Goal: Task Accomplishment & Management: Use online tool/utility

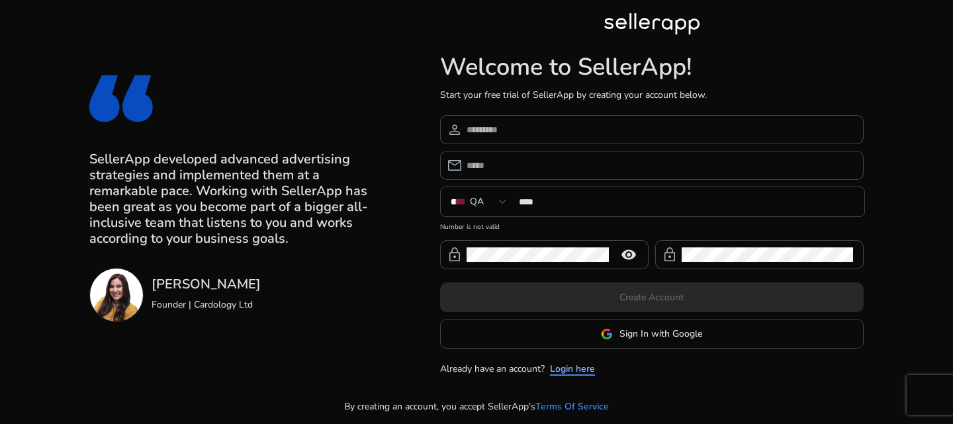
click at [578, 364] on link "Login here" at bounding box center [572, 369] width 45 height 14
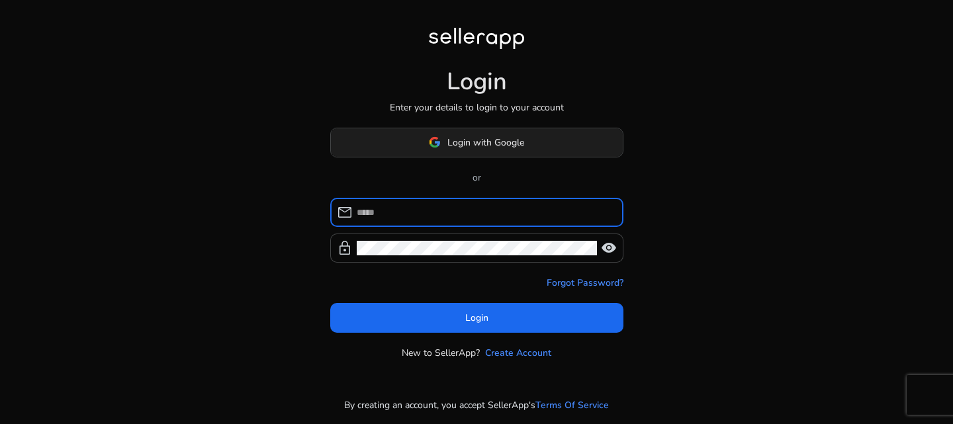
click at [544, 145] on span at bounding box center [477, 142] width 292 height 32
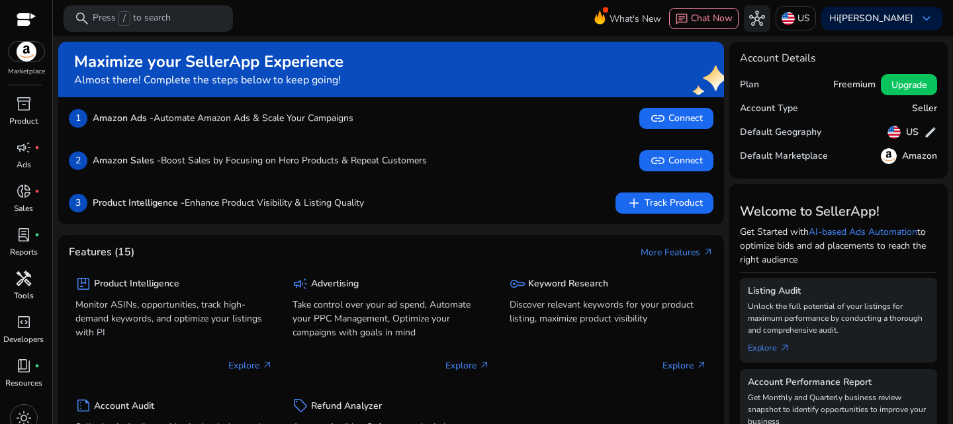
click at [21, 281] on span "handyman" at bounding box center [24, 279] width 16 height 16
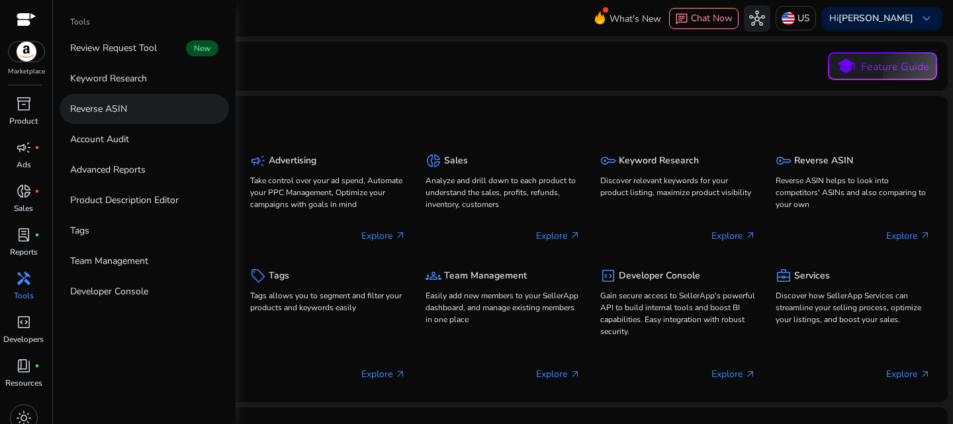
click at [119, 115] on p "Reverse ASIN" at bounding box center [98, 109] width 57 height 14
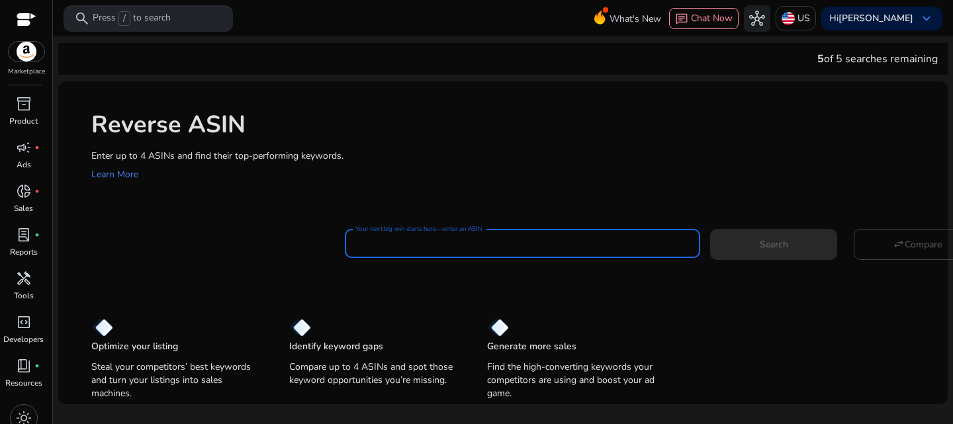
click at [539, 239] on input "Your next big win starts here—enter an ASIN" at bounding box center [522, 243] width 334 height 15
paste input "**********"
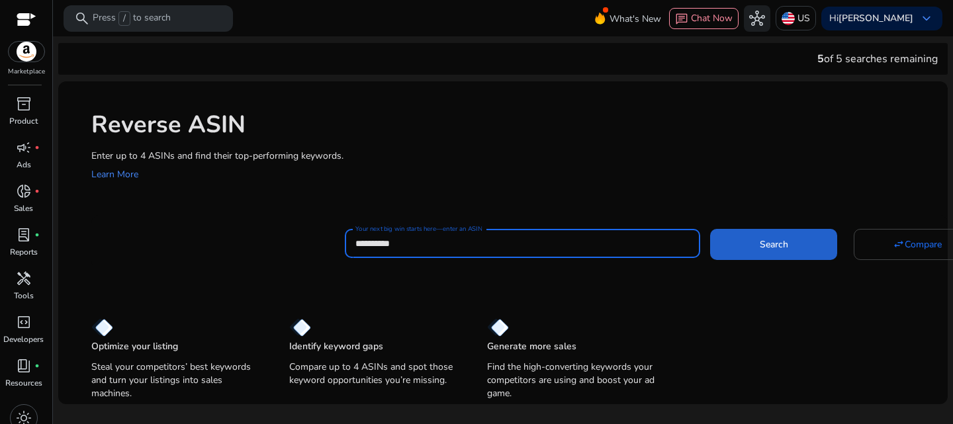
type input "**********"
click at [795, 250] on span at bounding box center [773, 244] width 127 height 32
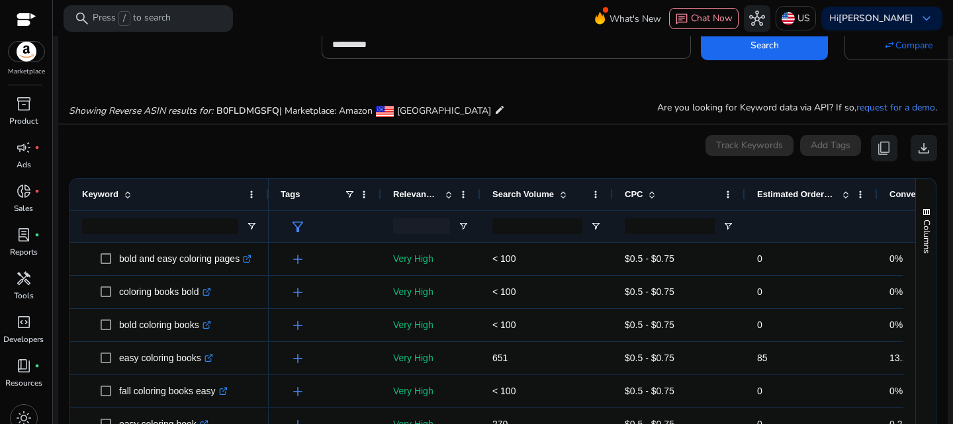
scroll to position [142, 0]
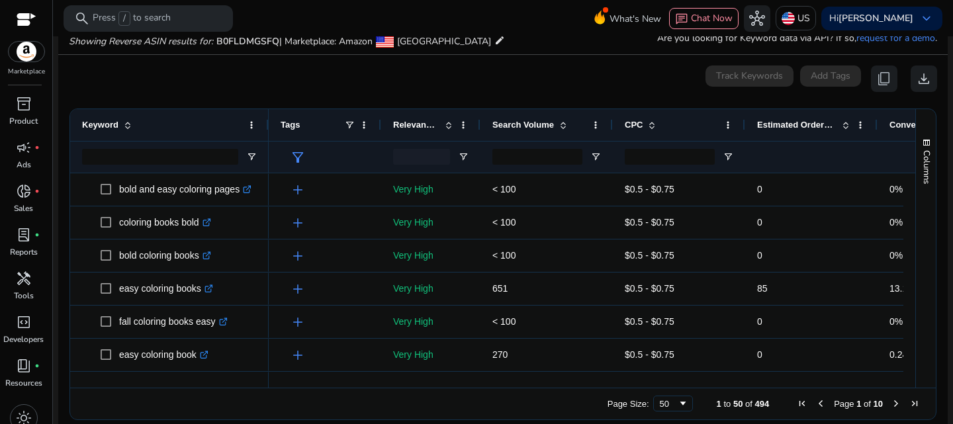
drag, startPoint x: 456, startPoint y: 382, endPoint x: 541, endPoint y: 379, distance: 84.8
click at [541, 379] on div at bounding box center [639, 382] width 741 height 12
drag, startPoint x: 541, startPoint y: 379, endPoint x: 635, endPoint y: 378, distance: 94.7
click at [635, 378] on div at bounding box center [639, 382] width 741 height 12
click at [595, 92] on mat-card "0 keyword(s) selected Track Keywords Add Tags content_copy download 1 to 50 of …" at bounding box center [503, 246] width 890 height 383
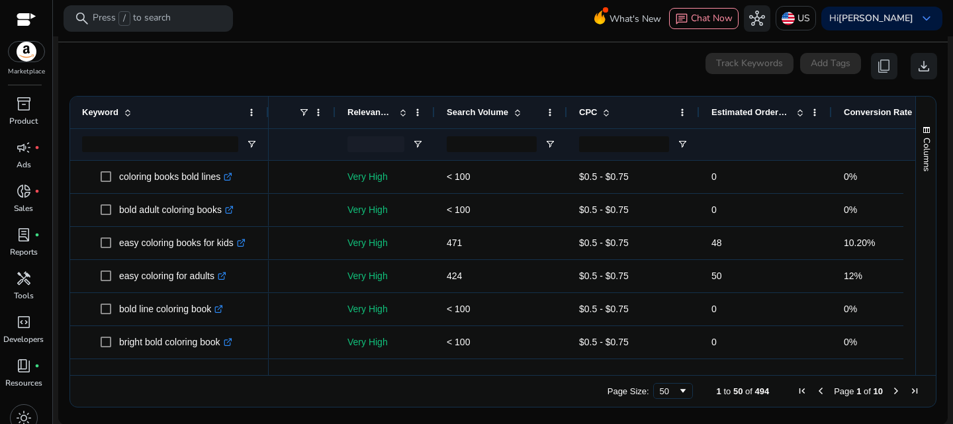
scroll to position [0, 0]
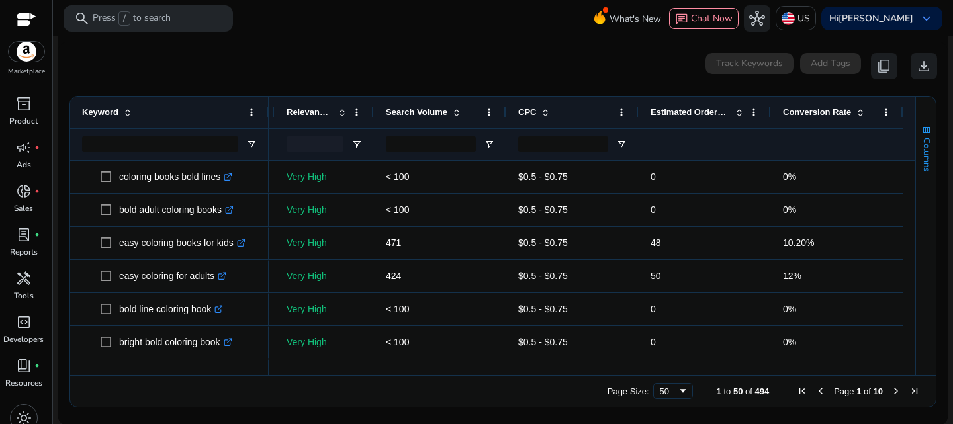
click at [926, 154] on span "Columns" at bounding box center [927, 155] width 12 height 34
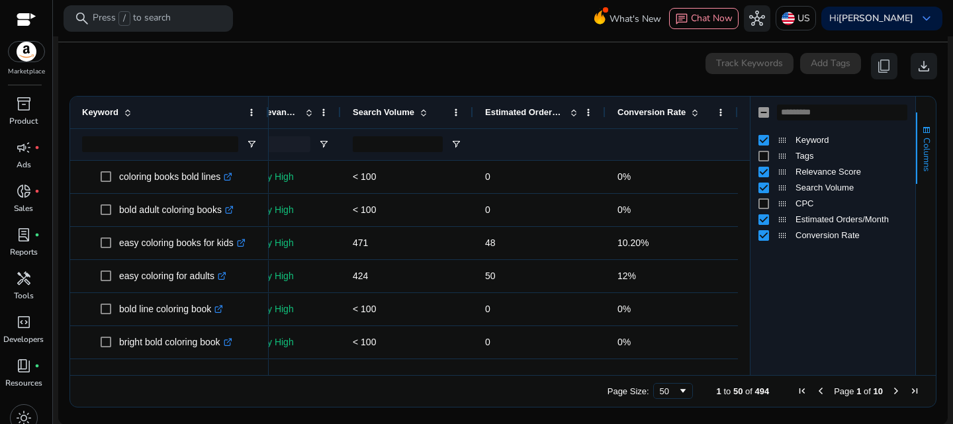
click at [923, 158] on span "Columns" at bounding box center [927, 155] width 12 height 34
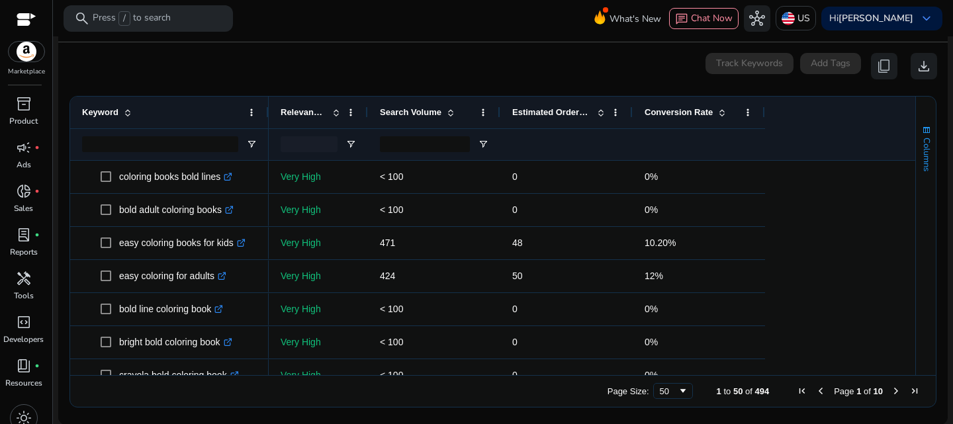
click at [924, 155] on span "Columns" at bounding box center [927, 155] width 12 height 34
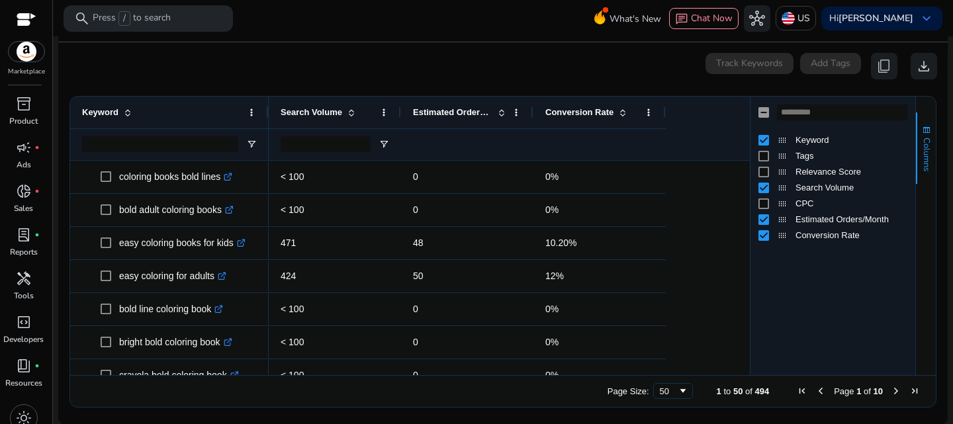
click at [925, 138] on span "Columns" at bounding box center [927, 155] width 12 height 34
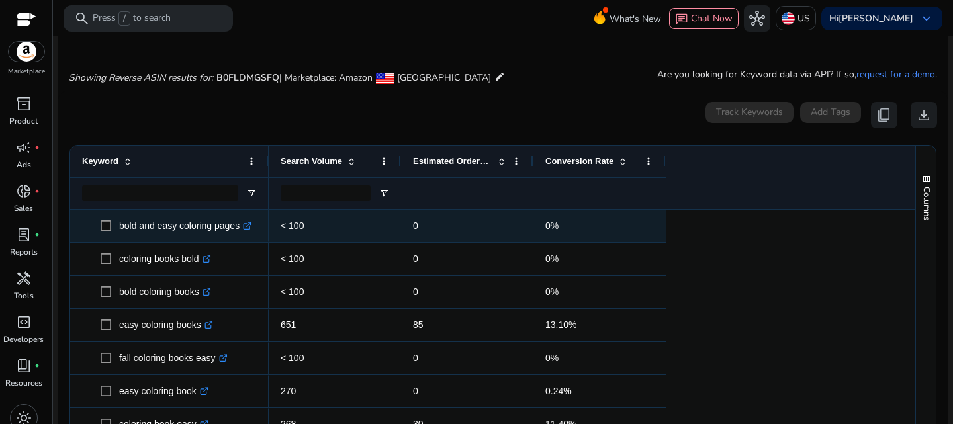
scroll to position [132, 0]
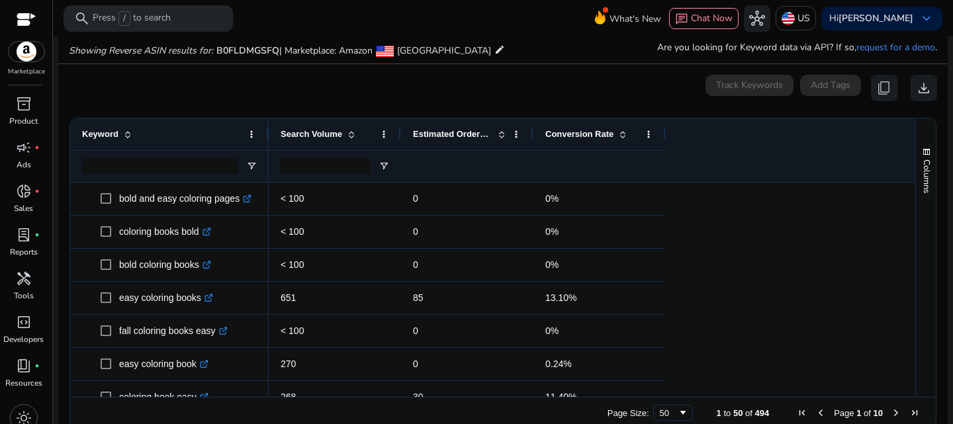
click at [624, 134] on span at bounding box center [623, 134] width 11 height 11
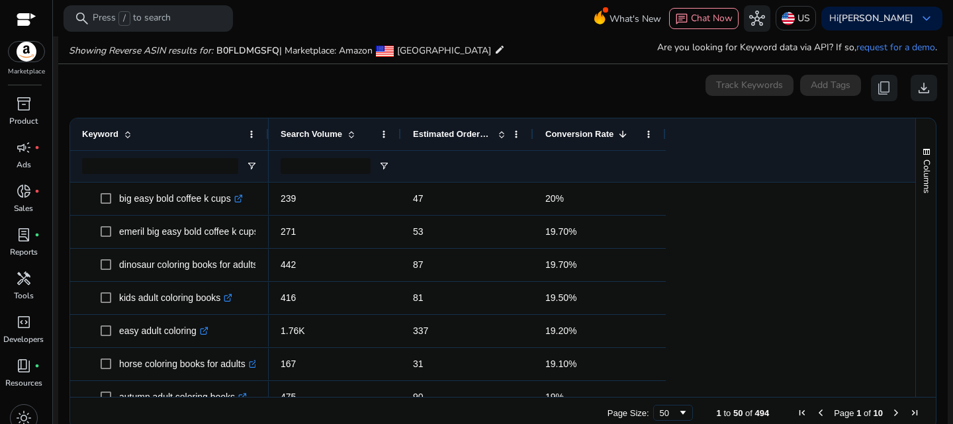
click at [503, 135] on span at bounding box center [501, 134] width 11 height 11
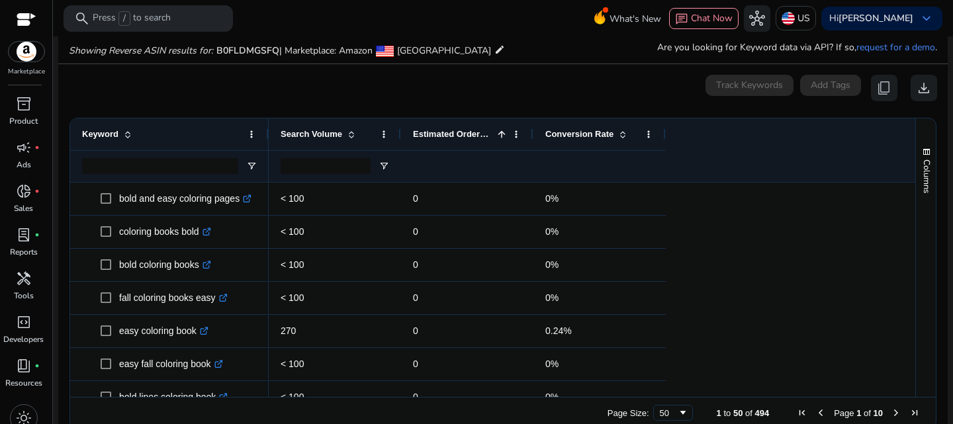
click at [618, 131] on span at bounding box center [623, 134] width 11 height 11
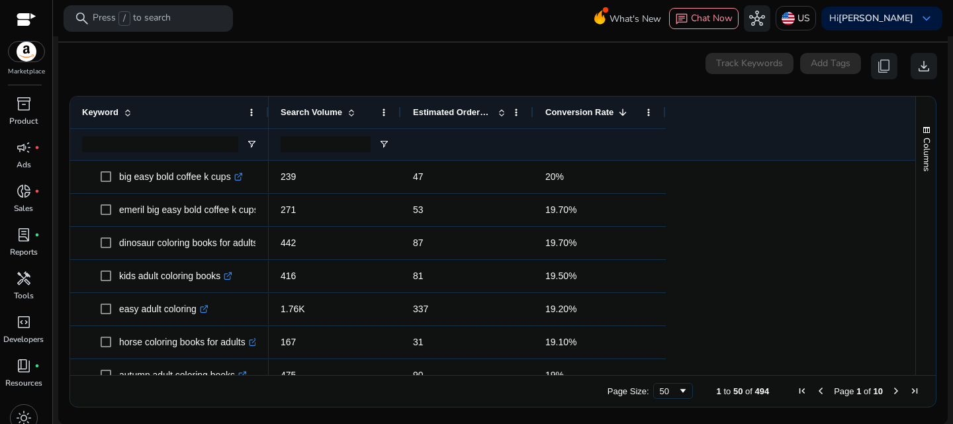
scroll to position [88, 0]
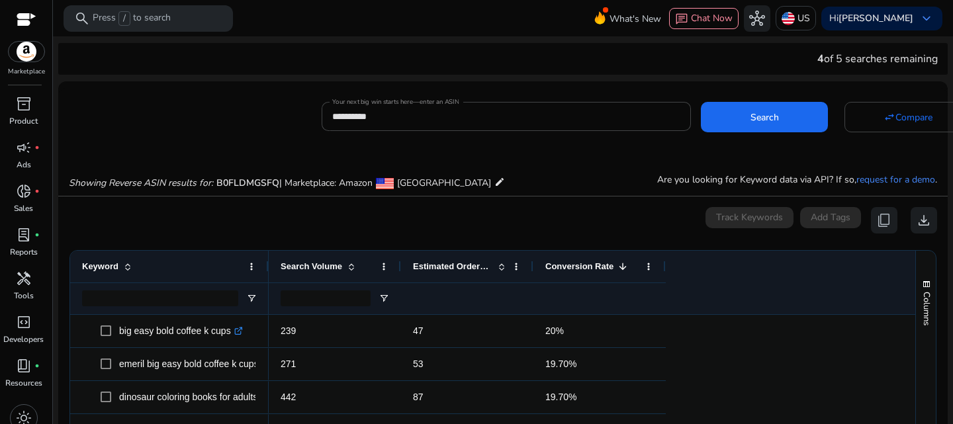
scroll to position [88, 0]
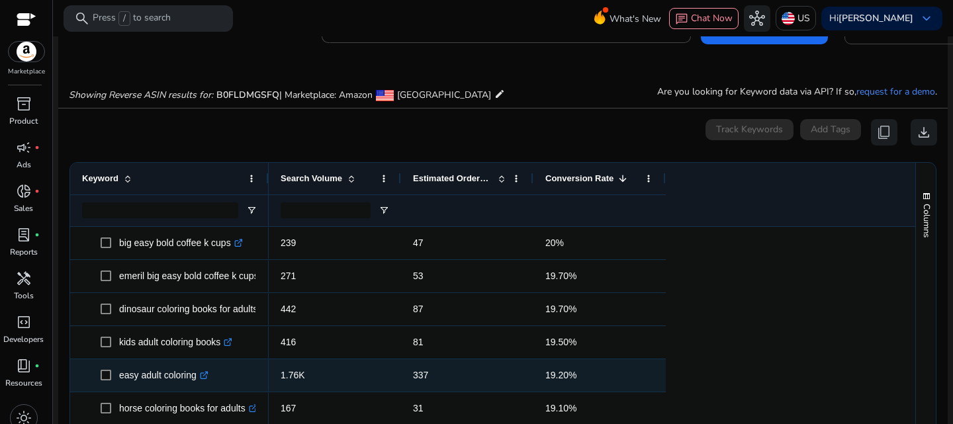
click at [238, 371] on span "easy adult coloring .st0{fill:#2c8af8}" at bounding box center [179, 375] width 156 height 27
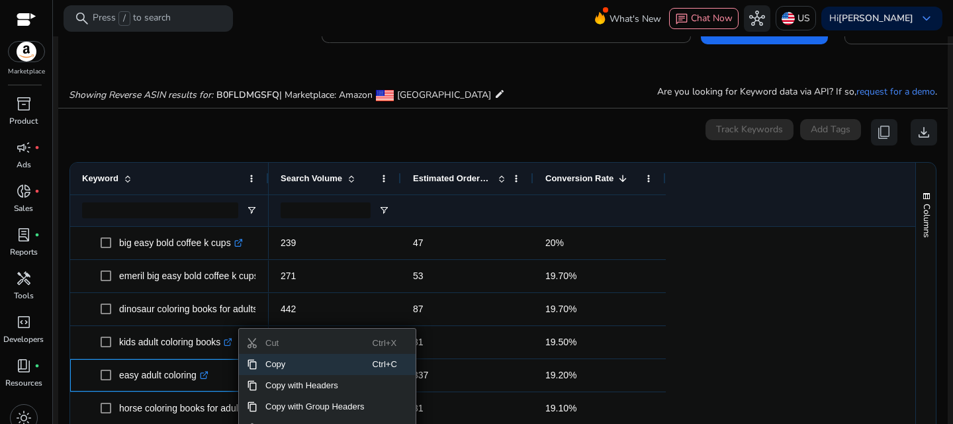
click at [290, 367] on span "Copy" at bounding box center [314, 364] width 115 height 21
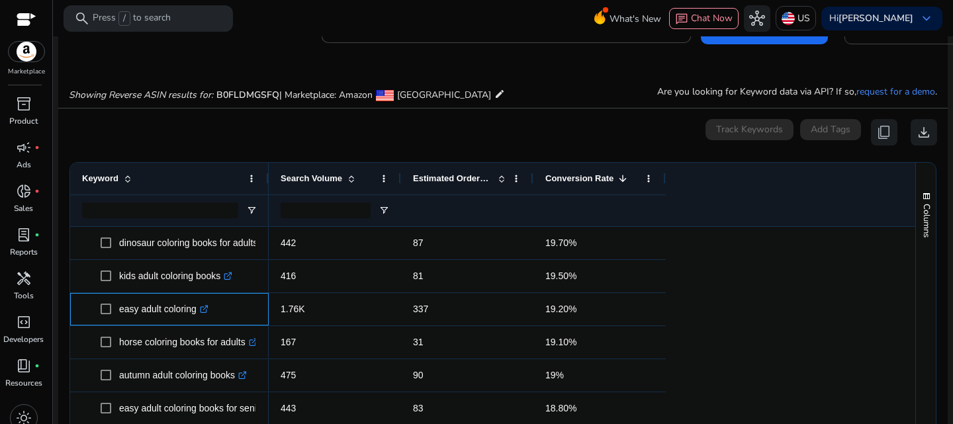
scroll to position [132, 0]
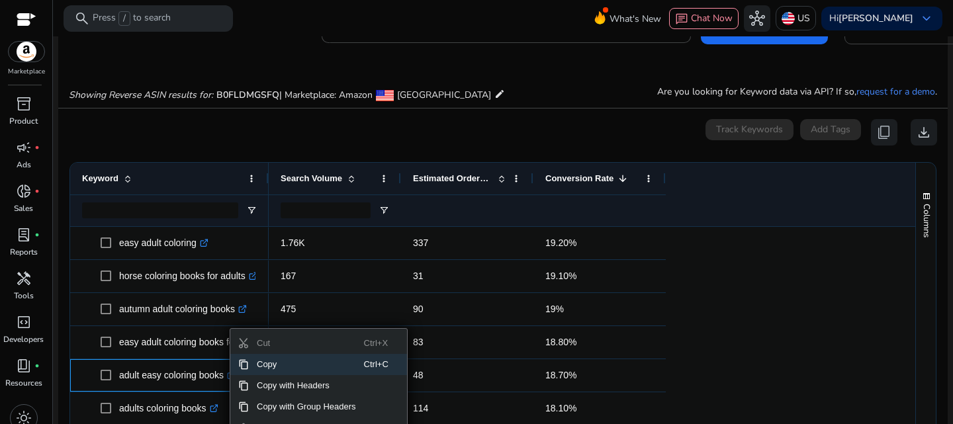
click at [261, 366] on span "Copy" at bounding box center [306, 364] width 115 height 21
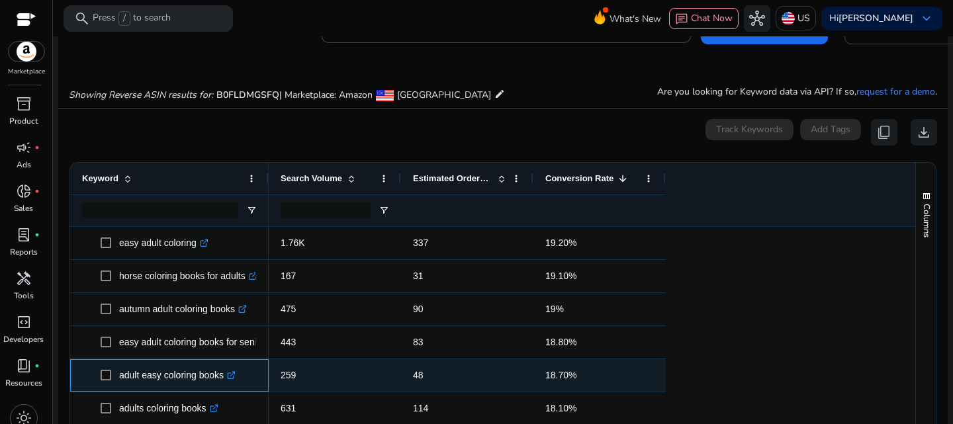
click at [250, 375] on span "adult easy coloring books .st0{fill:#2c8af8}" at bounding box center [179, 375] width 156 height 27
click at [606, 375] on span "18.70%" at bounding box center [599, 375] width 109 height 27
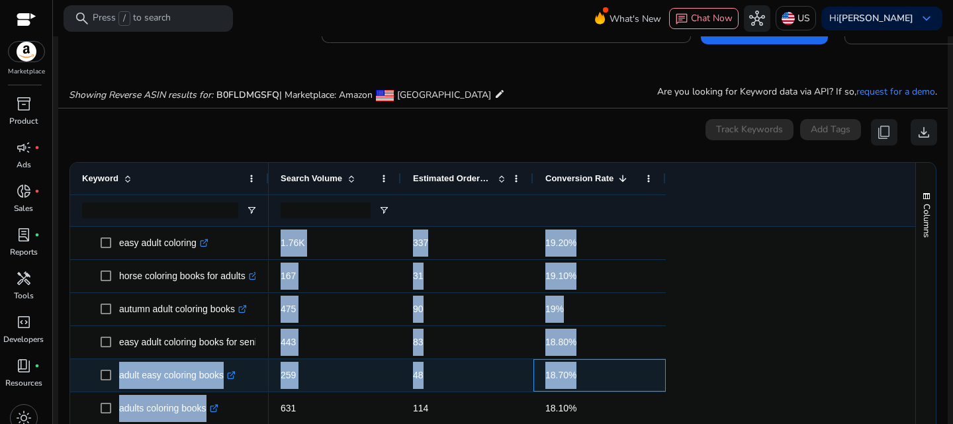
drag, startPoint x: 658, startPoint y: 378, endPoint x: 89, endPoint y: 370, distance: 568.7
click at [89, 370] on div "big easy bold coffee k cups .st0{fill:#2c8af8} emeril big easy bold coffee k cu…" at bounding box center [486, 334] width 833 height 214
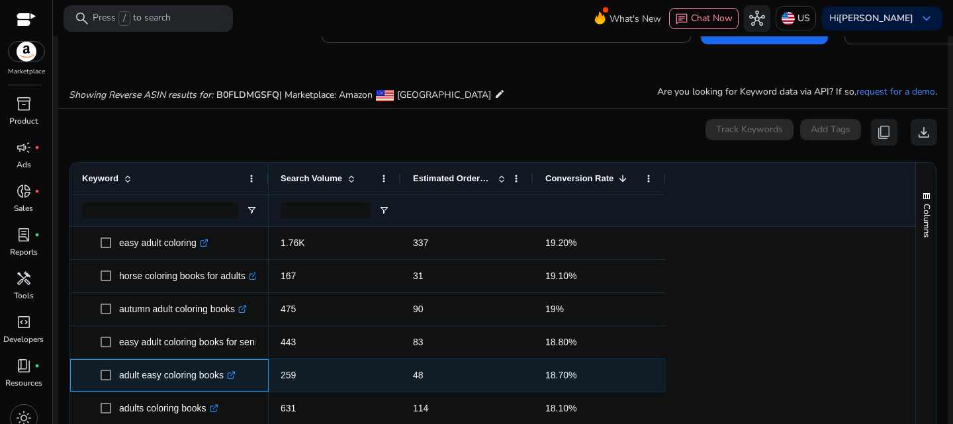
click at [235, 373] on icon at bounding box center [232, 373] width 5 height 5
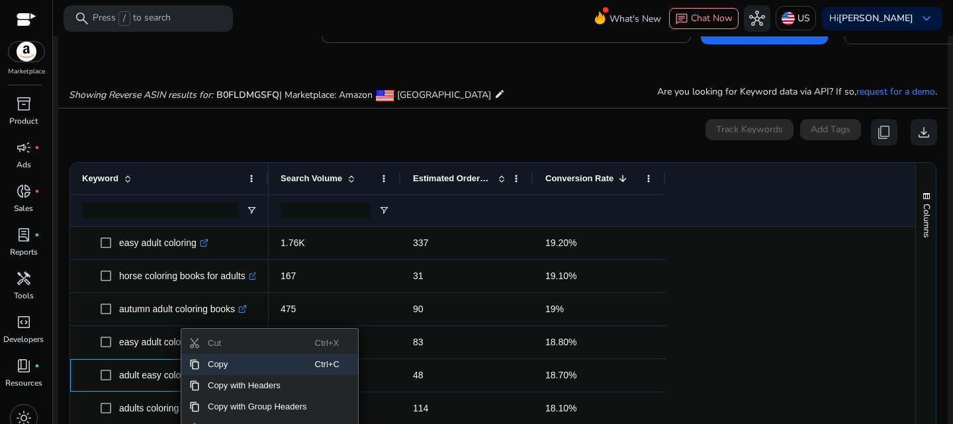
click at [225, 363] on span "Copy" at bounding box center [257, 364] width 115 height 21
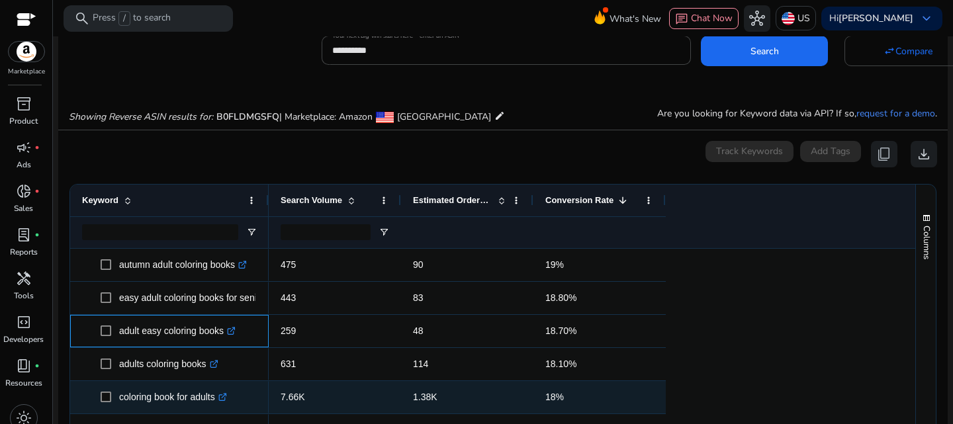
scroll to position [265, 0]
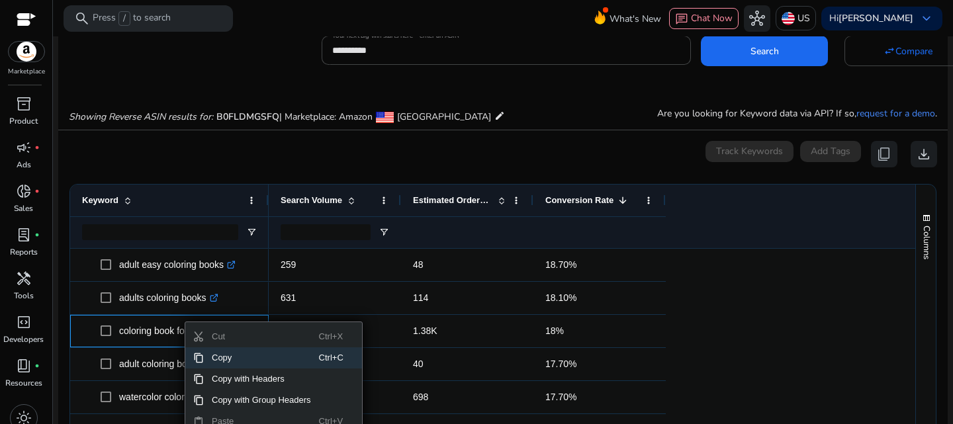
click at [238, 359] on span "Copy" at bounding box center [261, 358] width 115 height 21
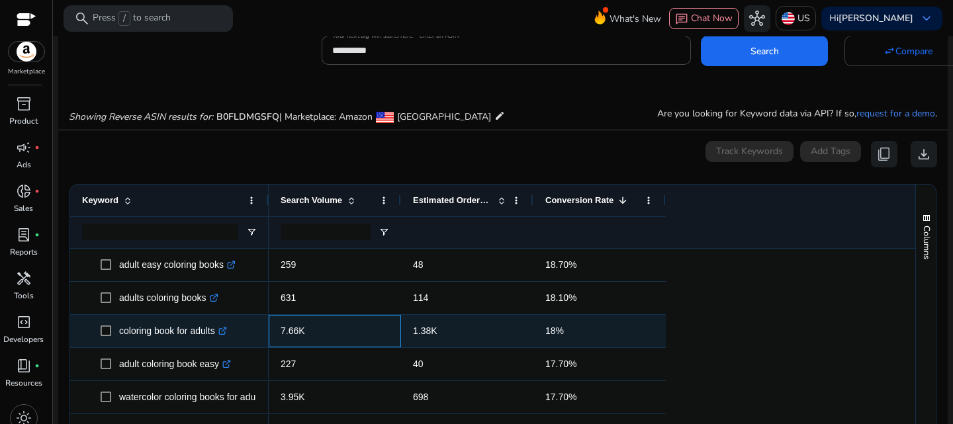
click at [299, 328] on span "7.66K" at bounding box center [293, 331] width 24 height 11
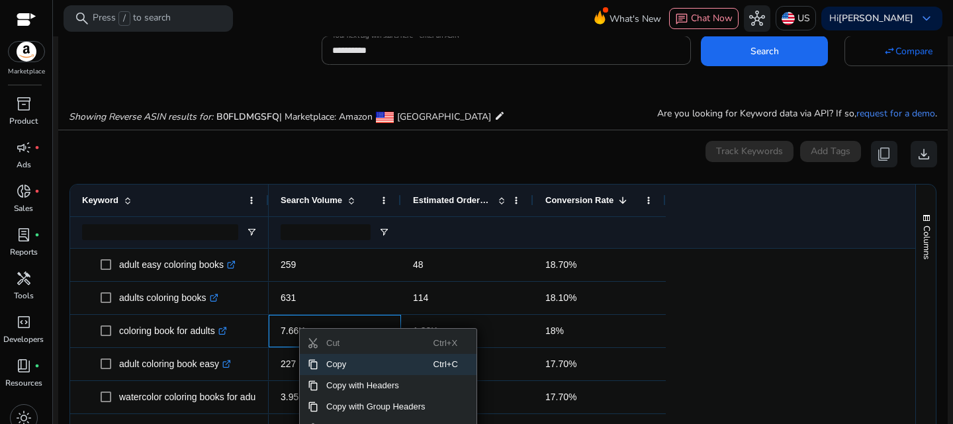
click at [336, 365] on span "Copy" at bounding box center [375, 364] width 115 height 21
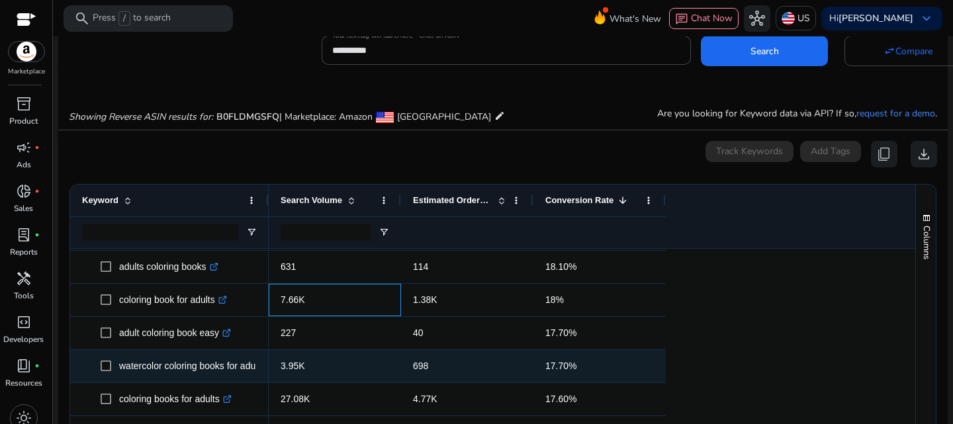
scroll to position [331, 0]
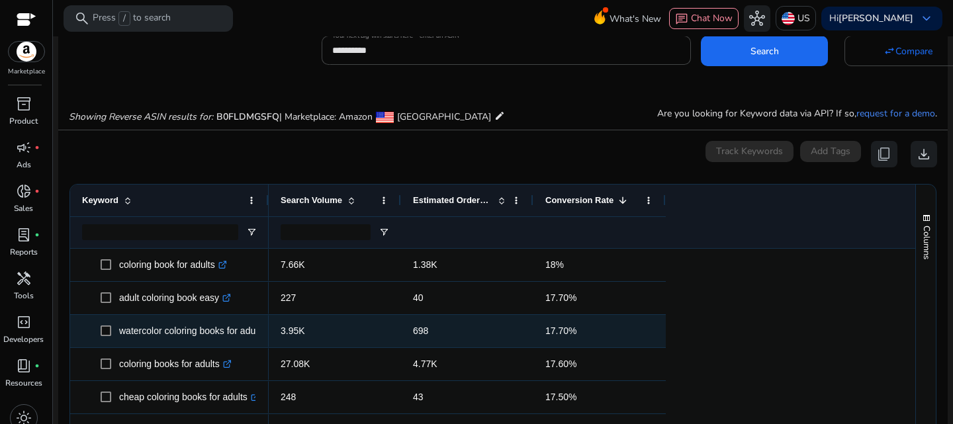
click at [218, 332] on p "watercolor coloring books for adults .st0{fill:#2c8af8}" at bounding box center [198, 331] width 158 height 27
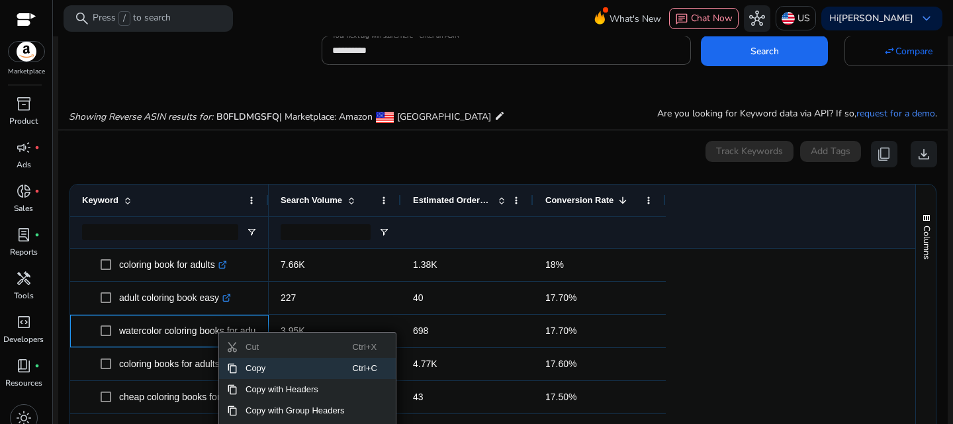
click at [264, 365] on span "Copy" at bounding box center [295, 368] width 115 height 21
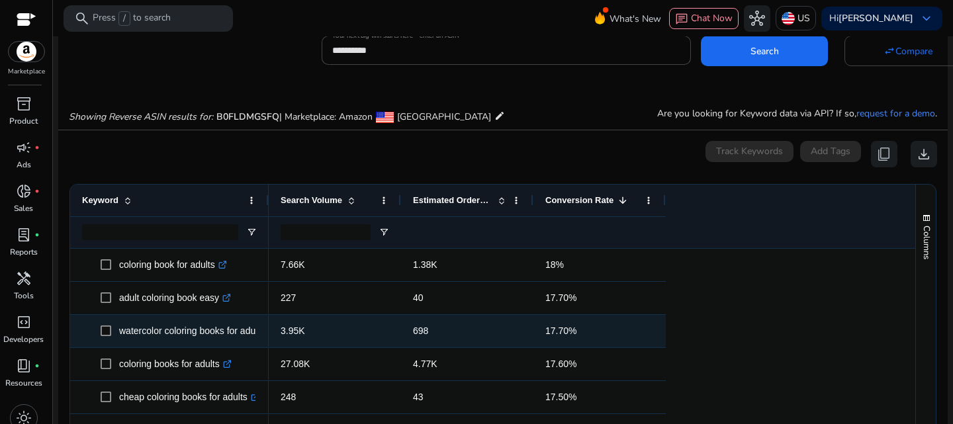
click at [279, 336] on div "3.95K" at bounding box center [335, 331] width 132 height 32
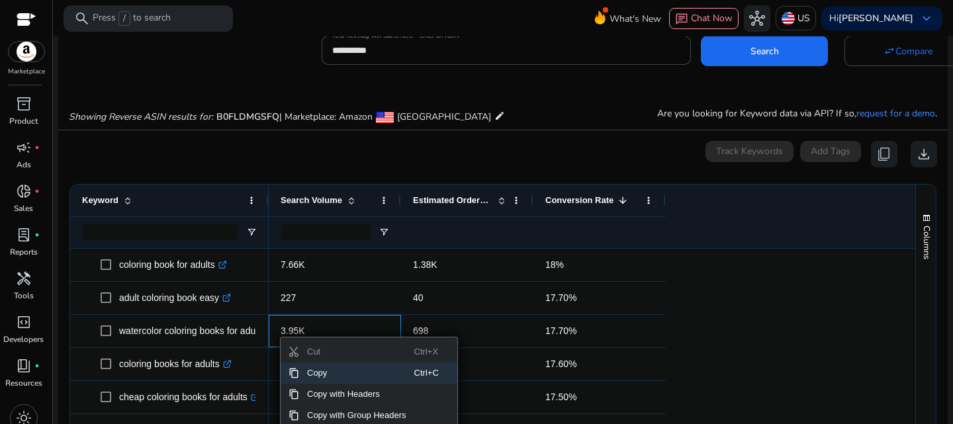
click at [314, 378] on span "Copy" at bounding box center [356, 373] width 115 height 21
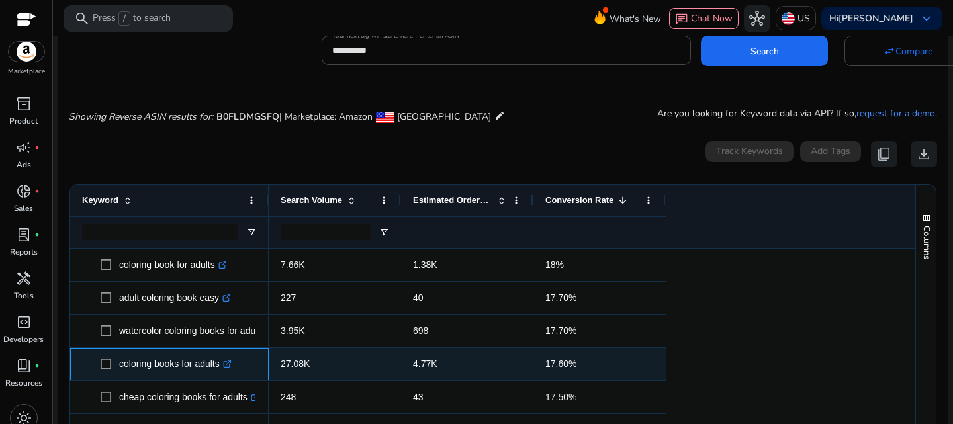
click at [198, 364] on p "coloring books for adults .st0{fill:#2c8af8}" at bounding box center [175, 364] width 113 height 27
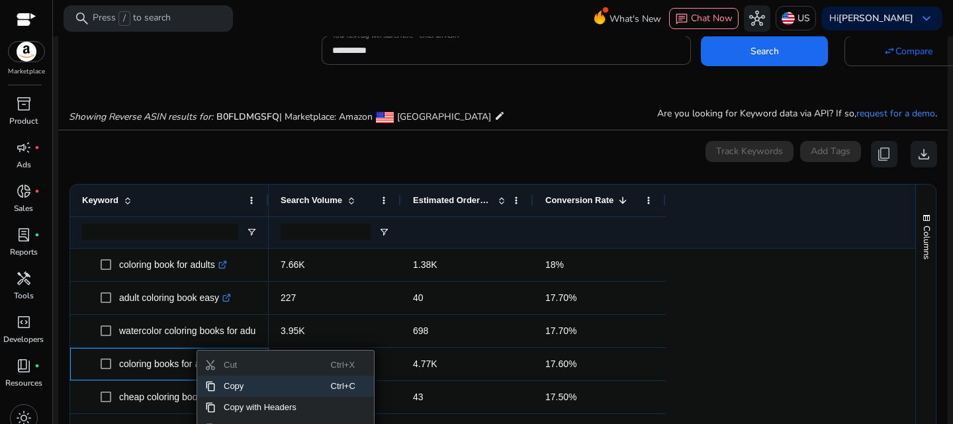
click at [253, 387] on span "Copy" at bounding box center [273, 386] width 115 height 21
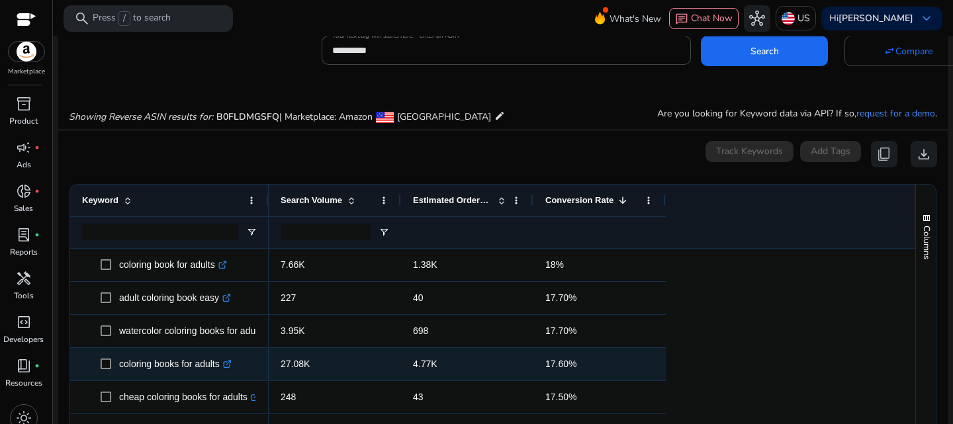
click at [283, 365] on span "27.08K" at bounding box center [295, 364] width 29 height 11
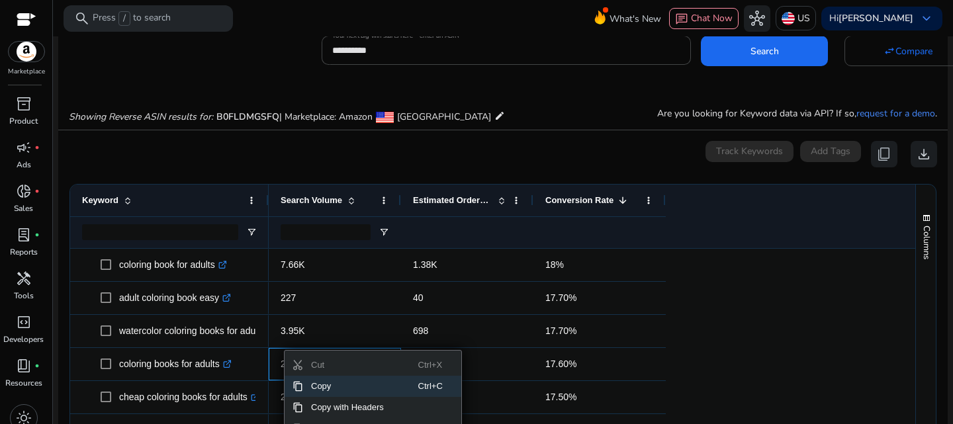
click at [321, 383] on span "Copy" at bounding box center [360, 386] width 115 height 21
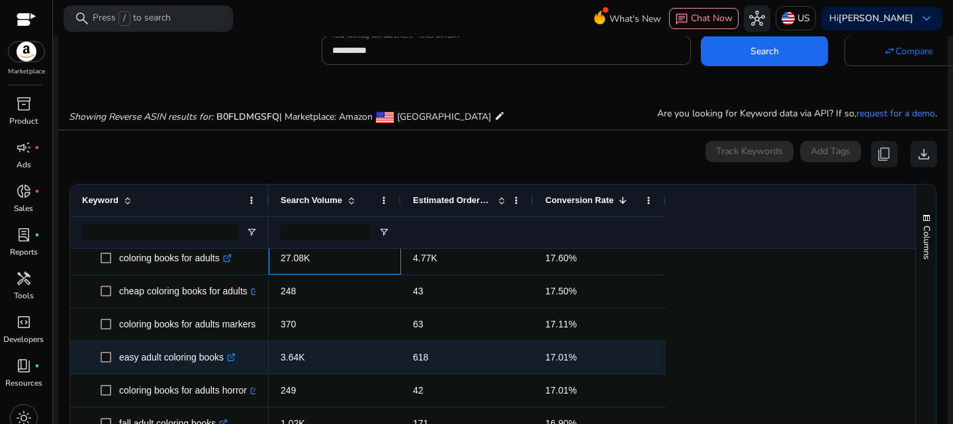
scroll to position [438, 0]
click at [169, 356] on p "easy adult coloring books .st0{fill:#2c8af8}" at bounding box center [177, 356] width 117 height 27
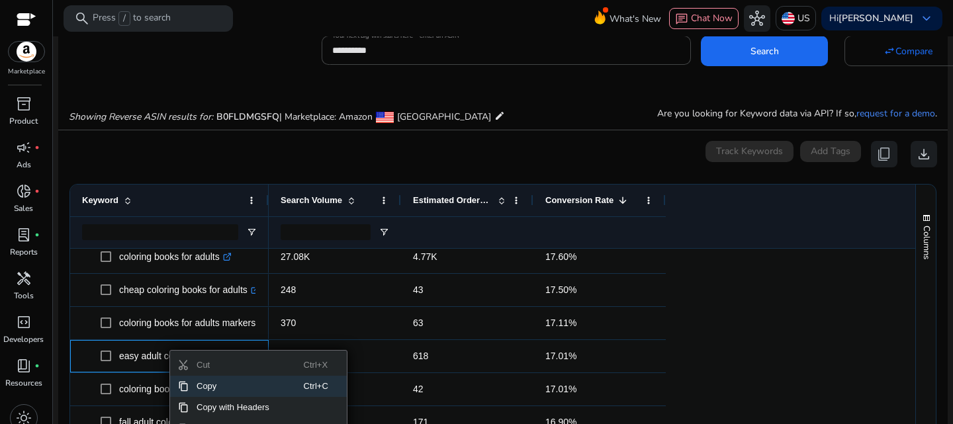
click at [222, 387] on span "Copy" at bounding box center [246, 386] width 115 height 21
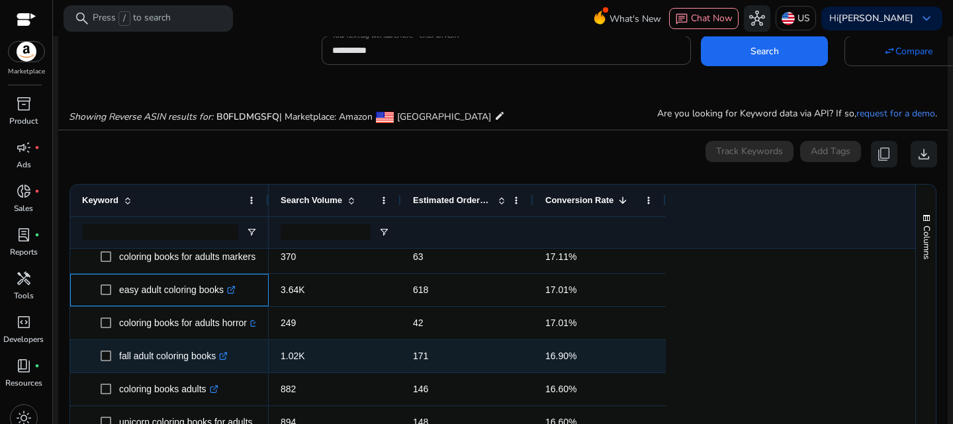
scroll to position [571, 0]
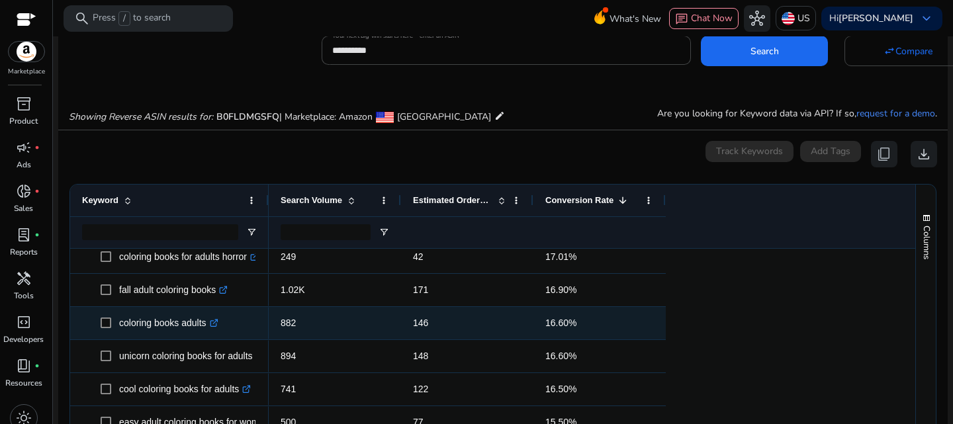
click at [238, 324] on span "coloring books adults .st0{fill:#2c8af8}" at bounding box center [179, 323] width 156 height 27
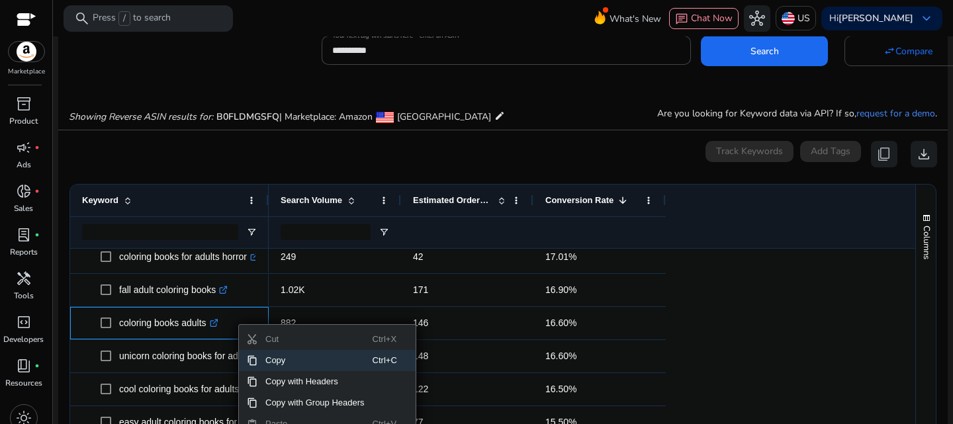
click at [279, 360] on span "Copy" at bounding box center [314, 360] width 115 height 21
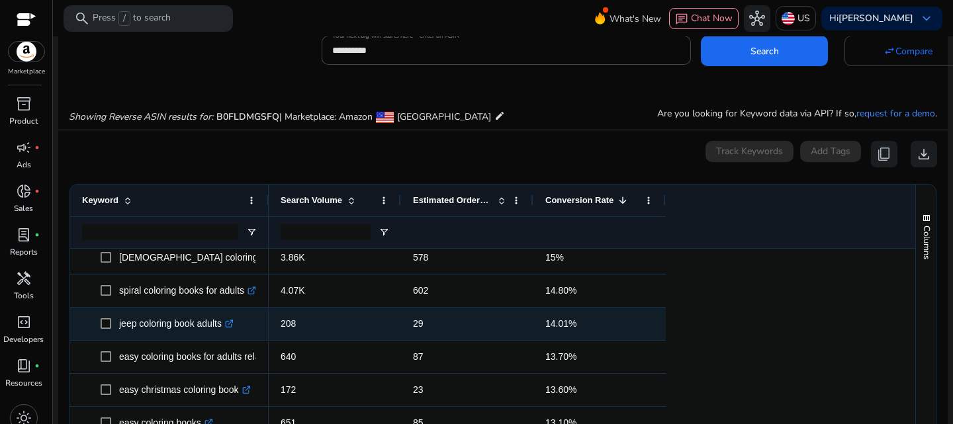
scroll to position [835, 0]
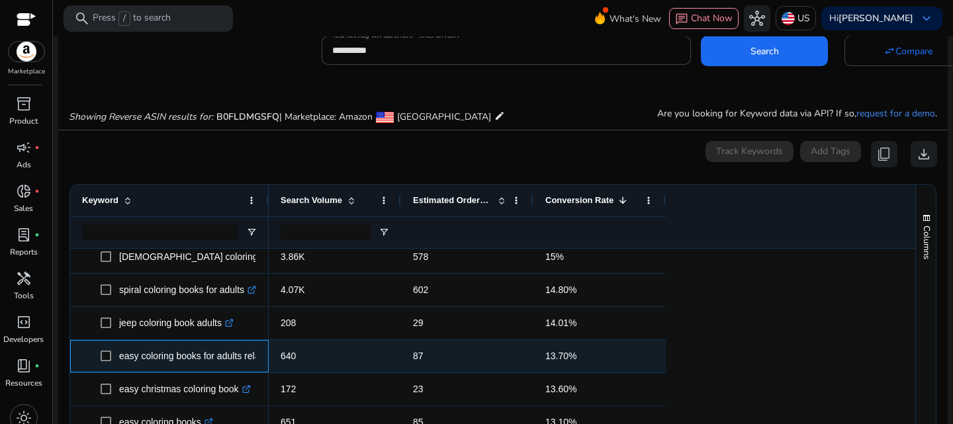
click at [236, 353] on p "easy coloring books for adults relaxation .st0{fill:#2c8af8}" at bounding box center [207, 356] width 177 height 27
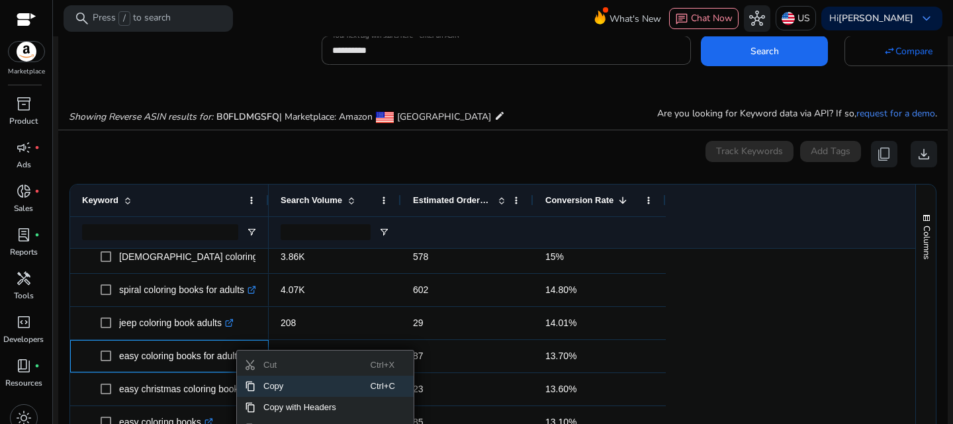
click at [282, 387] on span "Copy" at bounding box center [313, 386] width 115 height 21
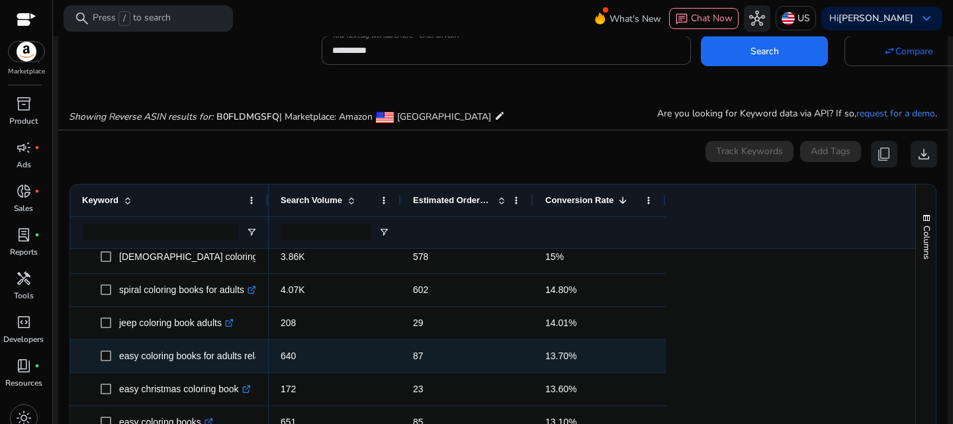
click at [291, 359] on span "640" at bounding box center [288, 356] width 15 height 11
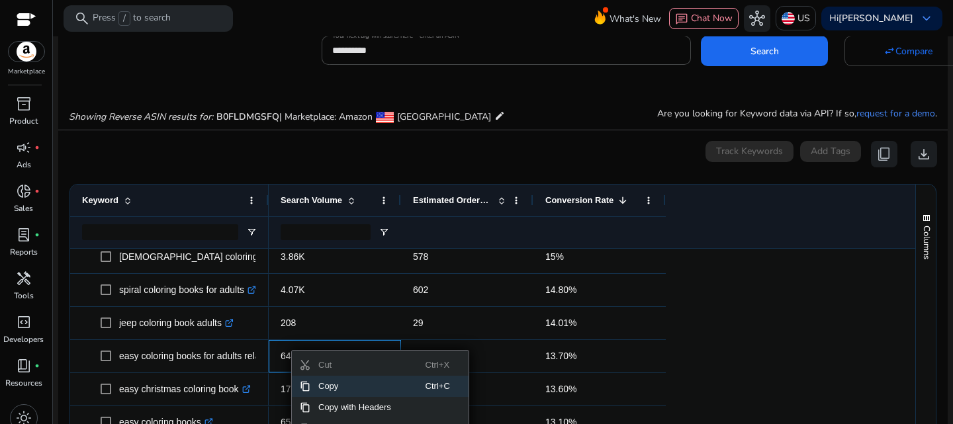
click at [328, 388] on span "Copy" at bounding box center [367, 386] width 115 height 21
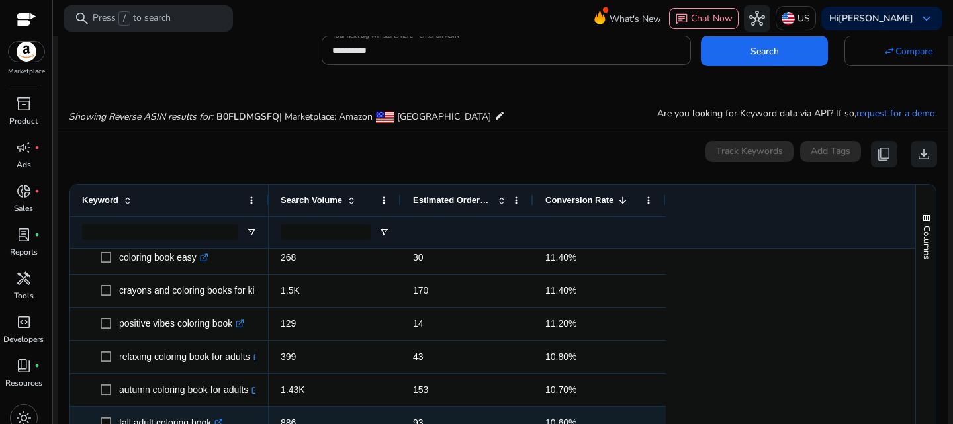
scroll to position [1431, 0]
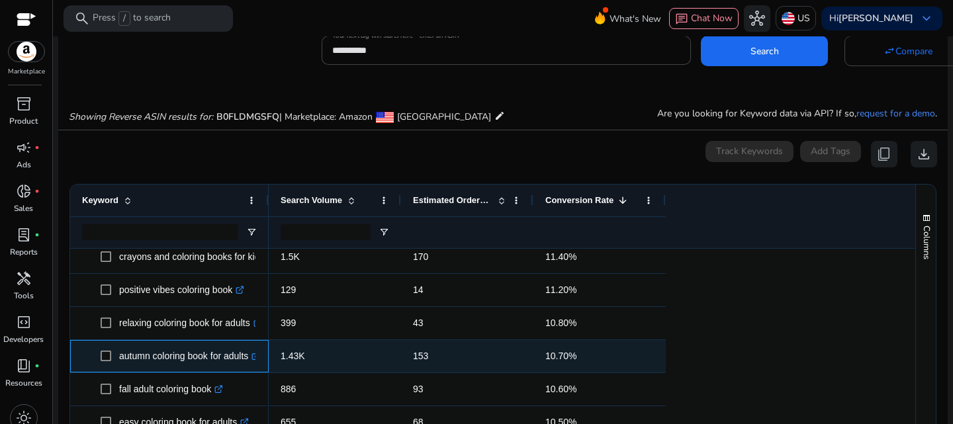
click at [254, 353] on p "autumn coloring book for adults .st0{fill:#2c8af8}" at bounding box center [189, 356] width 141 height 27
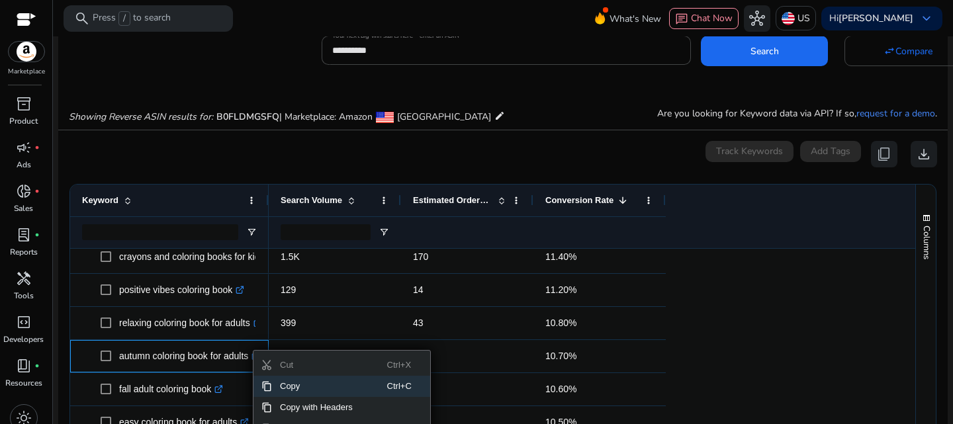
click at [291, 384] on span "Copy" at bounding box center [329, 386] width 115 height 21
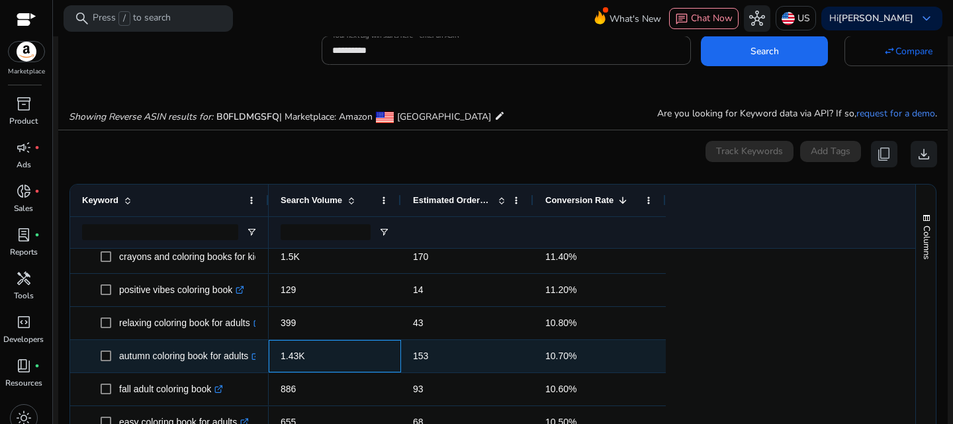
click at [288, 359] on span "1.43K" at bounding box center [293, 356] width 24 height 11
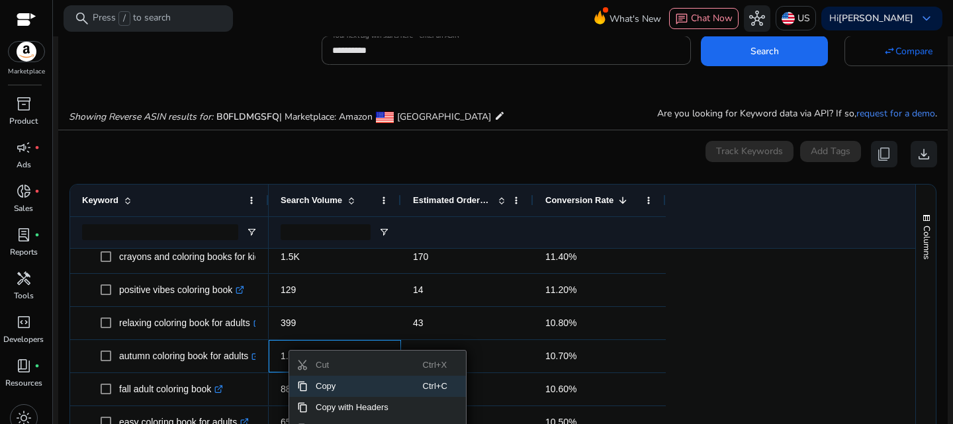
click at [330, 385] on span "Copy" at bounding box center [365, 386] width 115 height 21
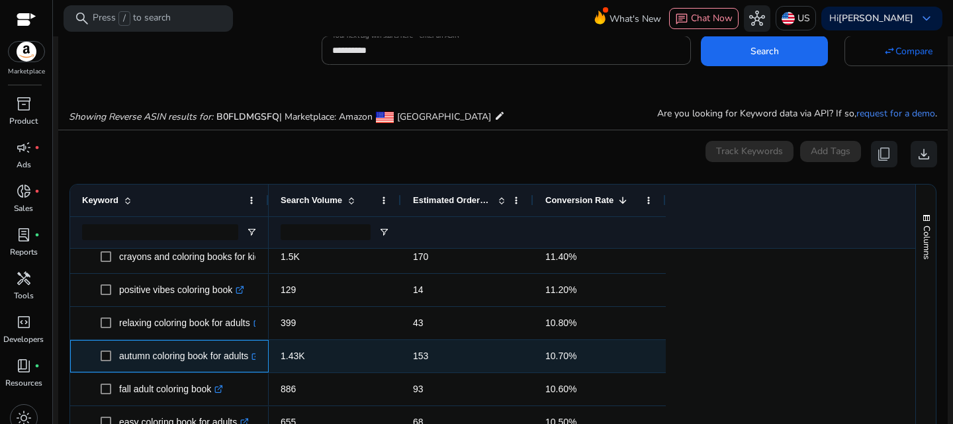
click at [229, 361] on p "autumn coloring book for adults .st0{fill:#2c8af8}" at bounding box center [189, 356] width 141 height 27
click at [240, 353] on p "autumn coloring book for adults .st0{fill:#2c8af8}" at bounding box center [189, 356] width 141 height 27
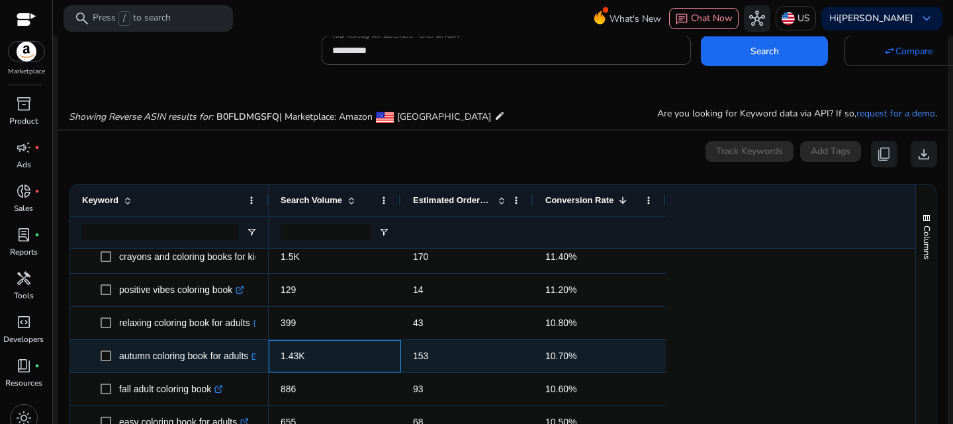
click at [314, 357] on p "1.43K" at bounding box center [335, 356] width 109 height 27
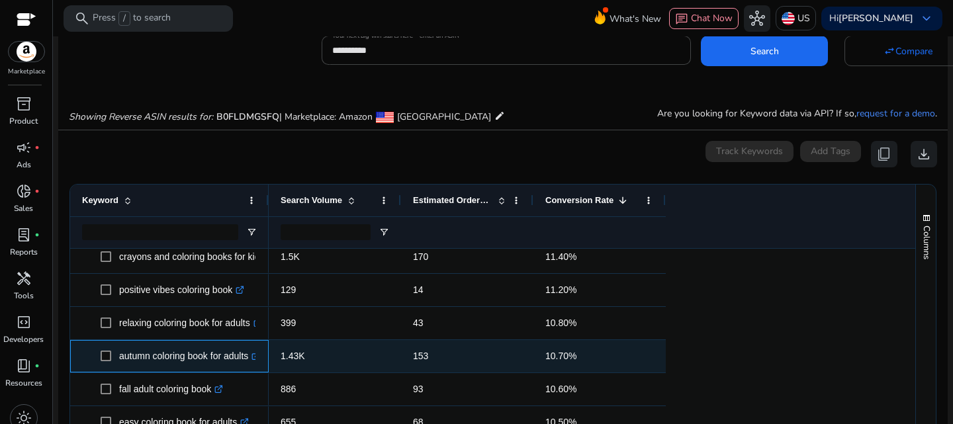
click at [242, 359] on p "autumn coloring book for adults .st0{fill:#2c8af8}" at bounding box center [189, 356] width 141 height 27
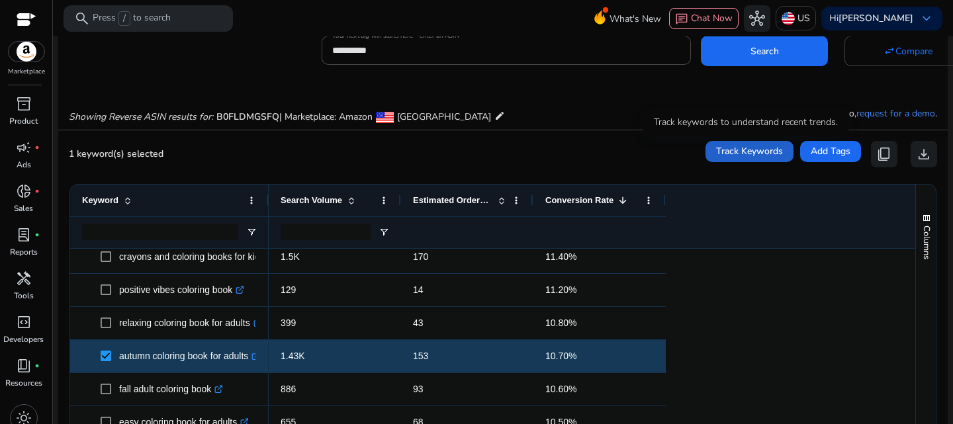
click at [718, 157] on span "Track Keywords" at bounding box center [749, 151] width 67 height 14
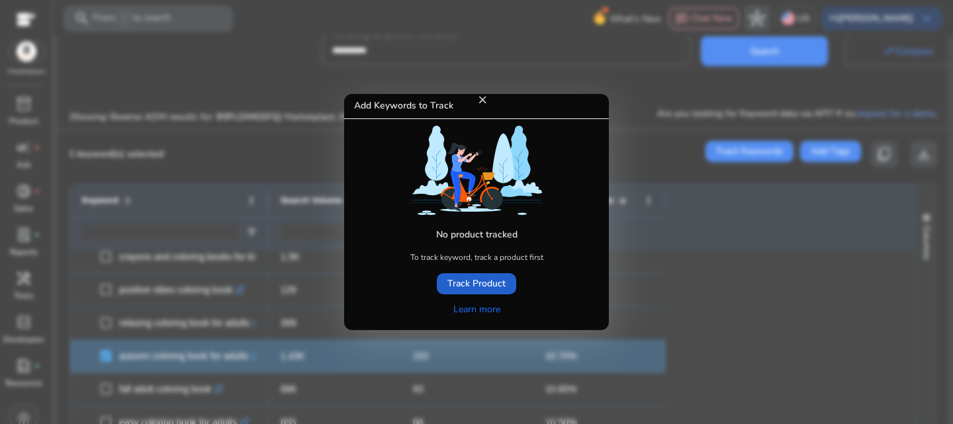
click at [497, 283] on span "Track Product" at bounding box center [476, 284] width 58 height 14
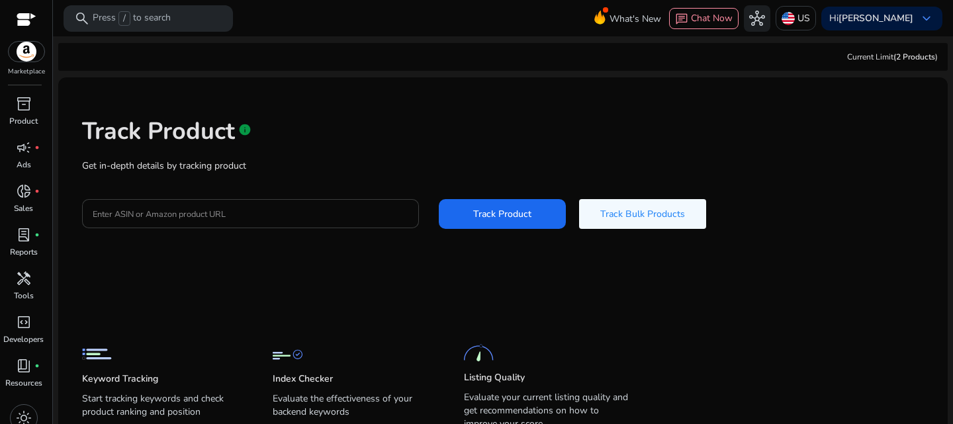
drag, startPoint x: 316, startPoint y: 205, endPoint x: 209, endPoint y: 209, distance: 106.7
click at [209, 209] on input "Enter ASIN or Amazon product URL" at bounding box center [251, 214] width 316 height 15
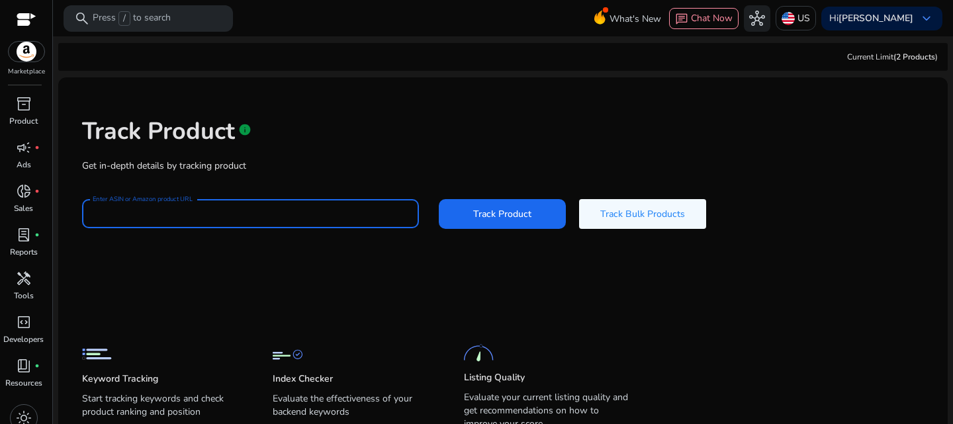
paste input "**********"
type input "**********"
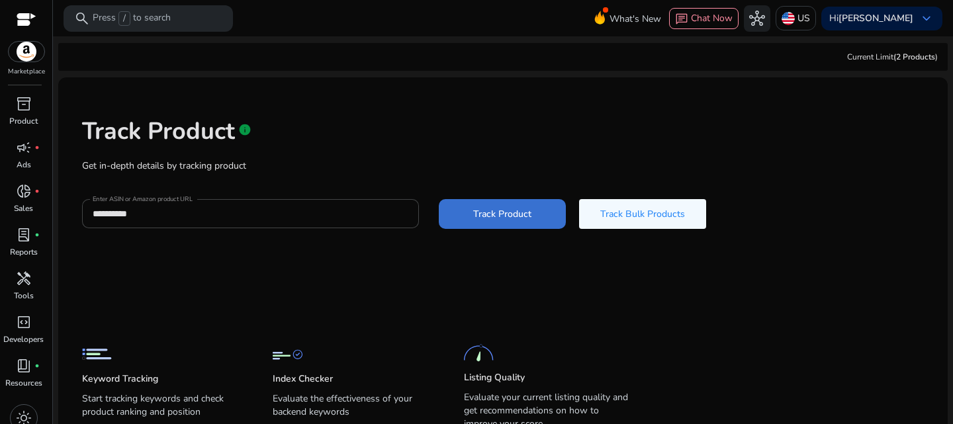
click at [506, 212] on span "Track Product" at bounding box center [502, 214] width 58 height 14
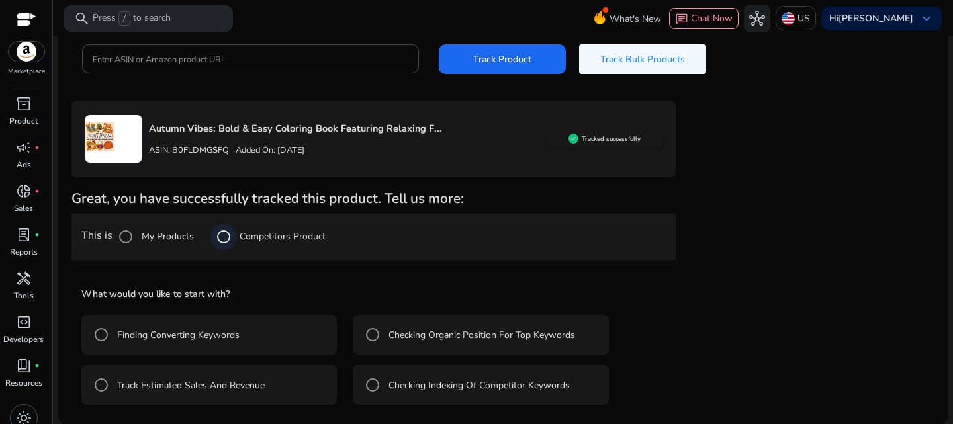
scroll to position [156, 0]
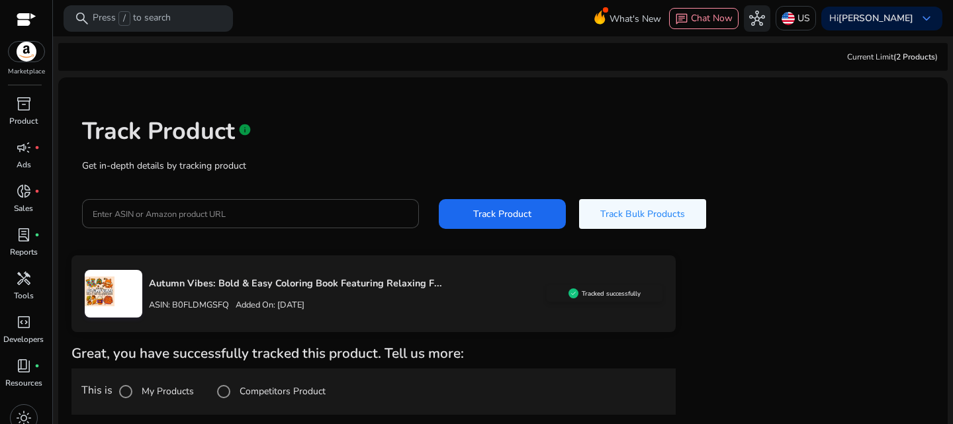
scroll to position [156, 0]
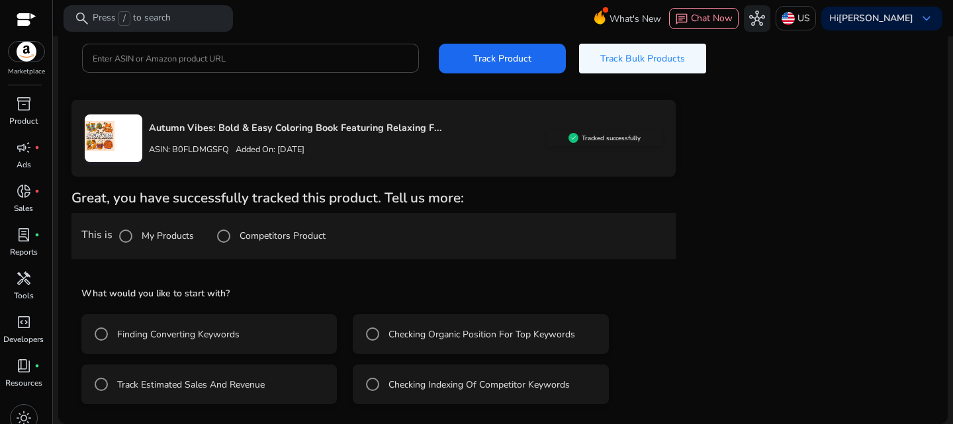
click at [139, 332] on label "Finding Converting Keywords" at bounding box center [177, 335] width 125 height 14
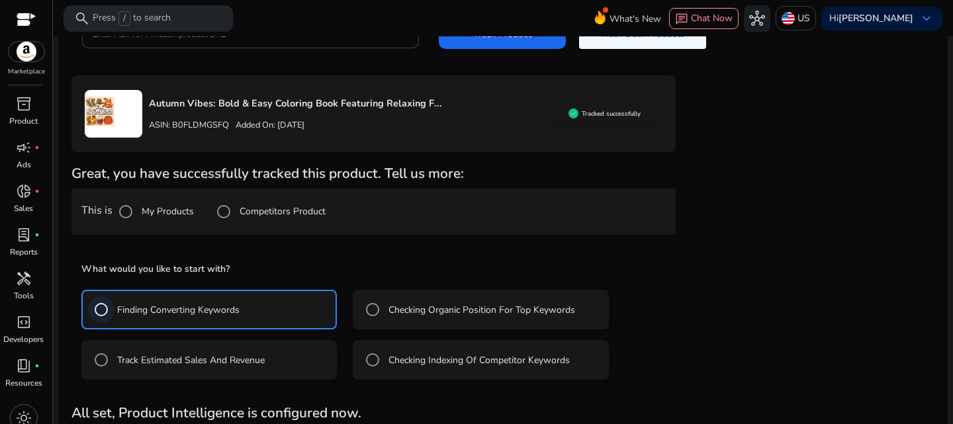
scroll to position [214, 0]
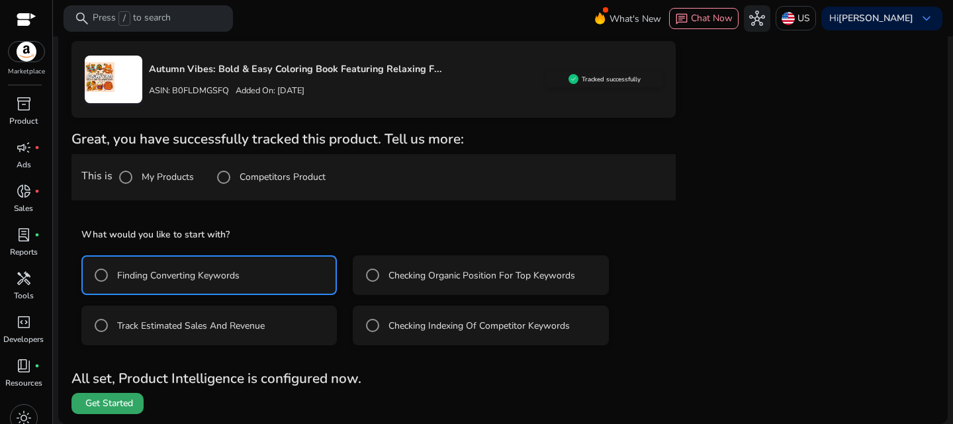
click at [126, 406] on span "Get Started" at bounding box center [109, 403] width 48 height 13
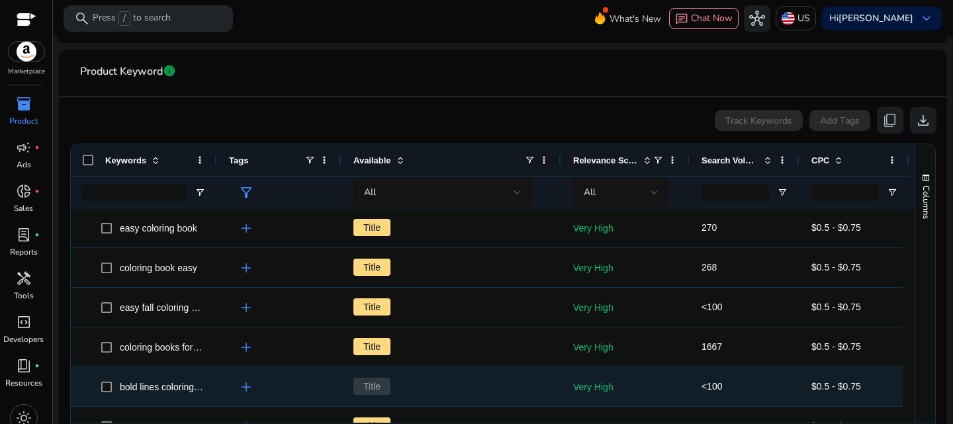
scroll to position [183, 0]
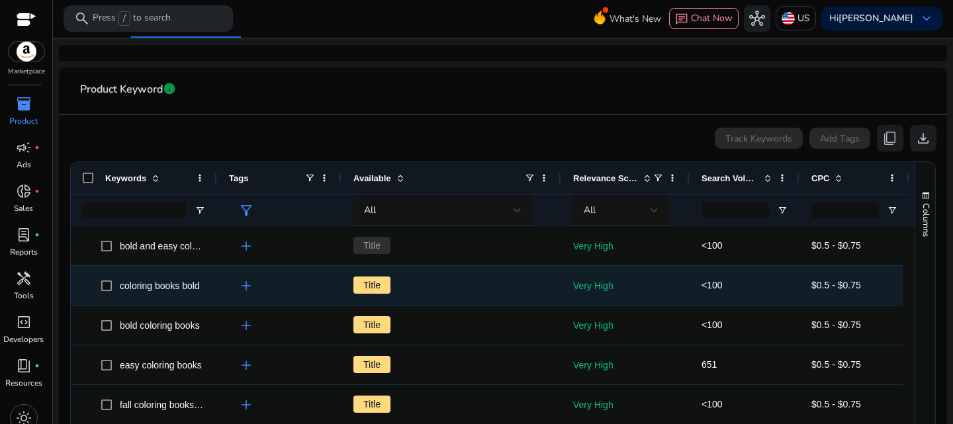
click at [375, 283] on span "Title" at bounding box center [371, 285] width 37 height 17
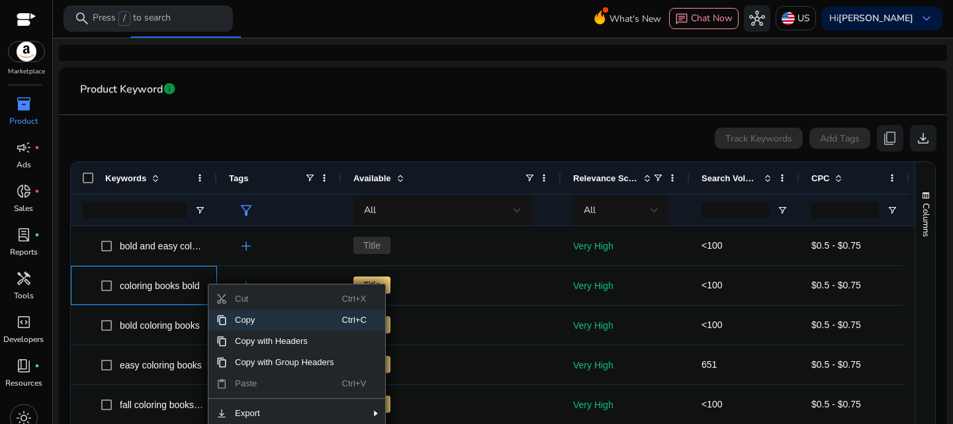
click at [248, 320] on span "Copy" at bounding box center [284, 320] width 115 height 21
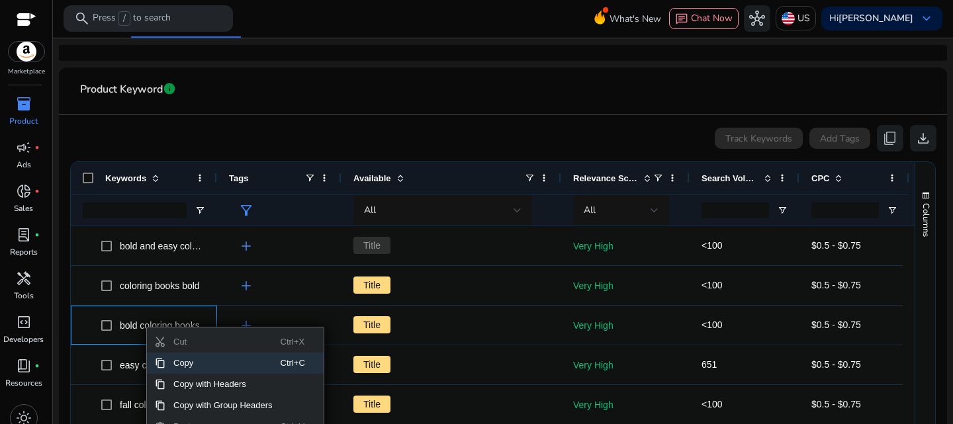
click at [187, 361] on span "Copy" at bounding box center [222, 363] width 115 height 21
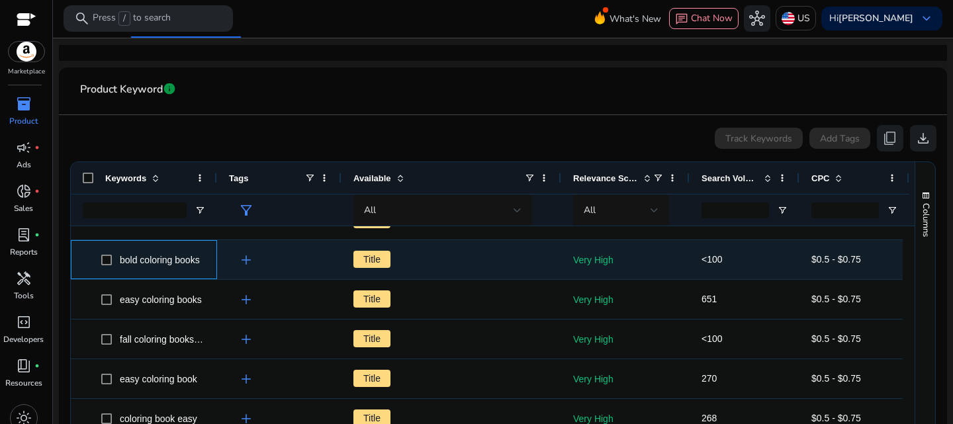
scroll to position [66, 0]
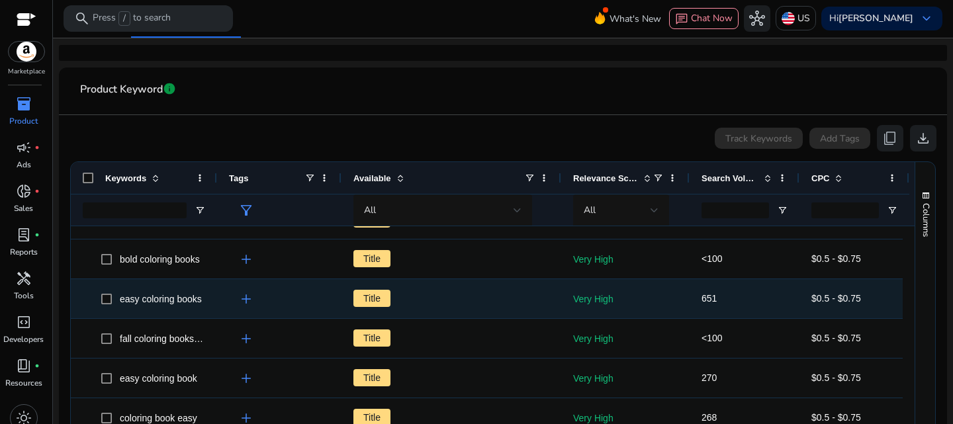
click at [166, 302] on span "easy coloring books" at bounding box center [161, 299] width 82 height 11
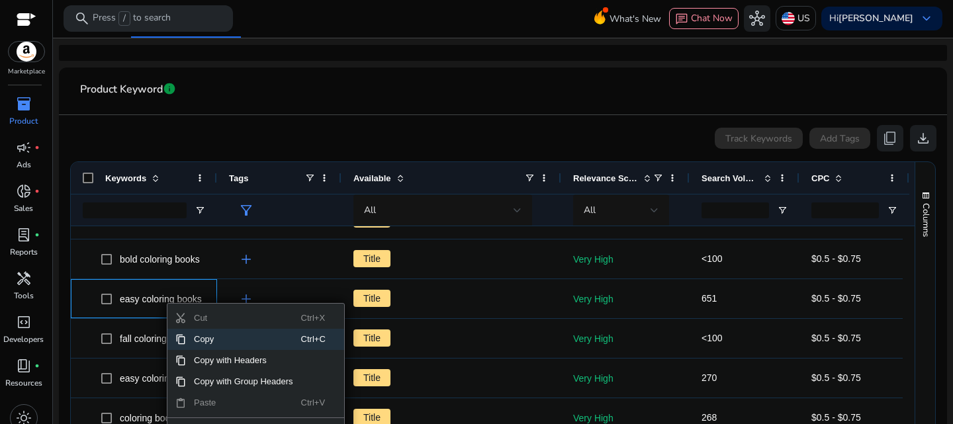
click at [211, 338] on span "Copy" at bounding box center [243, 339] width 115 height 21
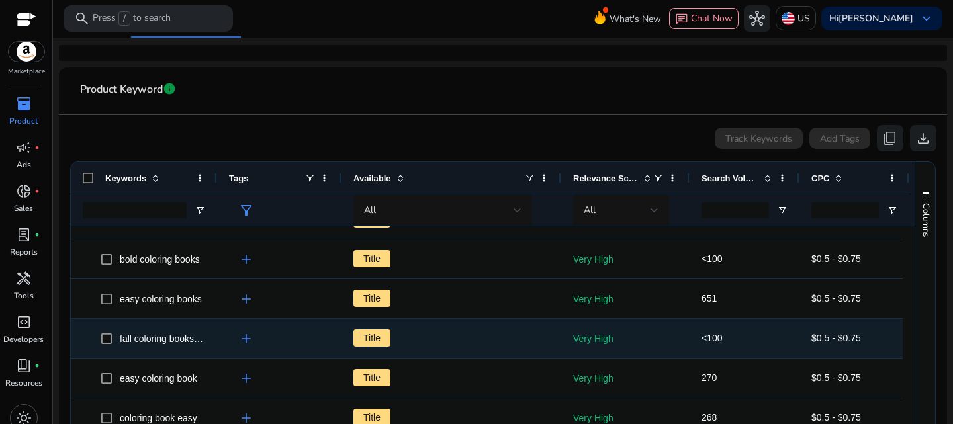
click at [173, 337] on span "fall coloring books easy" at bounding box center [168, 339] width 97 height 11
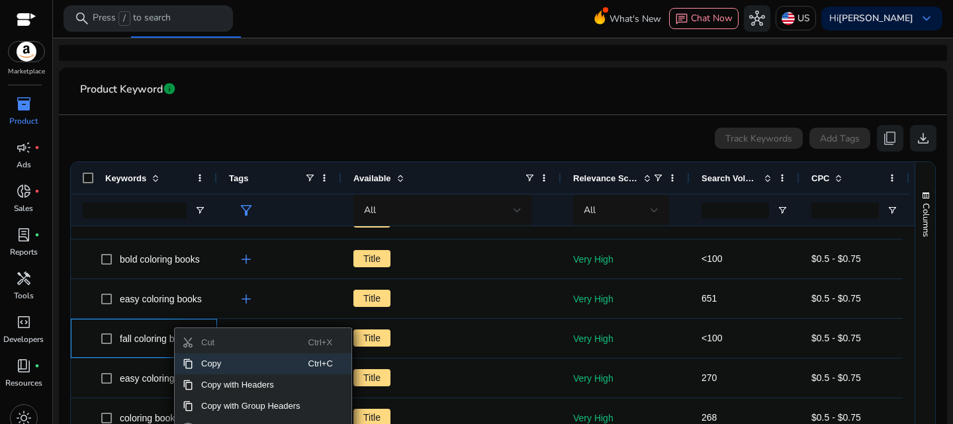
click at [218, 363] on span "Copy" at bounding box center [250, 363] width 115 height 21
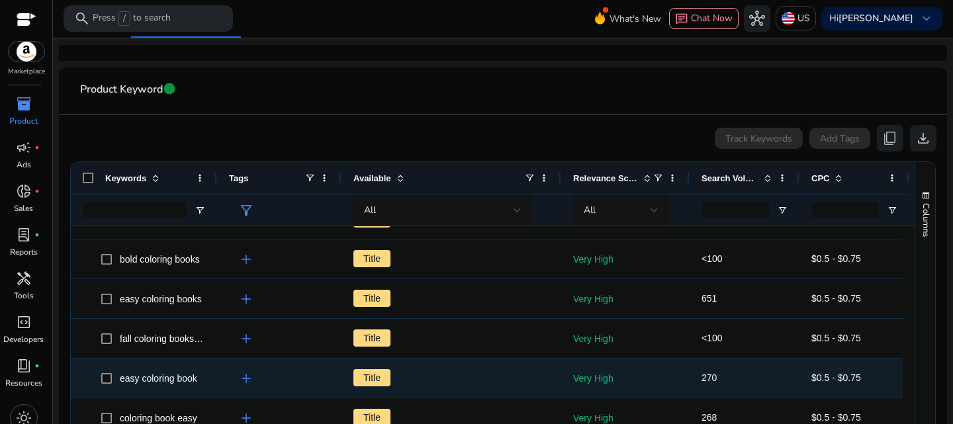
click at [180, 380] on span "easy coloring book" at bounding box center [158, 378] width 77 height 11
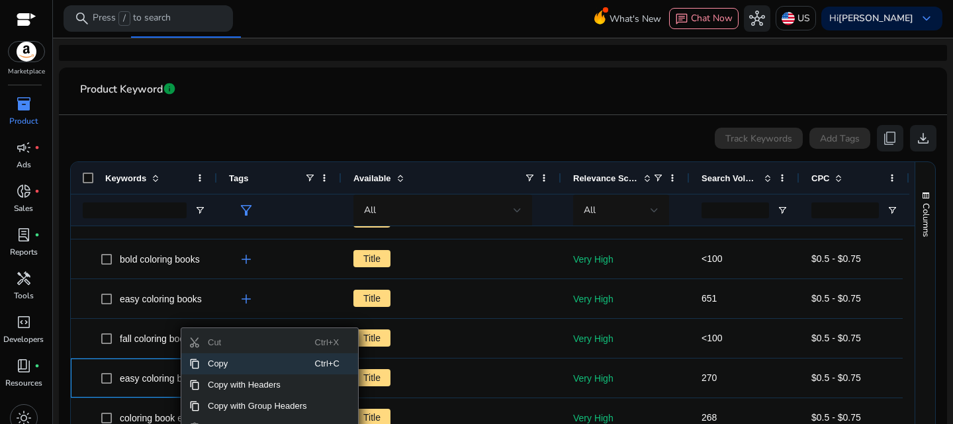
click at [222, 369] on span "Copy" at bounding box center [257, 363] width 115 height 21
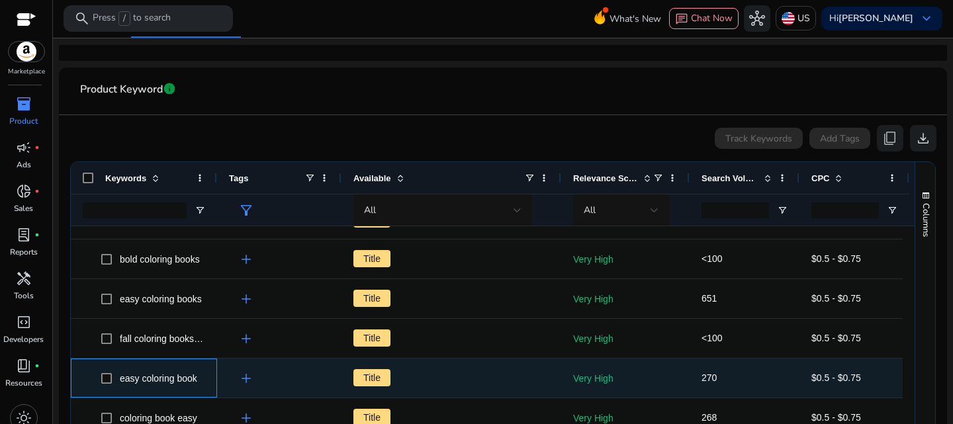
scroll to position [132, 0]
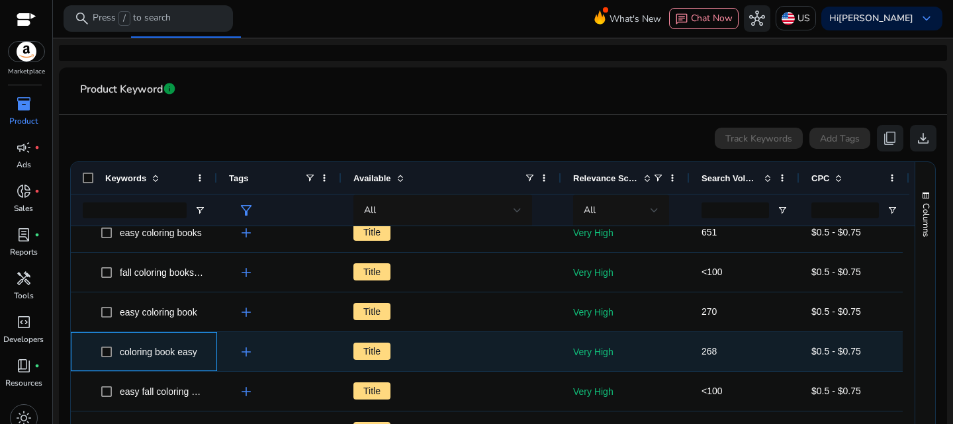
click at [181, 357] on span "coloring book easy" at bounding box center [158, 352] width 77 height 11
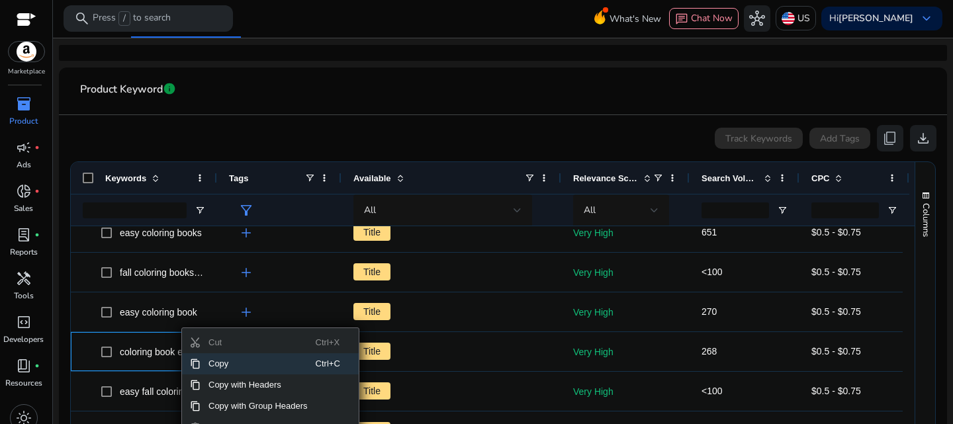
click at [209, 366] on span "Copy" at bounding box center [258, 363] width 115 height 21
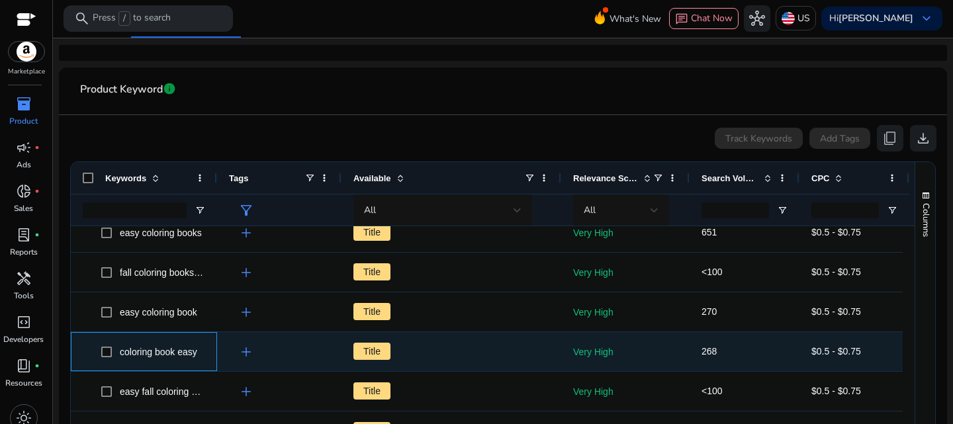
scroll to position [199, 0]
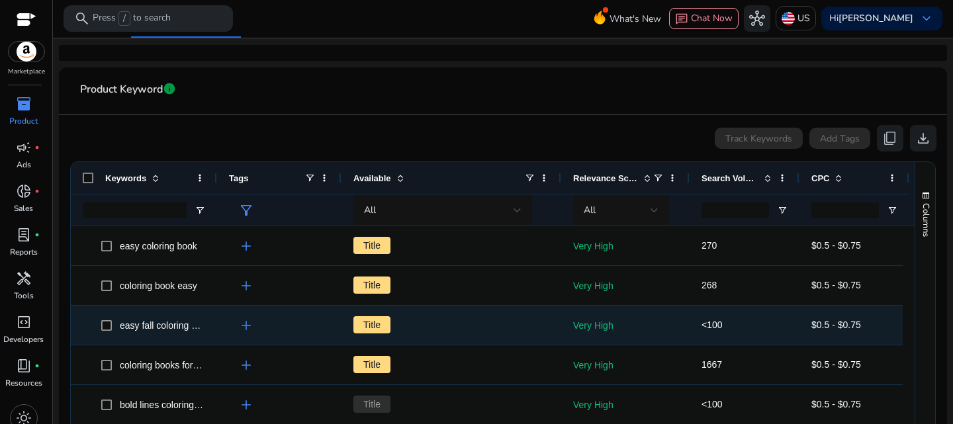
click at [175, 330] on div "easy fall coloring book" at bounding box center [162, 325] width 84 height 19
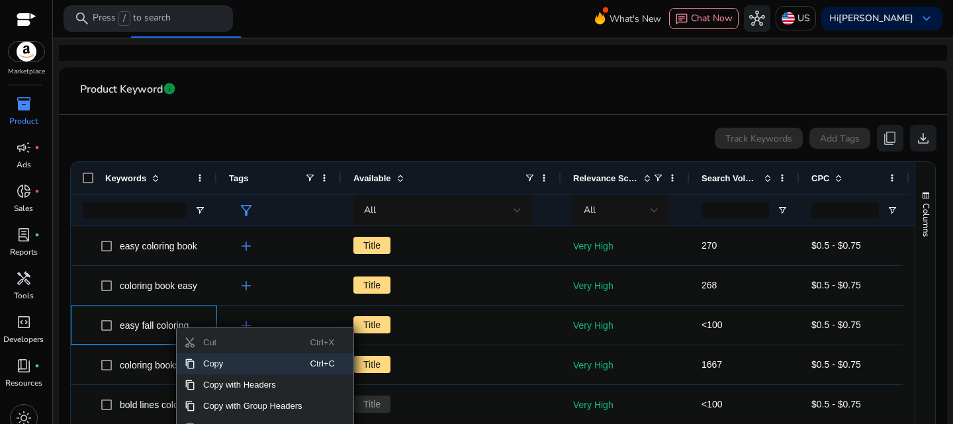
click at [220, 365] on span "Copy" at bounding box center [252, 363] width 115 height 21
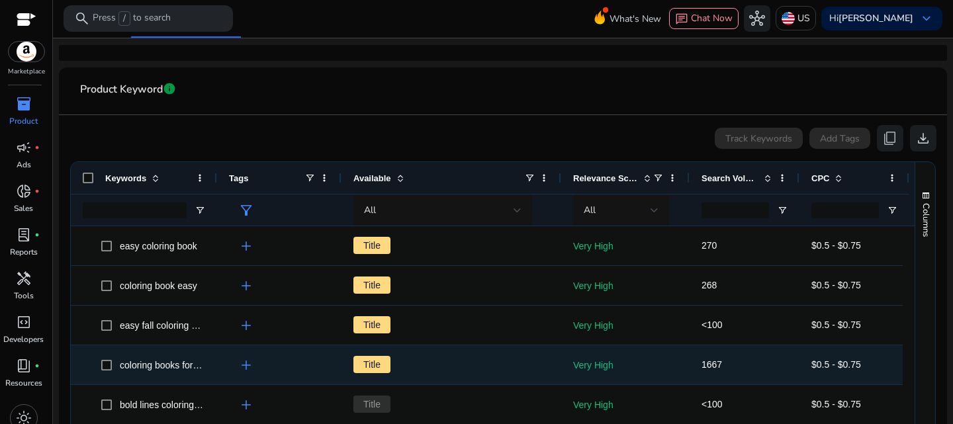
click at [167, 370] on div "coloring books for adults easy" at bounding box center [162, 365] width 84 height 19
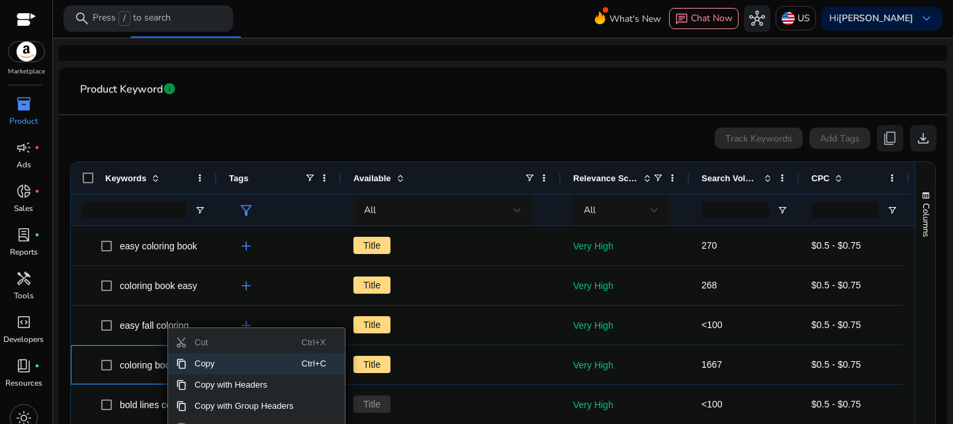
click at [210, 365] on span "Copy" at bounding box center [244, 363] width 115 height 21
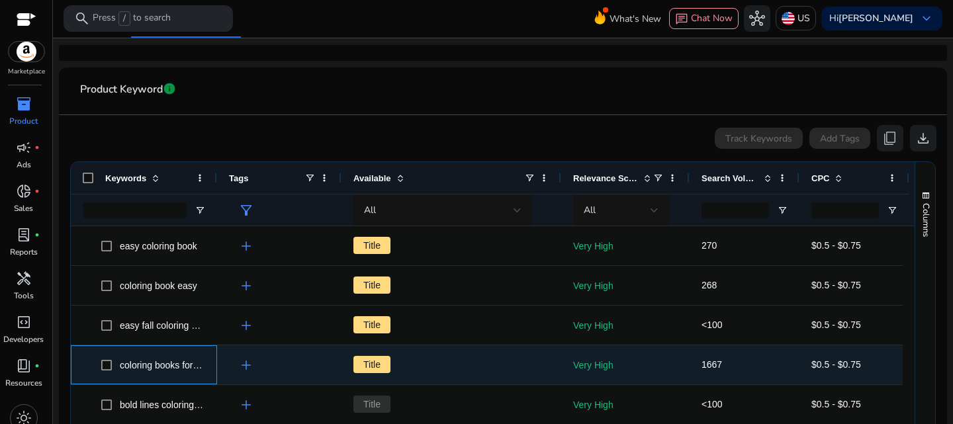
scroll to position [265, 0]
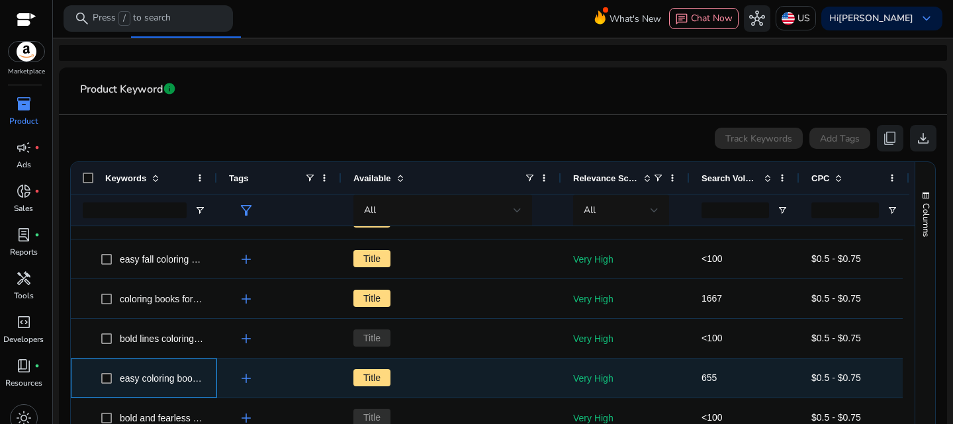
click at [140, 380] on span "easy coloring book for adults" at bounding box center [179, 378] width 118 height 11
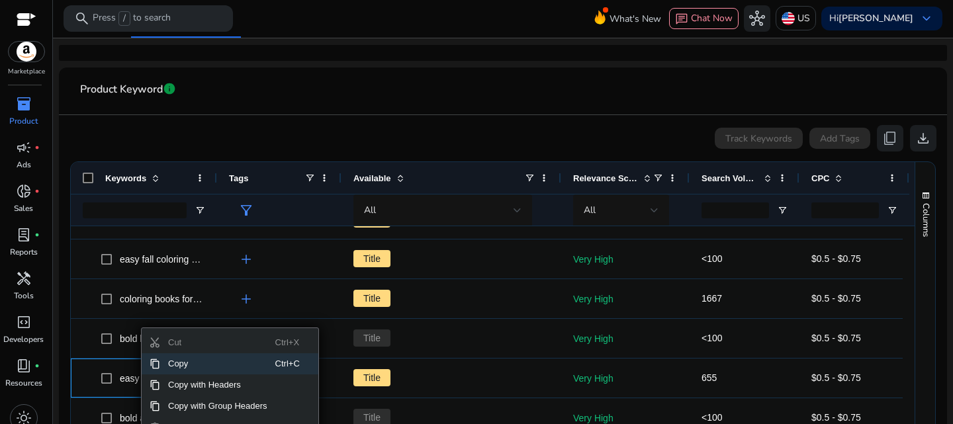
click at [193, 365] on span "Copy" at bounding box center [217, 363] width 115 height 21
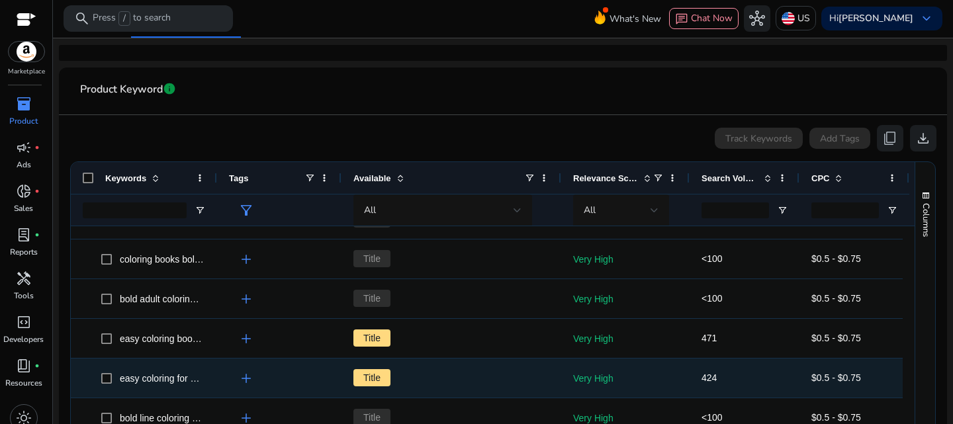
scroll to position [463, 0]
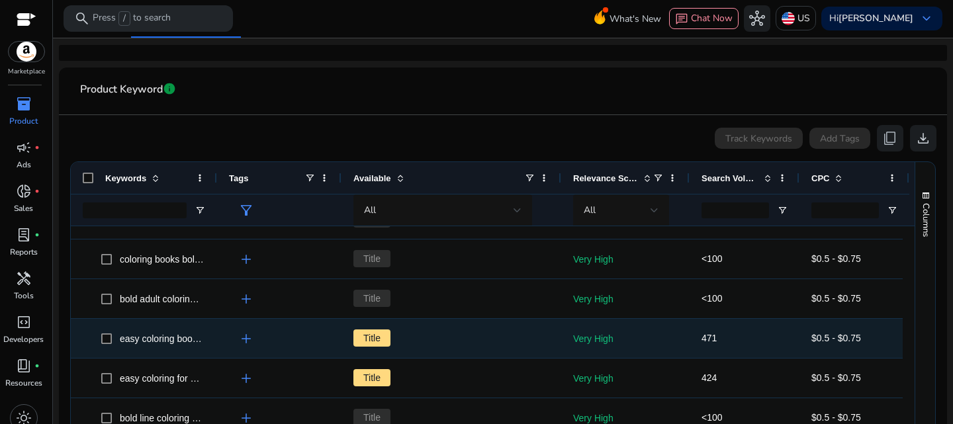
click at [167, 341] on span "easy coloring books for kids" at bounding box center [177, 339] width 115 height 11
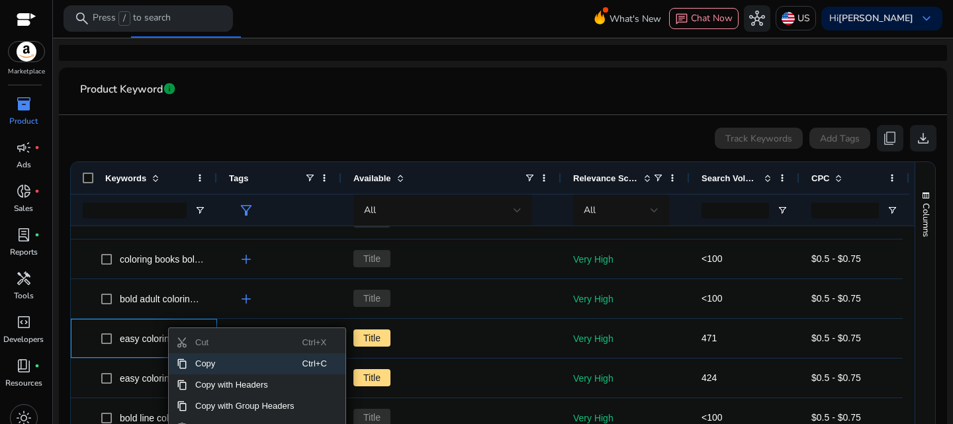
click at [199, 364] on span "Copy" at bounding box center [244, 363] width 115 height 21
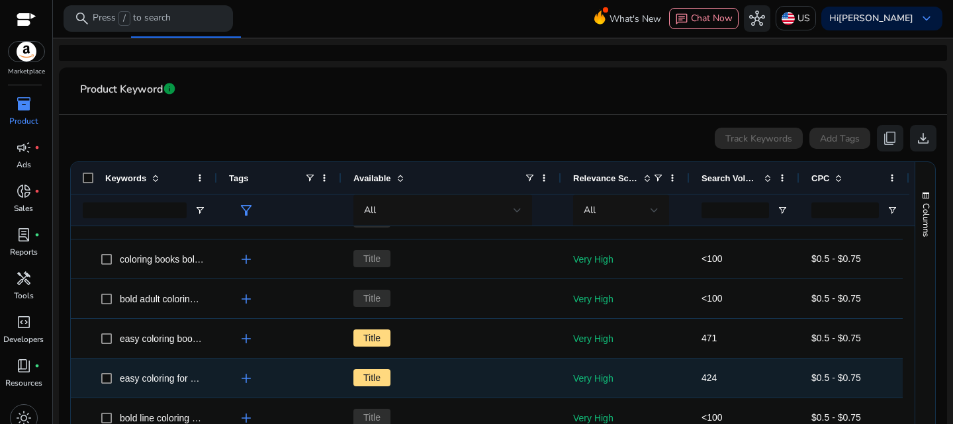
click at [152, 375] on span "easy coloring for adults" at bounding box center [167, 378] width 95 height 11
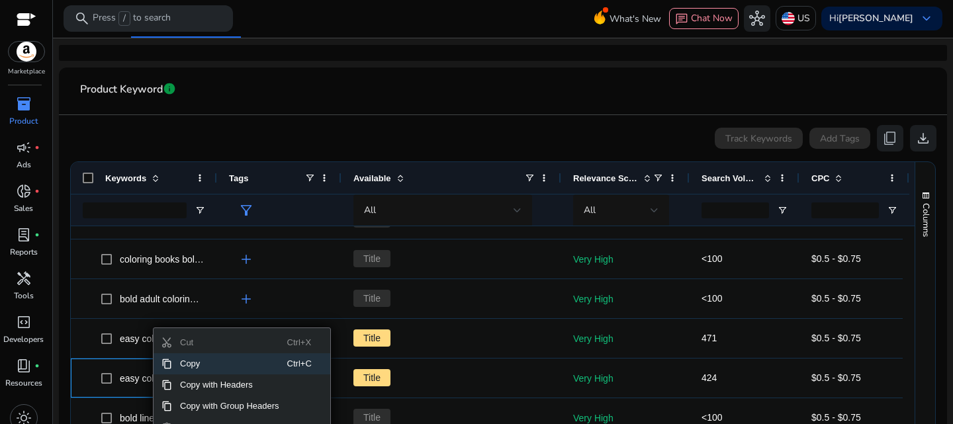
click at [185, 363] on span "Copy" at bounding box center [229, 363] width 115 height 21
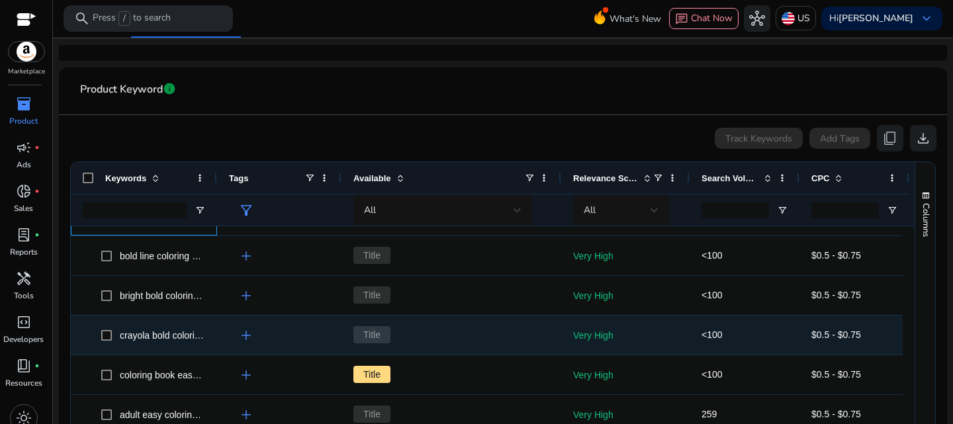
scroll to position [661, 0]
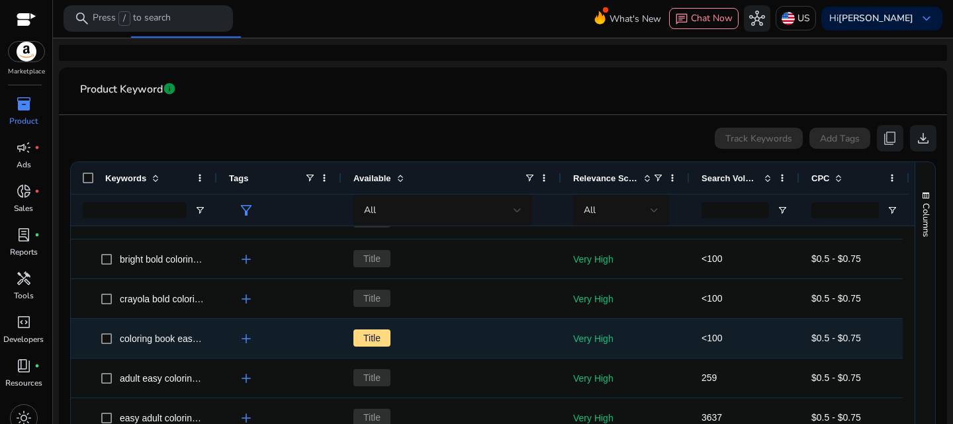
click at [161, 340] on span "coloring book easy kids" at bounding box center [168, 339] width 97 height 11
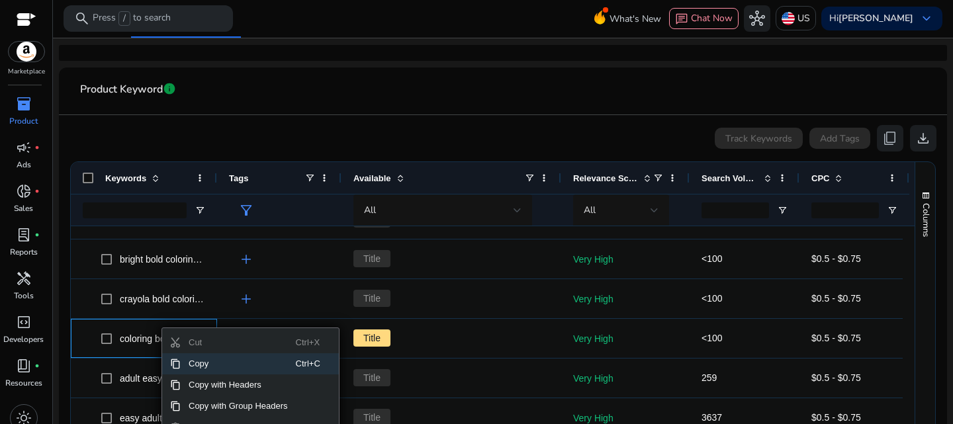
click at [202, 360] on span "Copy" at bounding box center [238, 363] width 115 height 21
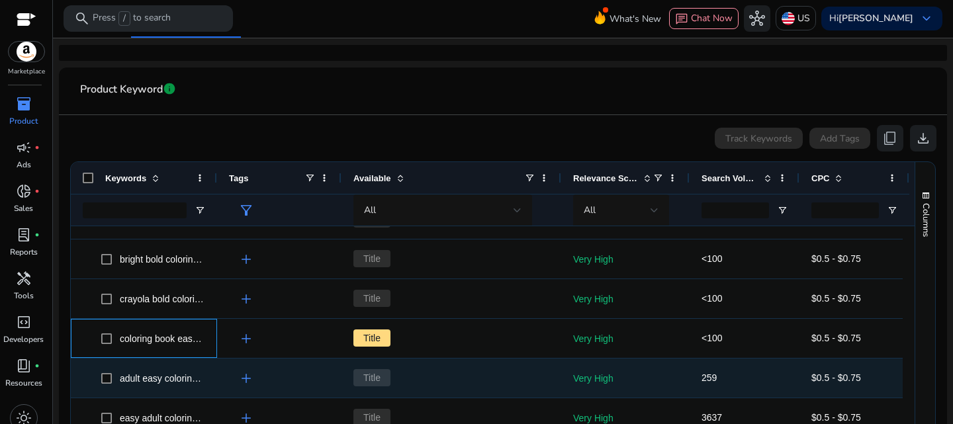
scroll to position [728, 0]
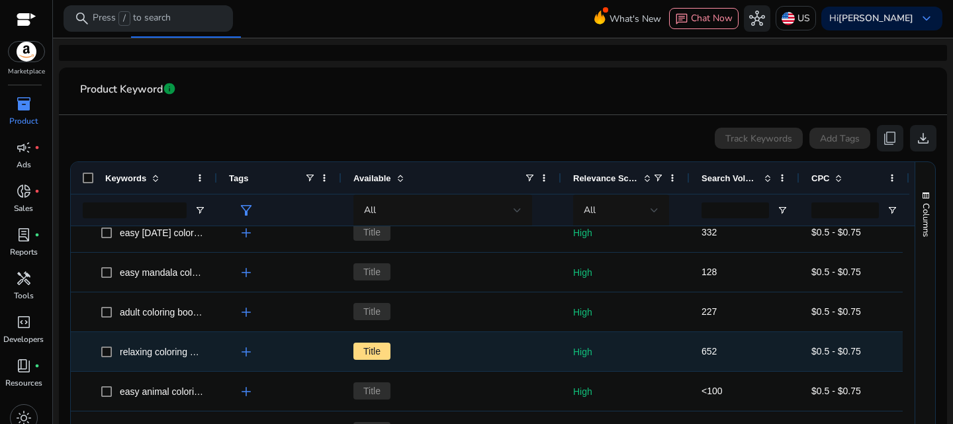
click at [166, 354] on span "relaxing coloring books for adults" at bounding box center [188, 352] width 136 height 11
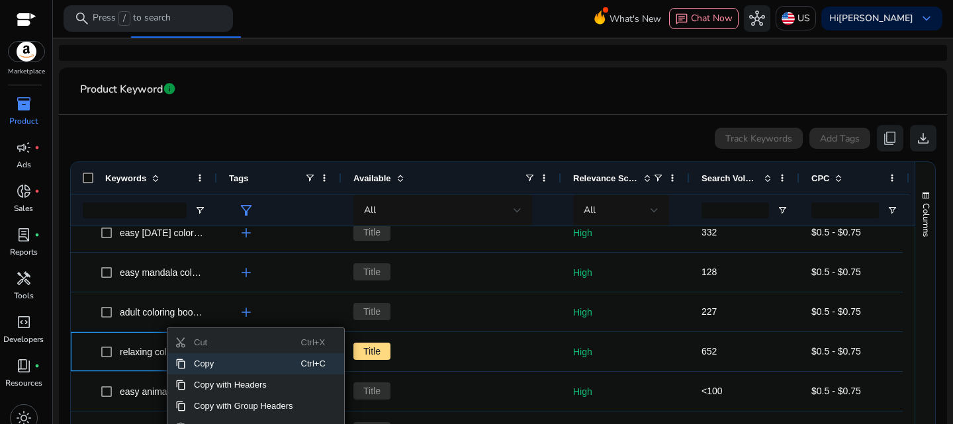
click at [212, 360] on span "Copy" at bounding box center [243, 363] width 115 height 21
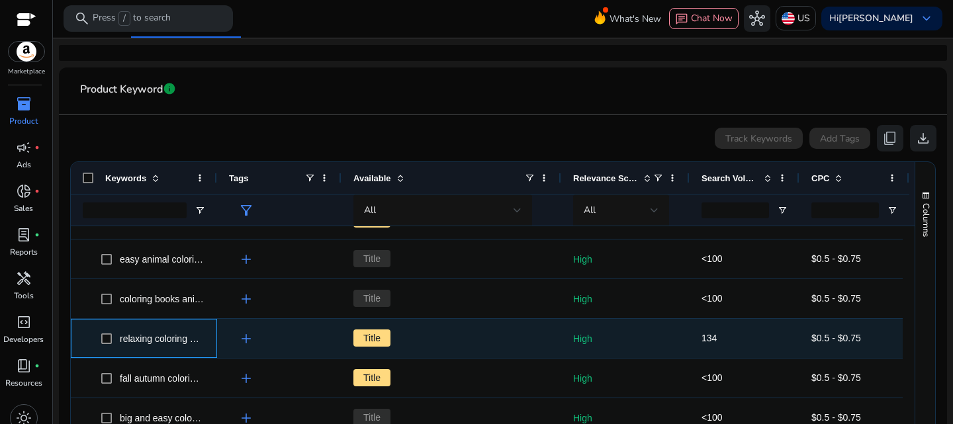
click at [175, 335] on span "relaxing coloring book" at bounding box center [165, 339] width 90 height 11
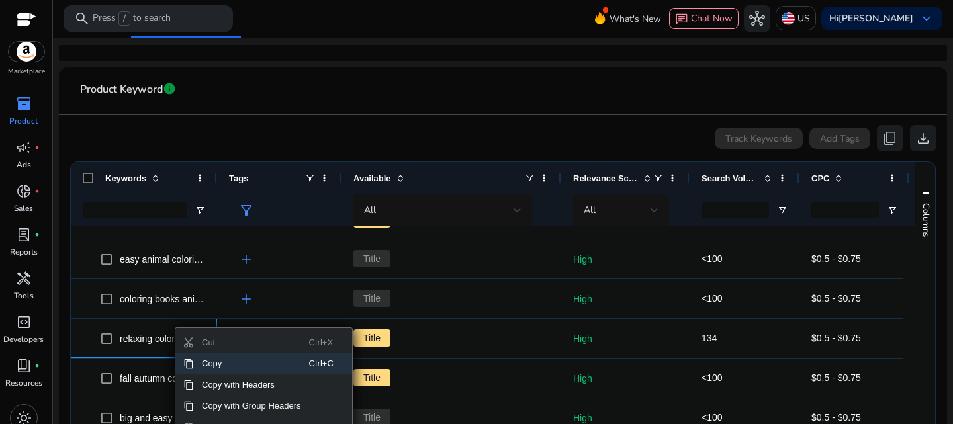
click at [224, 363] on span "Copy" at bounding box center [251, 363] width 115 height 21
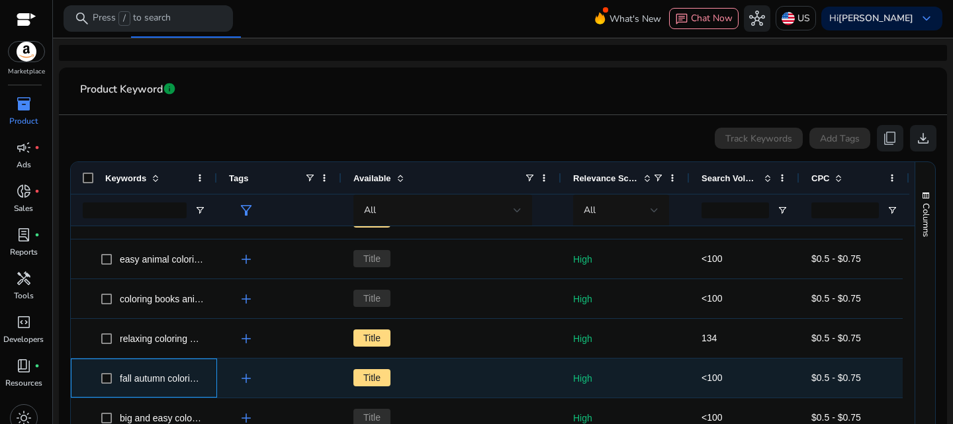
click at [169, 375] on span "fall autumn coloring books" at bounding box center [174, 378] width 108 height 11
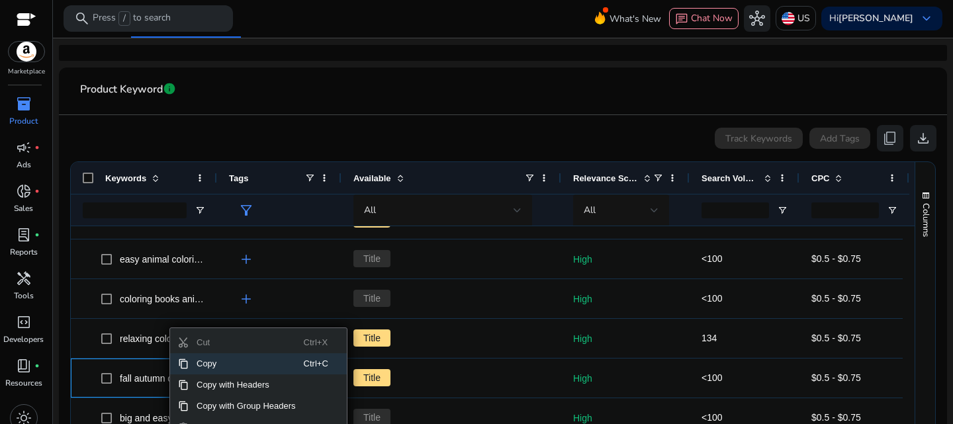
click at [205, 365] on span "Copy" at bounding box center [246, 363] width 115 height 21
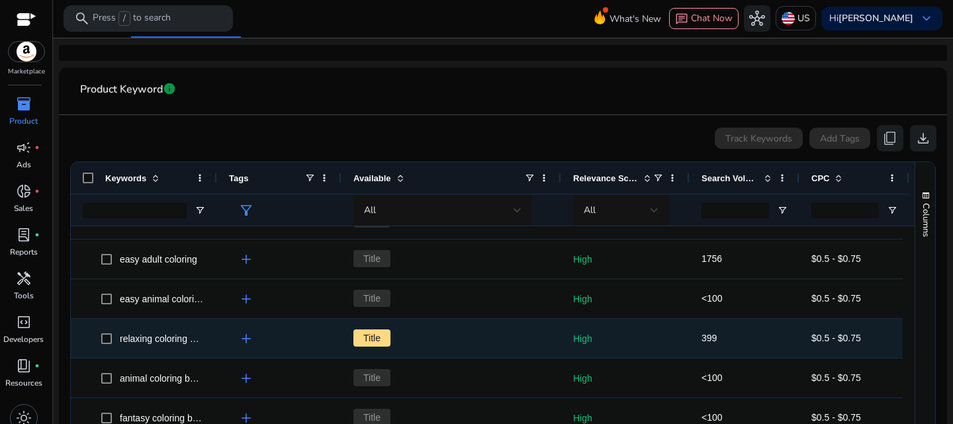
click at [175, 340] on span "relaxing coloring book for adults" at bounding box center [185, 339] width 131 height 11
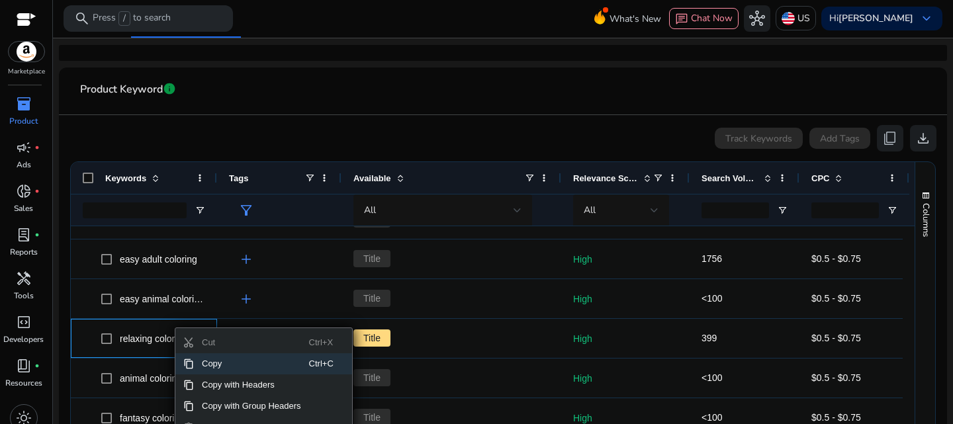
click at [213, 360] on span "Copy" at bounding box center [251, 363] width 115 height 21
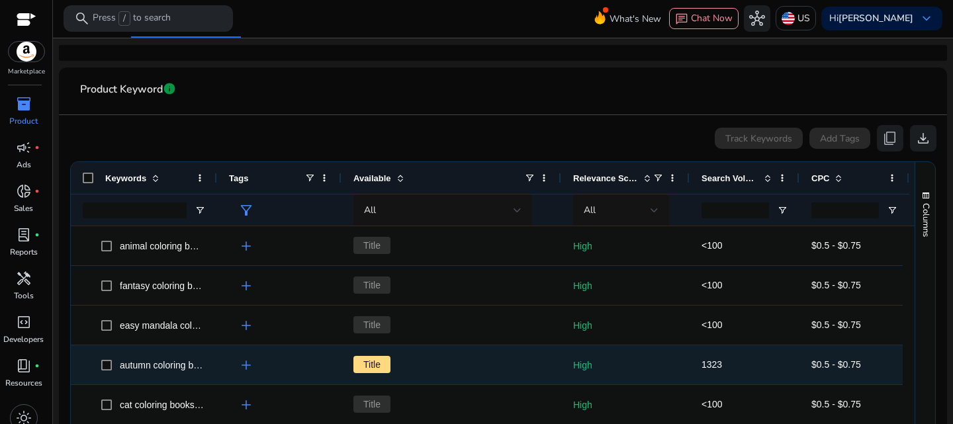
click at [137, 365] on span "autumn coloring books for adults" at bounding box center [187, 365] width 134 height 11
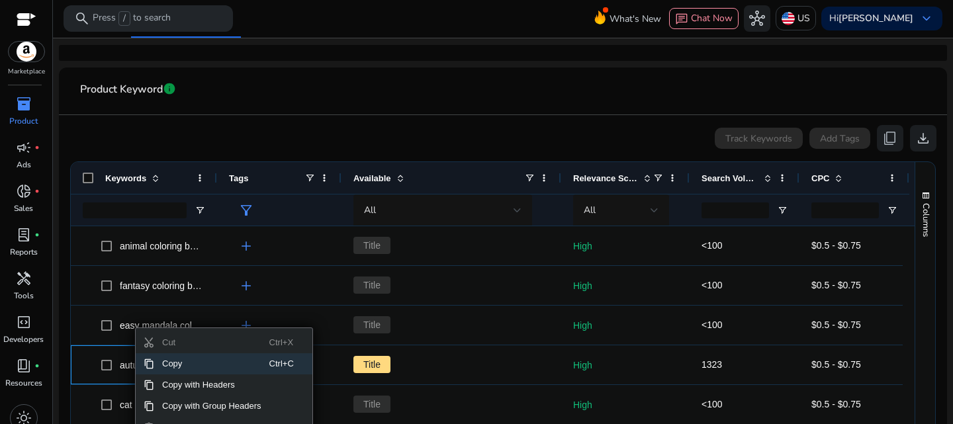
click at [180, 363] on span "Copy" at bounding box center [211, 363] width 115 height 21
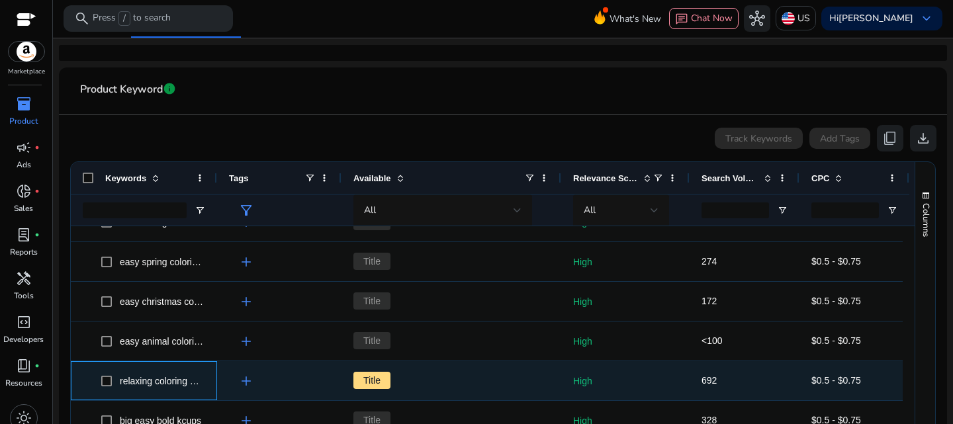
click at [134, 379] on span "relaxing coloring books for kids" at bounding box center [183, 381] width 127 height 11
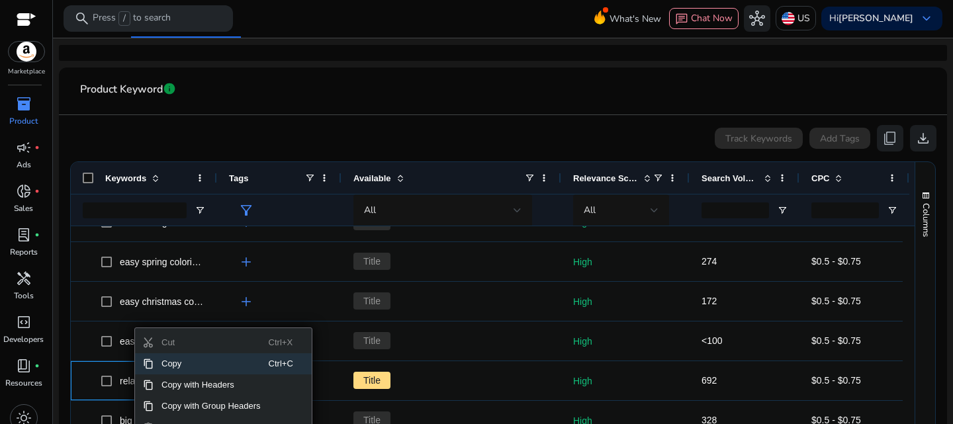
click at [176, 365] on span "Copy" at bounding box center [211, 363] width 115 height 21
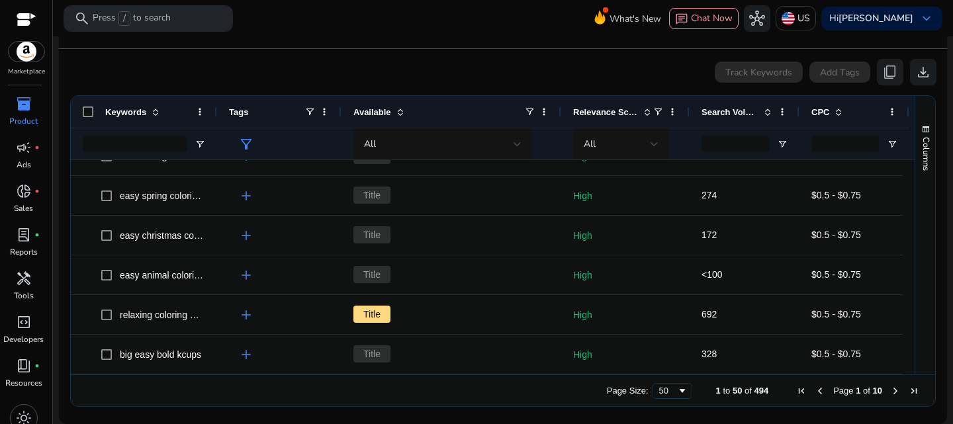
click at [891, 389] on span "Next Page" at bounding box center [895, 391] width 11 height 11
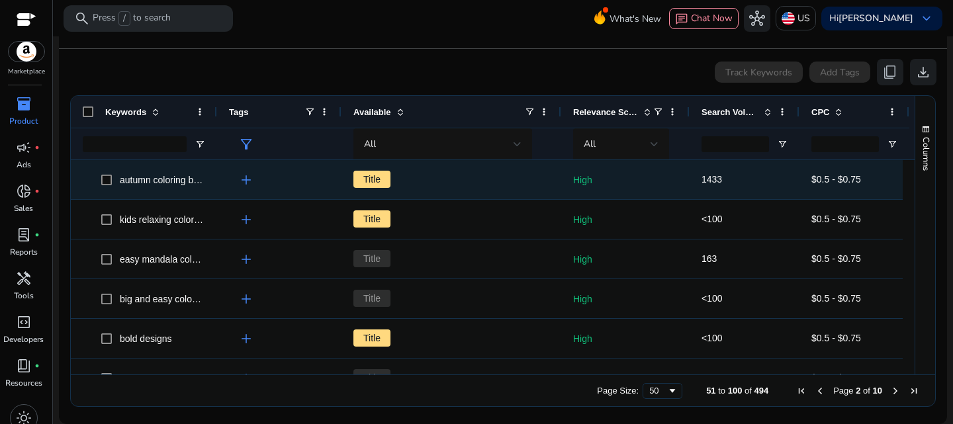
click at [133, 181] on span "autumn coloring book for adults" at bounding box center [184, 180] width 129 height 11
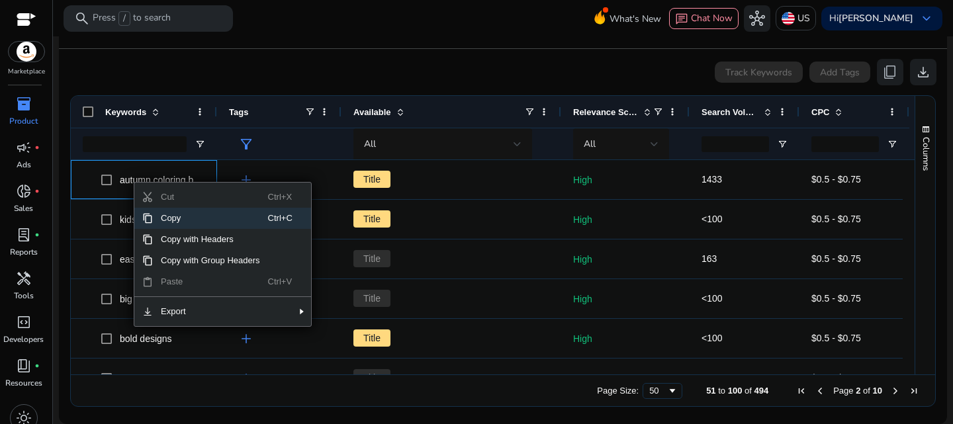
click at [178, 216] on span "Copy" at bounding box center [210, 218] width 115 height 21
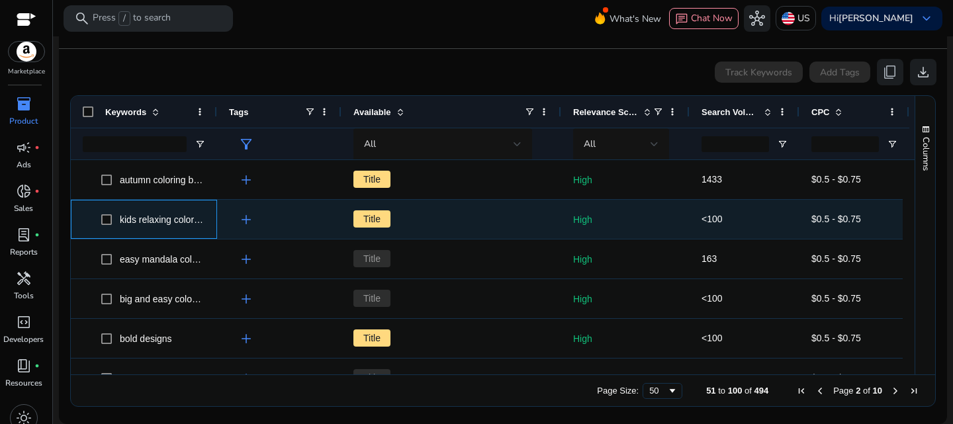
click at [157, 223] on span "kids relaxing coloring books" at bounding box center [177, 219] width 114 height 11
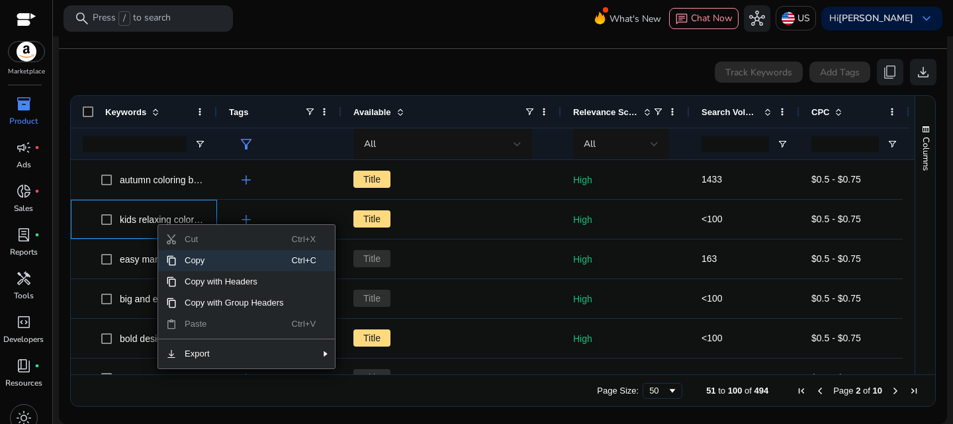
click at [210, 260] on span "Copy" at bounding box center [234, 260] width 115 height 21
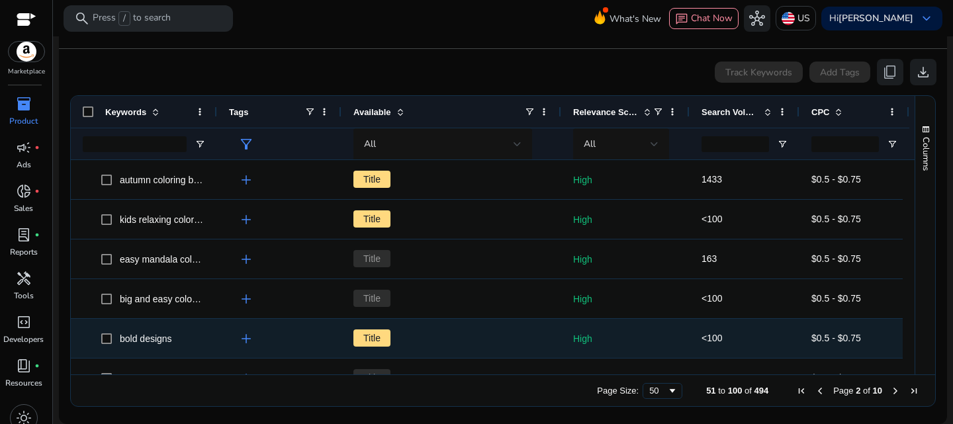
click at [147, 342] on span "bold designs" at bounding box center [146, 339] width 52 height 11
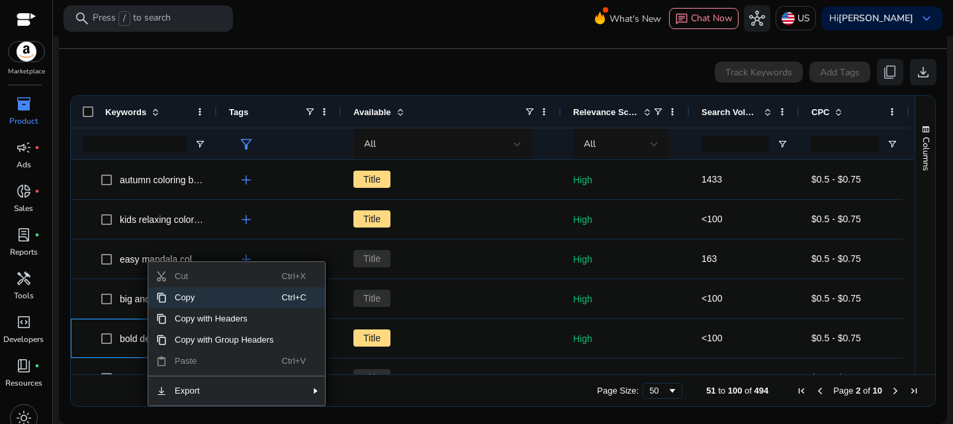
click at [212, 302] on span "Copy" at bounding box center [224, 297] width 115 height 21
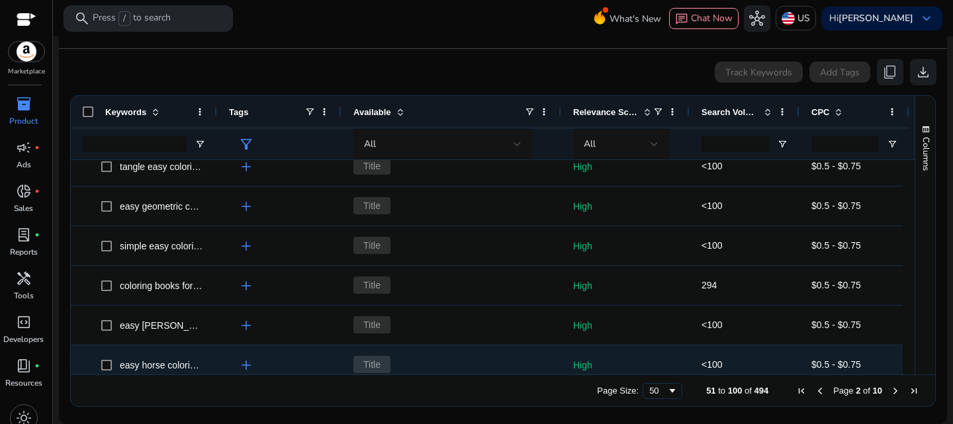
scroll to position [396, 0]
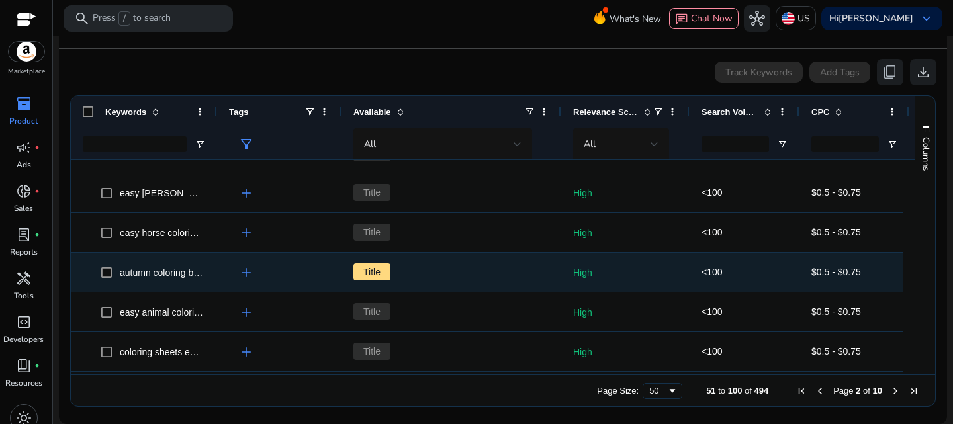
click at [158, 272] on span "autumn coloring book kids" at bounding box center [174, 272] width 108 height 11
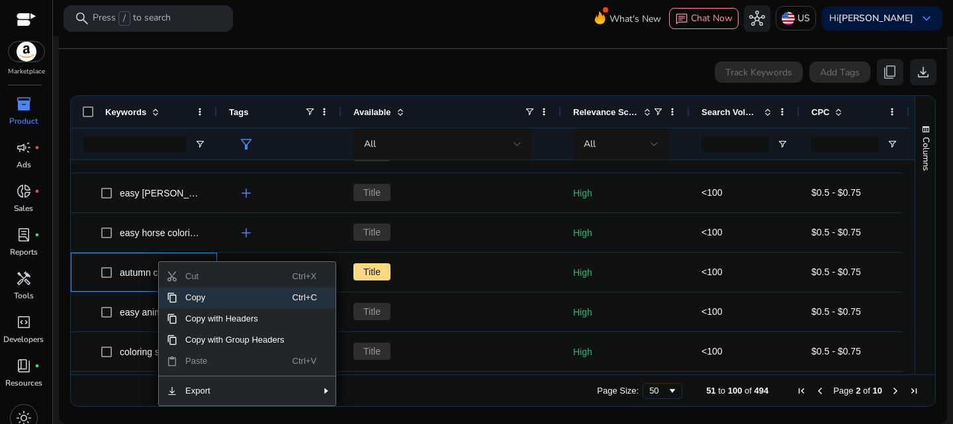
click at [233, 291] on span "Copy" at bounding box center [234, 297] width 115 height 21
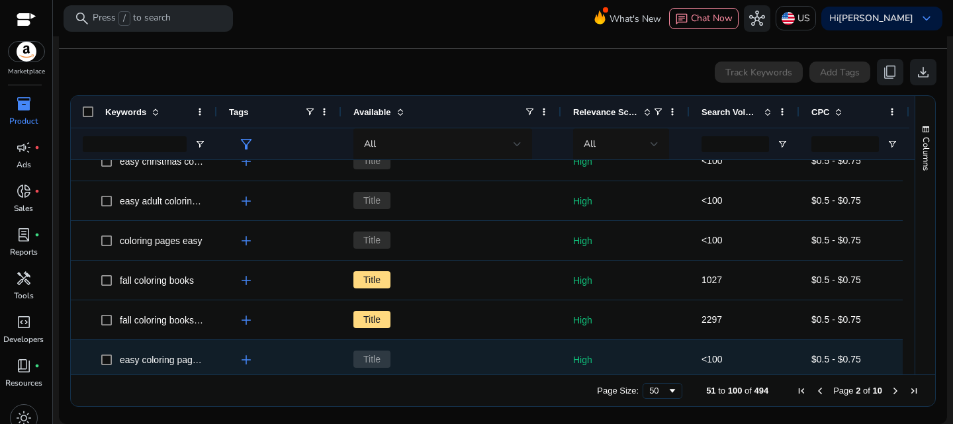
scroll to position [728, 0]
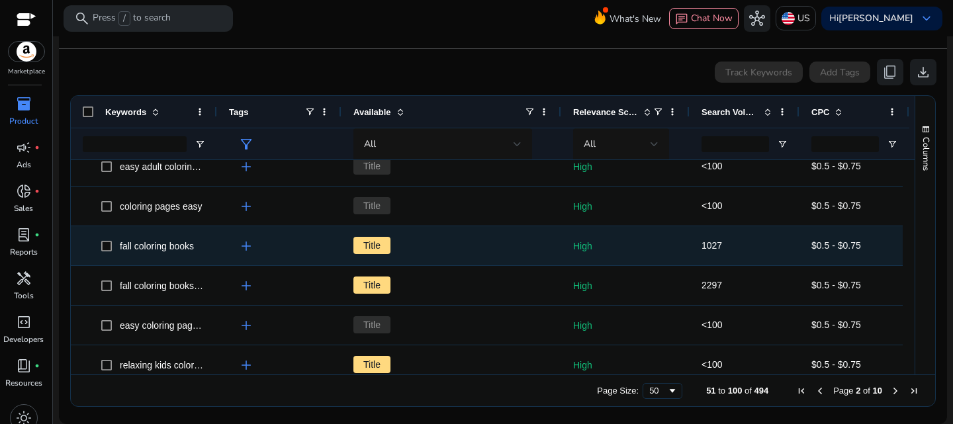
click at [139, 245] on span "fall coloring books" at bounding box center [157, 246] width 74 height 11
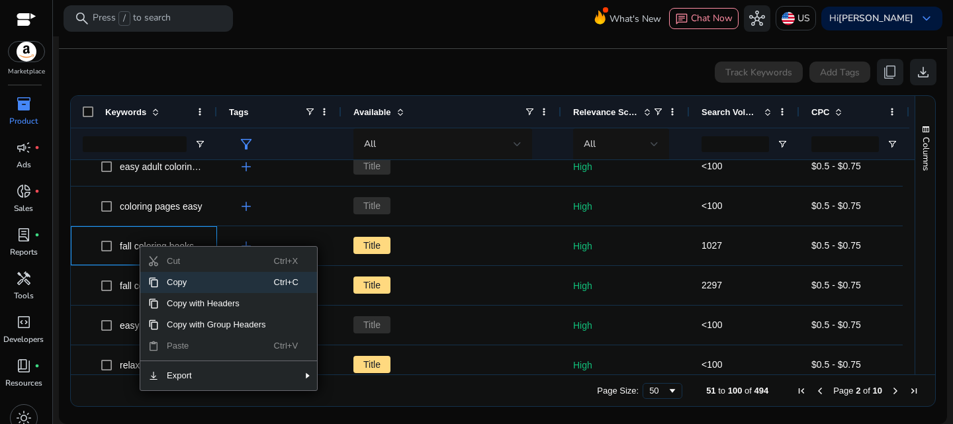
click at [179, 283] on span "Copy" at bounding box center [216, 282] width 115 height 21
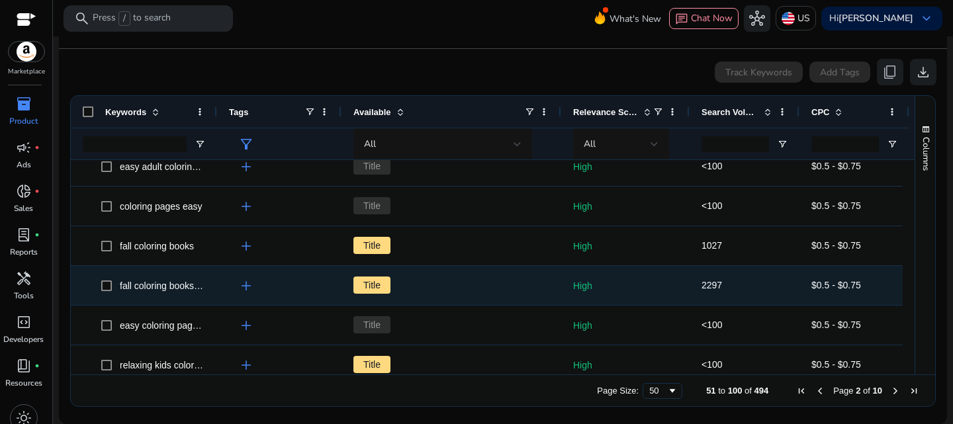
click at [181, 286] on span "fall coloring books for adults" at bounding box center [177, 286] width 115 height 11
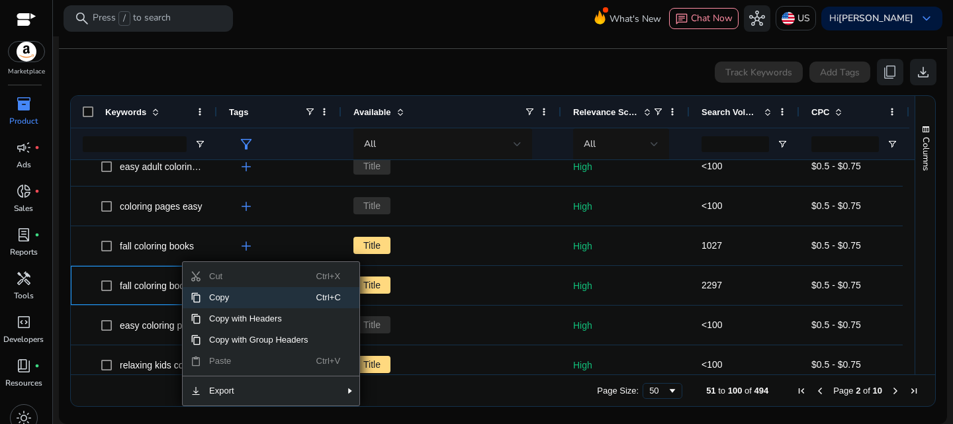
click at [221, 298] on span "Copy" at bounding box center [258, 297] width 115 height 21
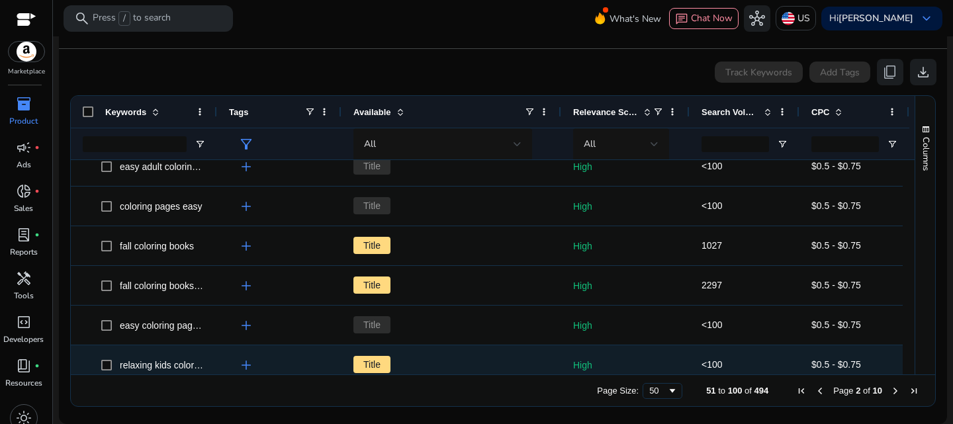
click at [178, 366] on span "relaxing kids coloring book" at bounding box center [174, 365] width 109 height 11
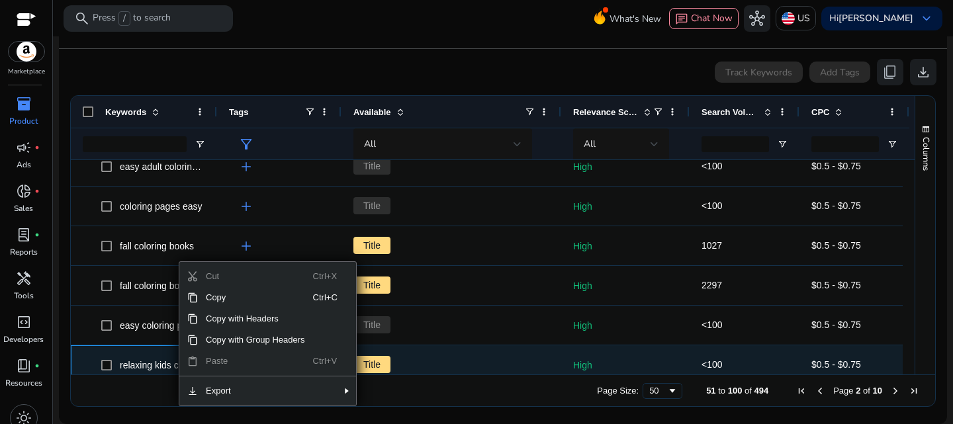
click at [157, 361] on span "relaxing kids coloring book" at bounding box center [174, 365] width 109 height 11
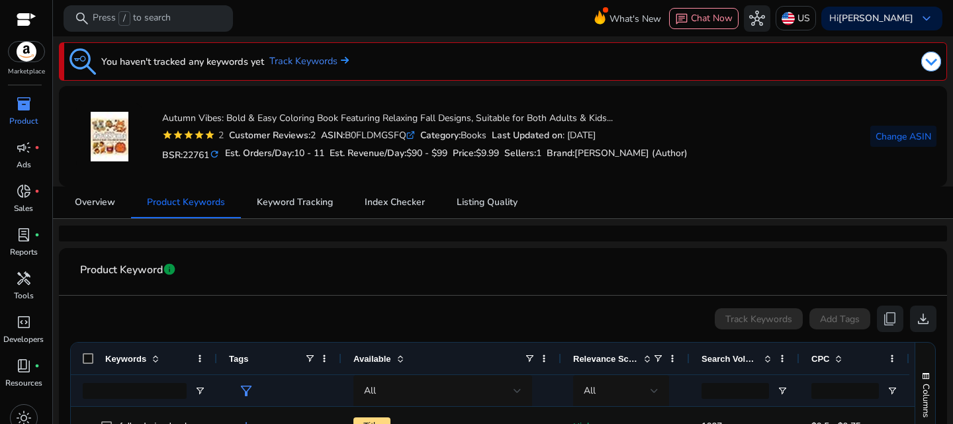
scroll to position [247, 0]
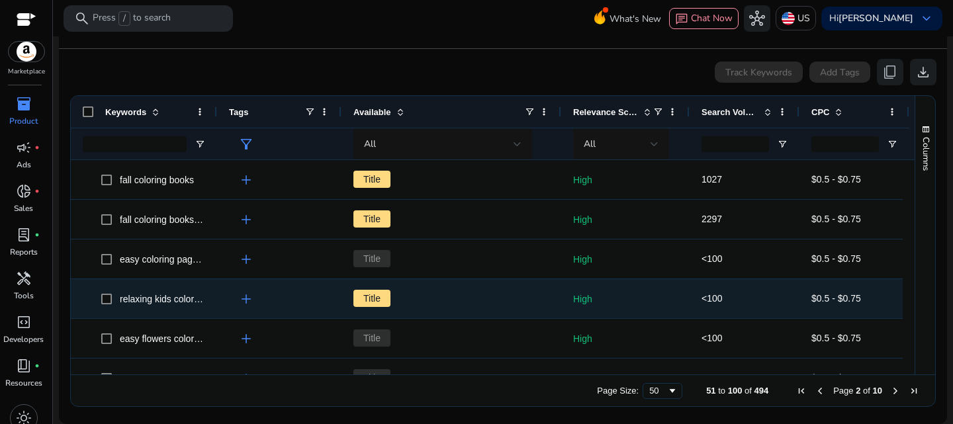
click at [142, 303] on span "relaxing kids coloring book" at bounding box center [174, 299] width 109 height 11
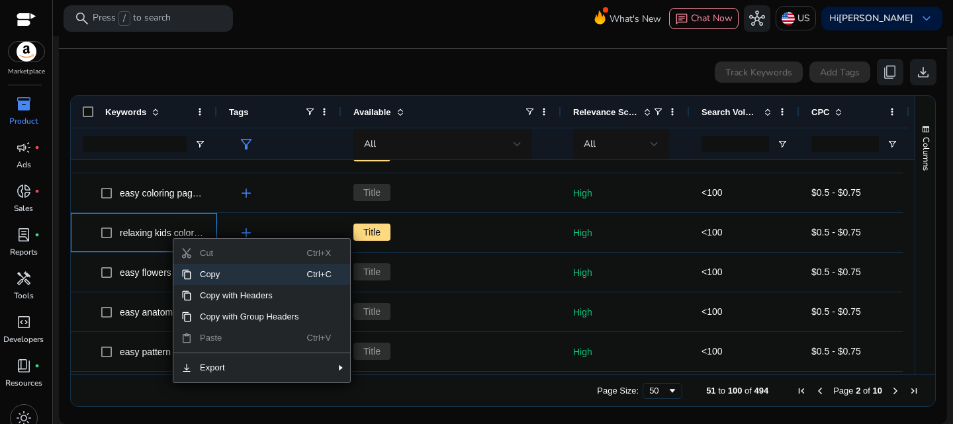
click at [224, 275] on span "Copy" at bounding box center [249, 274] width 115 height 21
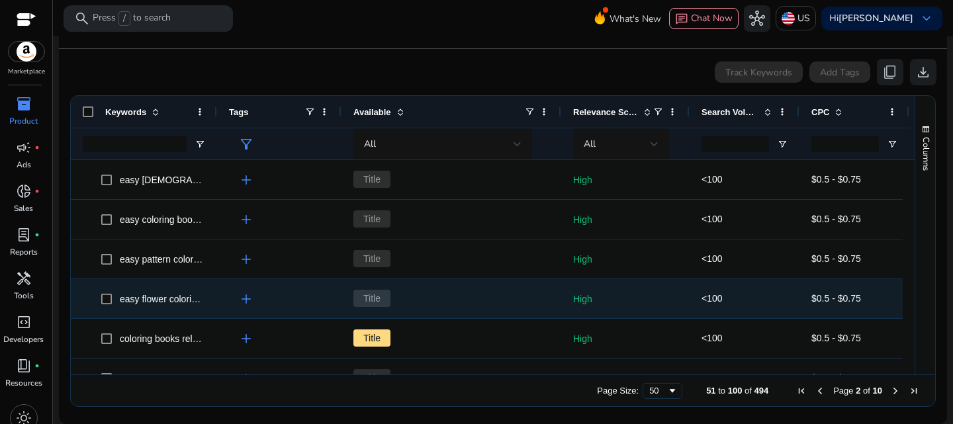
scroll to position [1258, 0]
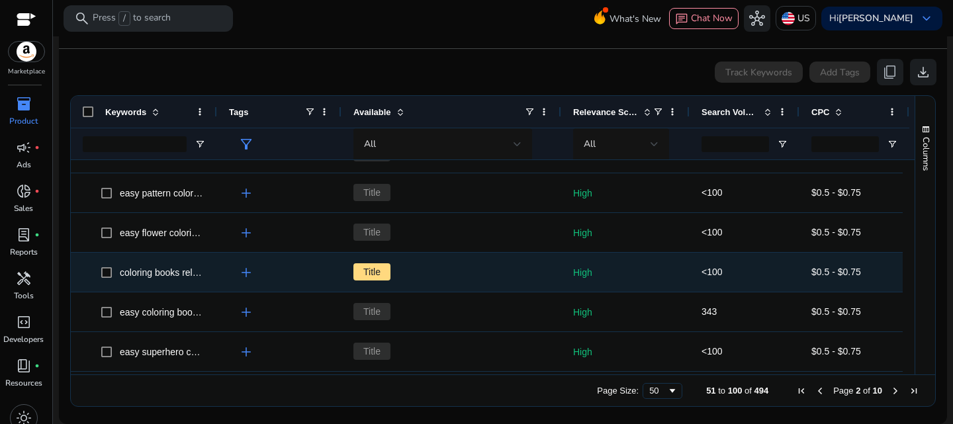
click at [153, 273] on span "coloring books relaxing" at bounding box center [167, 272] width 95 height 11
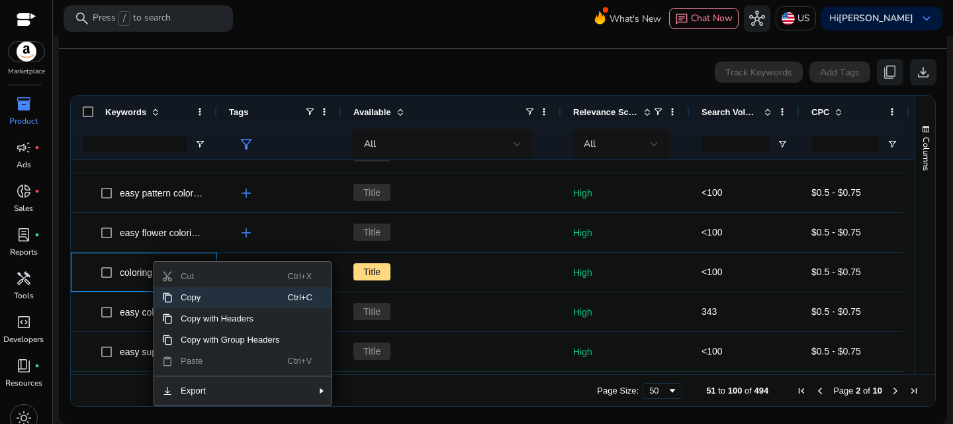
click at [222, 295] on span "Copy" at bounding box center [230, 297] width 115 height 21
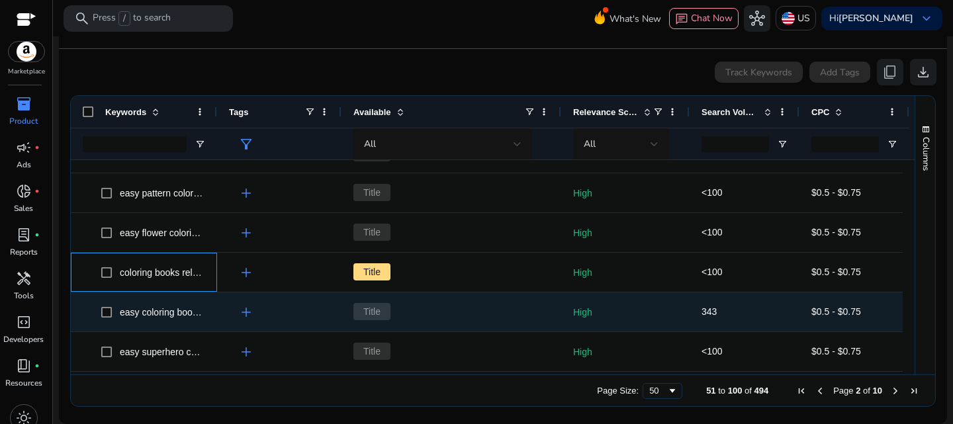
scroll to position [1323, 0]
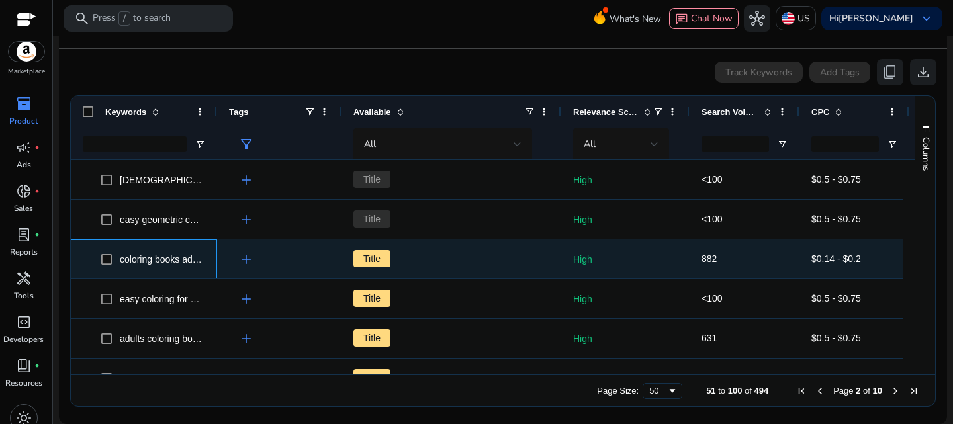
click at [142, 264] on div "coloring books adults" at bounding box center [162, 259] width 84 height 19
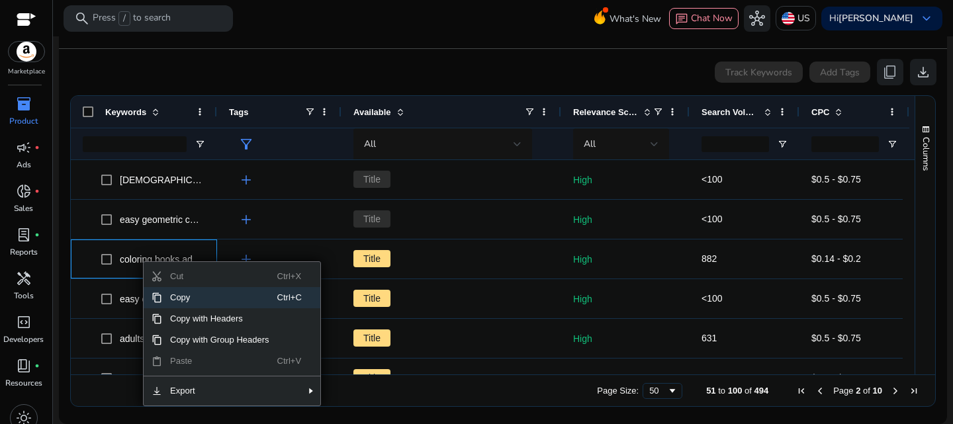
click at [183, 296] on span "Copy" at bounding box center [219, 297] width 115 height 21
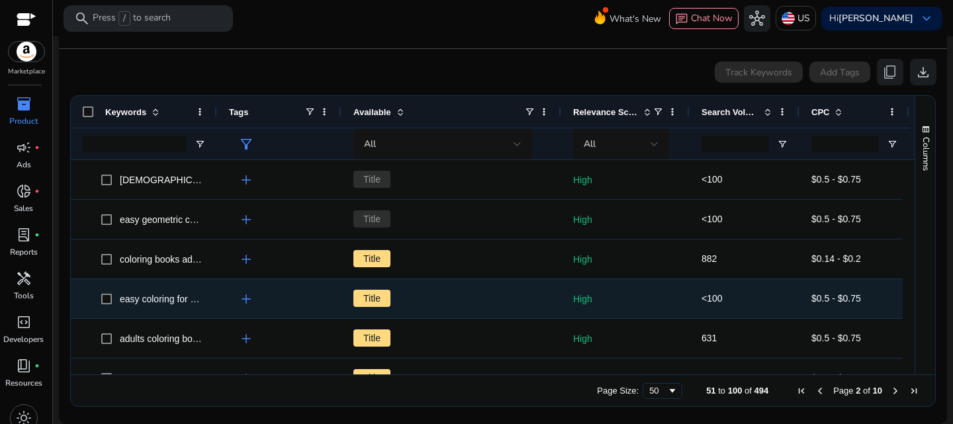
click at [156, 300] on span "easy coloring for kids" at bounding box center [163, 299] width 87 height 11
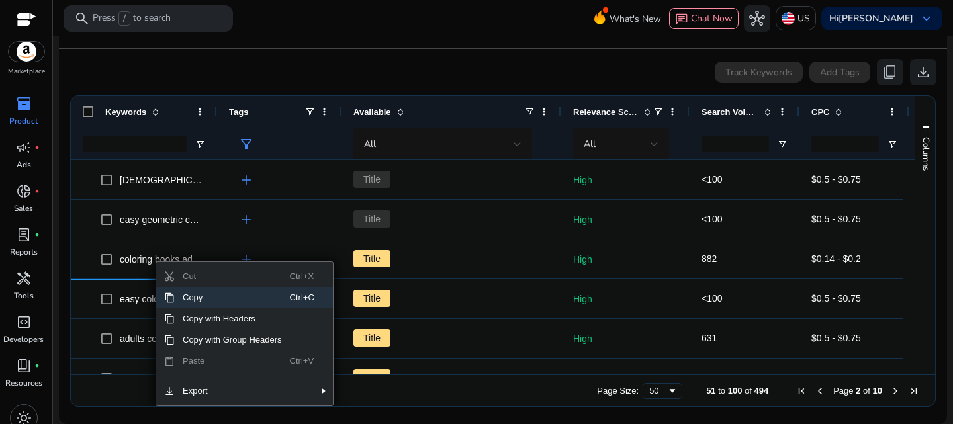
click at [193, 297] on span "Copy" at bounding box center [232, 297] width 115 height 21
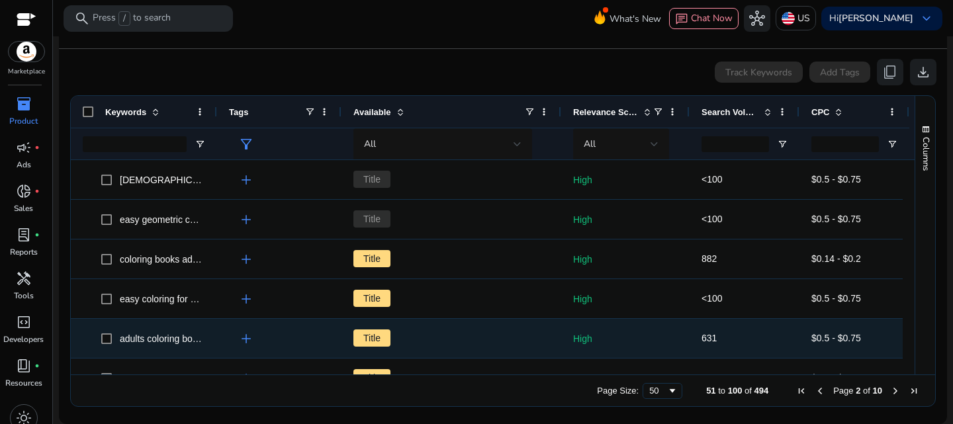
click at [163, 340] on span "adults coloring books" at bounding box center [163, 339] width 87 height 11
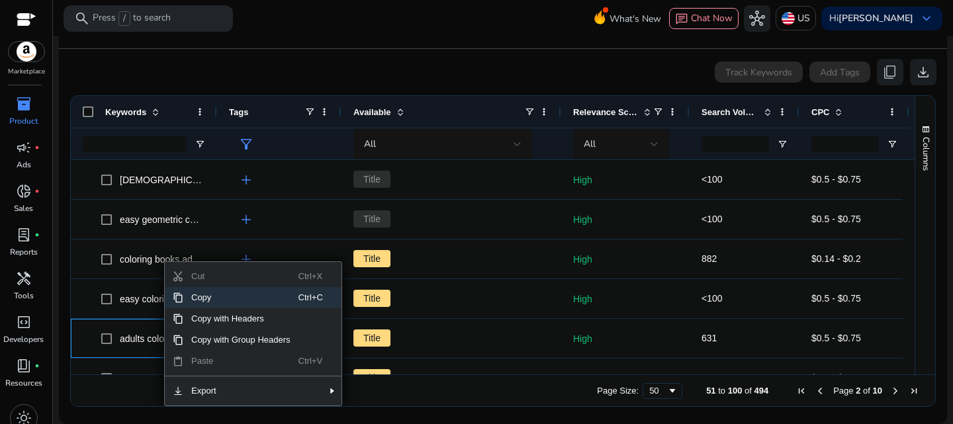
click at [222, 301] on span "Copy" at bounding box center [240, 297] width 115 height 21
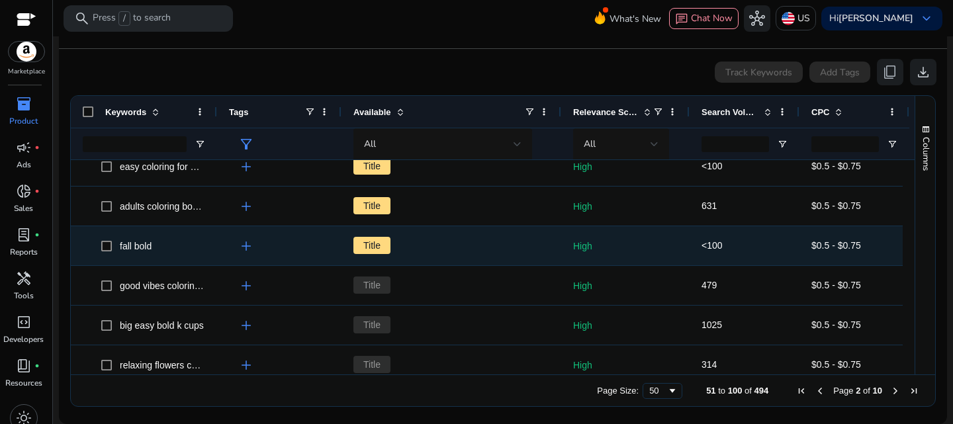
click at [157, 246] on span "fall bold" at bounding box center [153, 245] width 104 height 27
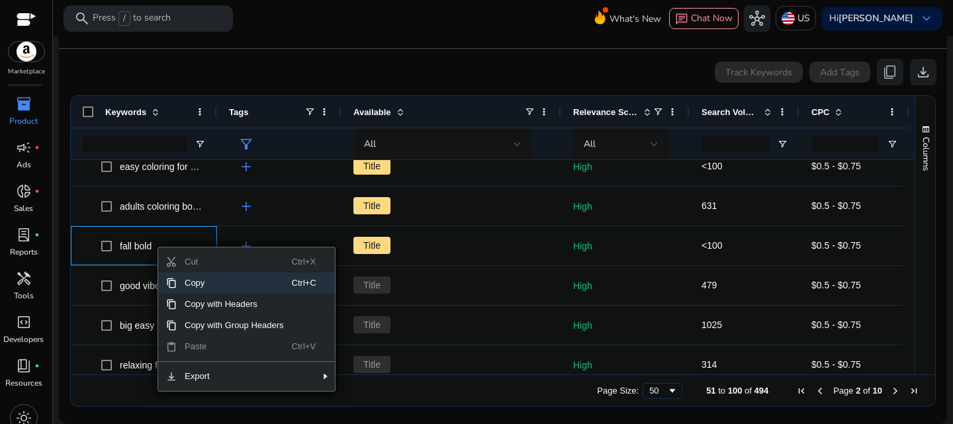
click at [210, 281] on span "Copy" at bounding box center [234, 283] width 115 height 21
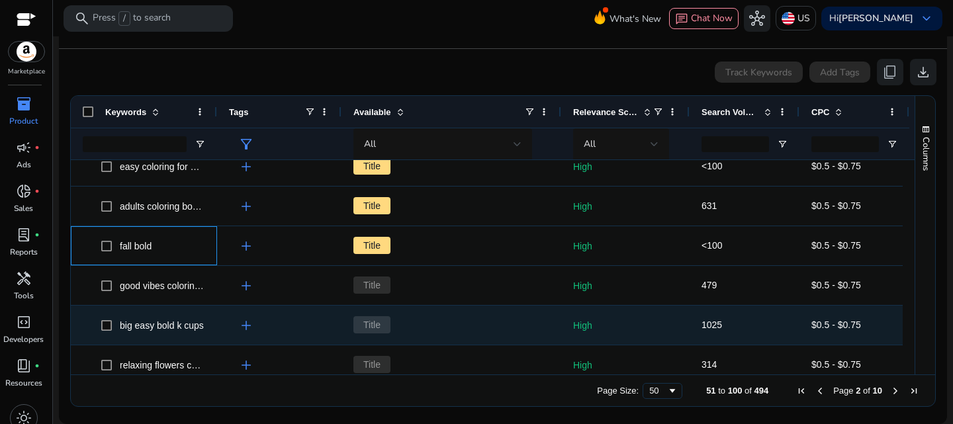
scroll to position [1746, 0]
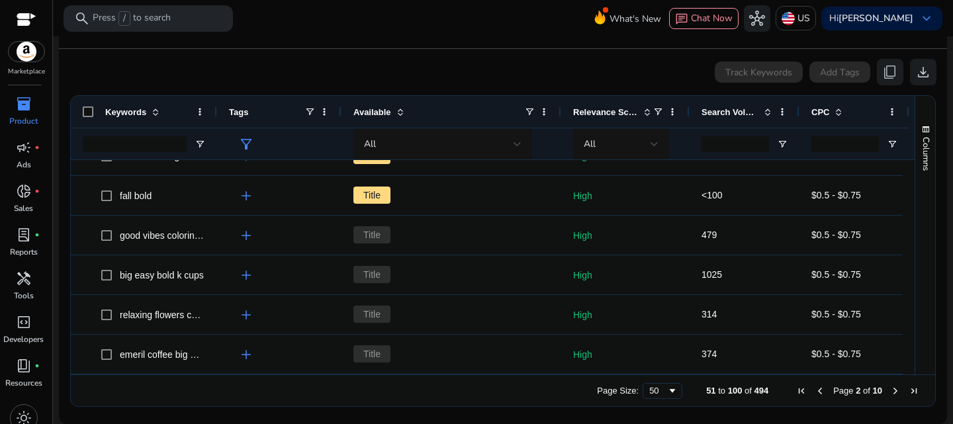
click at [890, 389] on span "Next Page" at bounding box center [895, 391] width 11 height 11
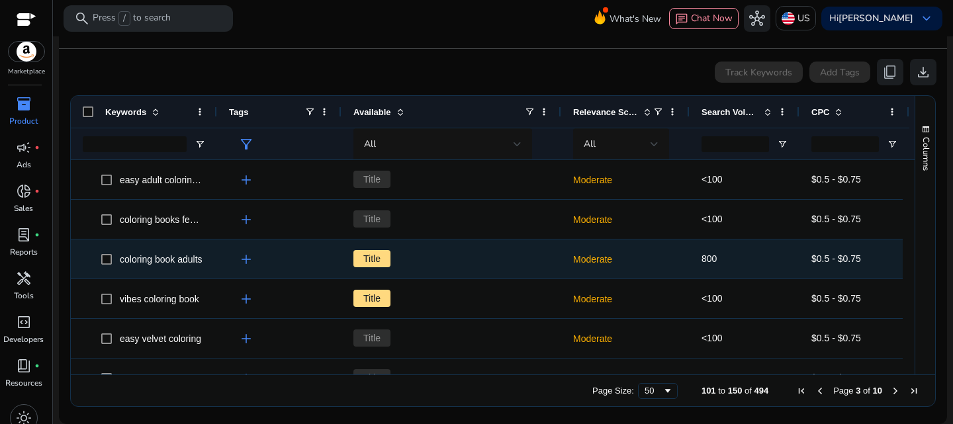
click at [150, 256] on span "coloring book adults" at bounding box center [161, 259] width 83 height 11
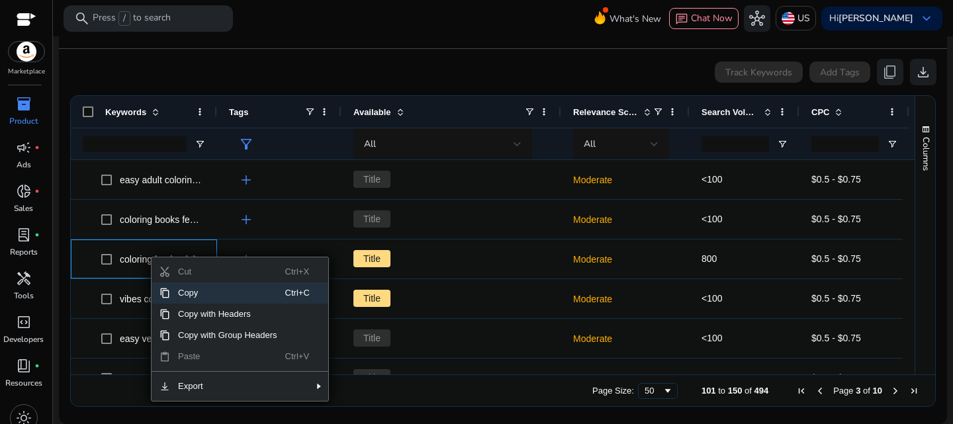
click at [205, 291] on span "Copy" at bounding box center [227, 293] width 115 height 21
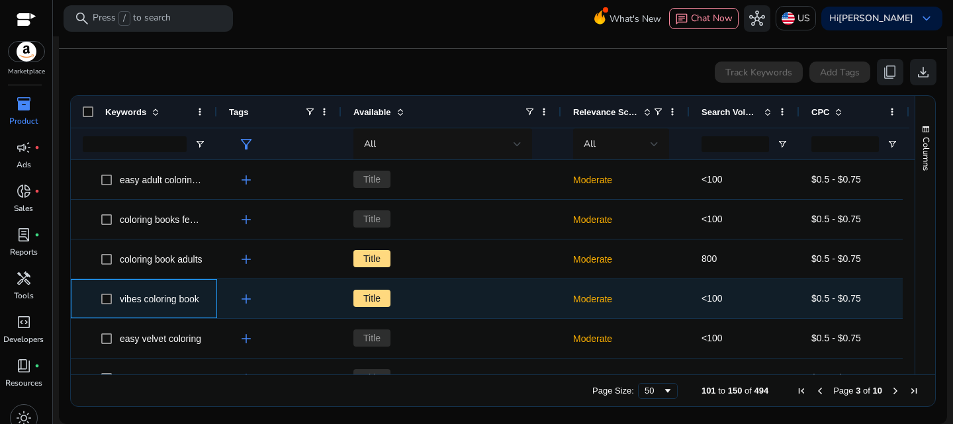
click at [164, 302] on span "vibes coloring book" at bounding box center [159, 299] width 79 height 11
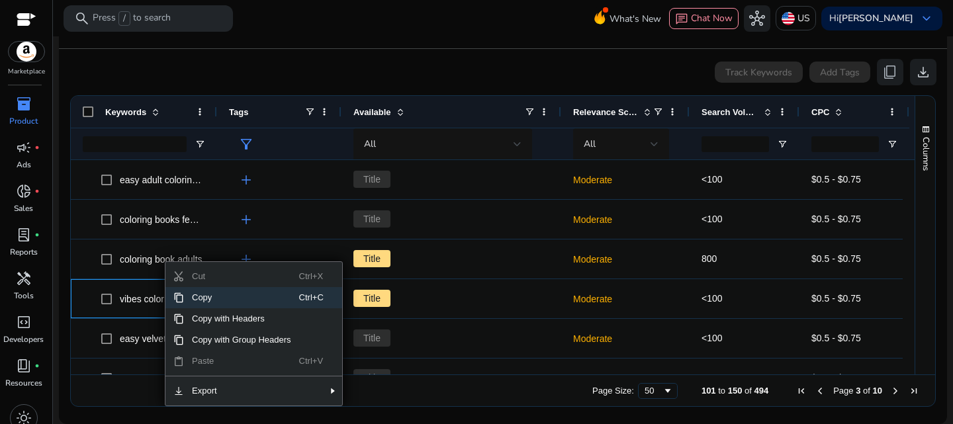
click at [216, 299] on span "Copy" at bounding box center [241, 297] width 115 height 21
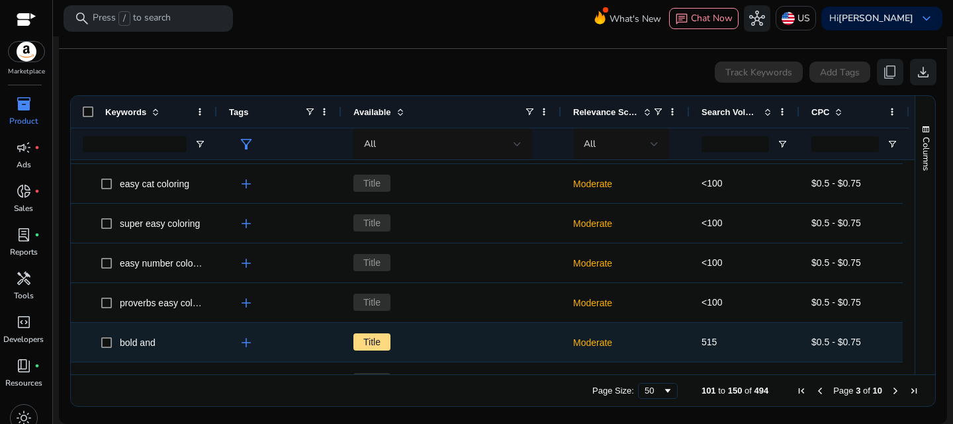
scroll to position [265, 0]
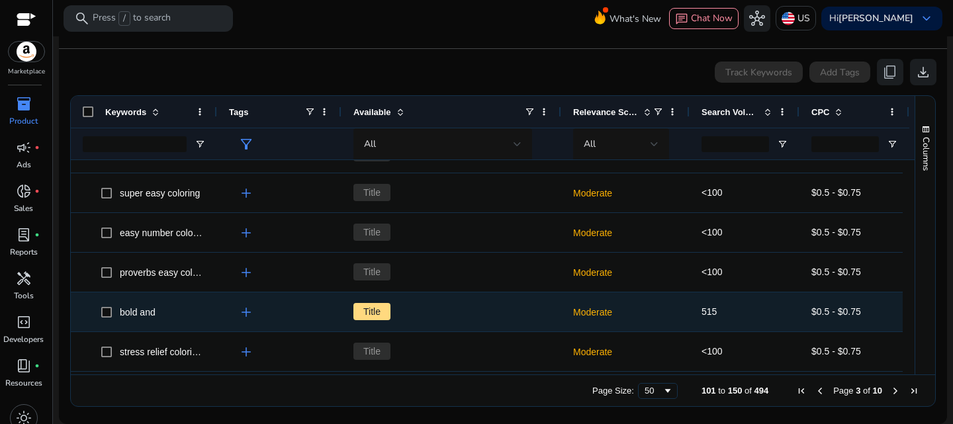
click at [146, 314] on span "bold and" at bounding box center [138, 312] width 36 height 11
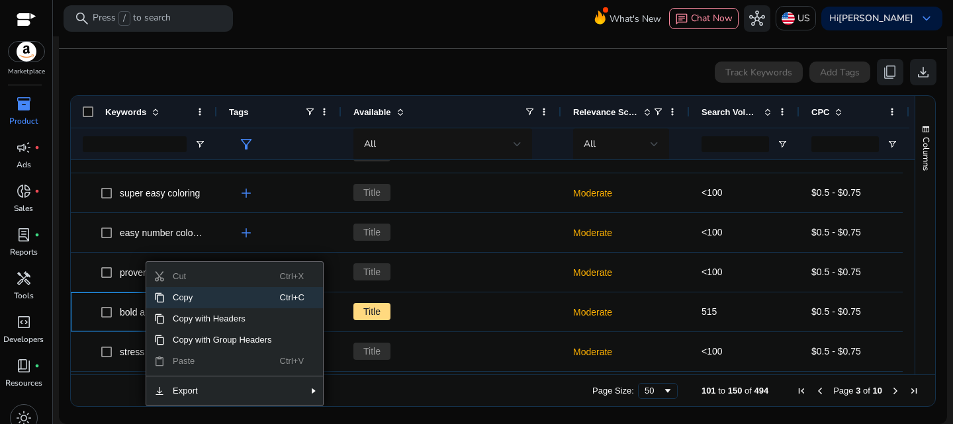
click at [207, 296] on span "Copy" at bounding box center [222, 297] width 115 height 21
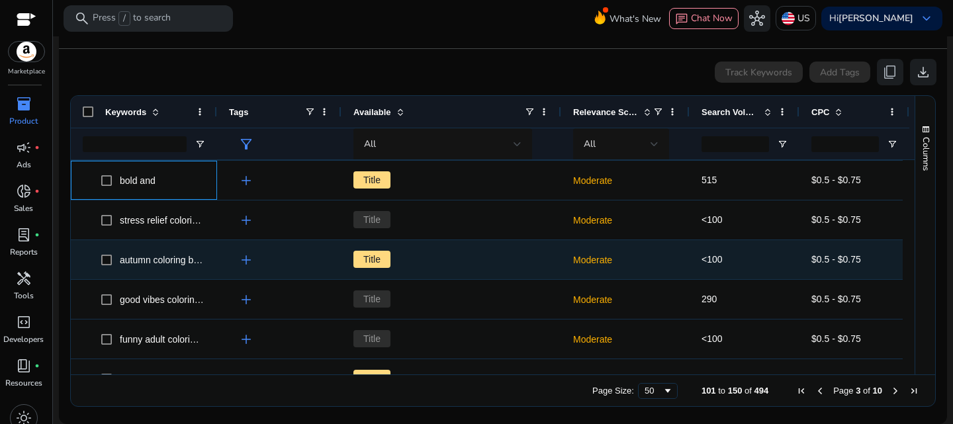
scroll to position [397, 0]
click at [185, 258] on span "autumn coloring books" at bounding box center [166, 259] width 93 height 11
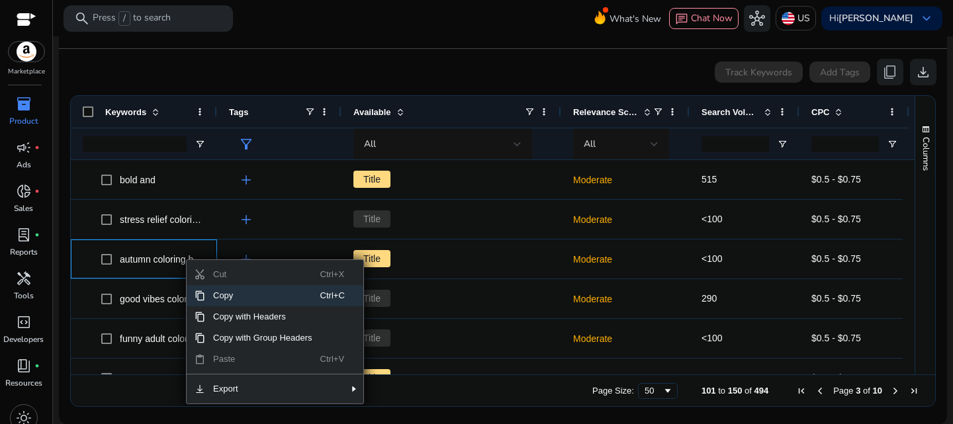
click at [230, 294] on span "Copy" at bounding box center [262, 295] width 115 height 21
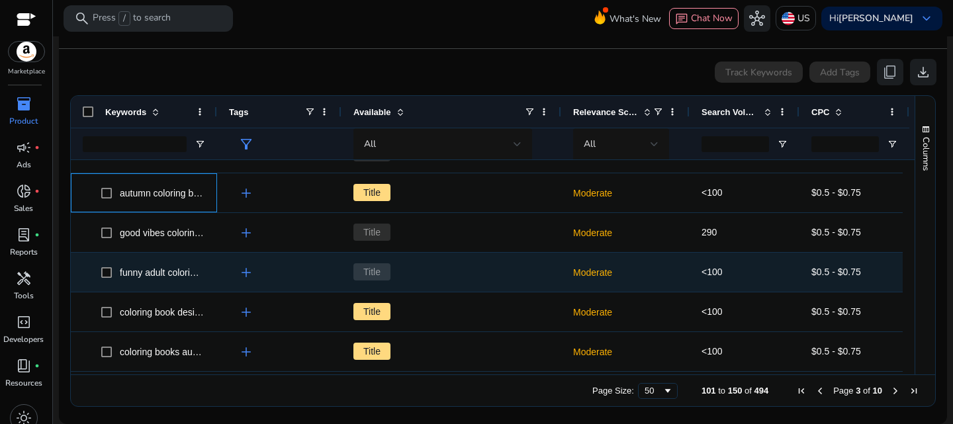
scroll to position [463, 0]
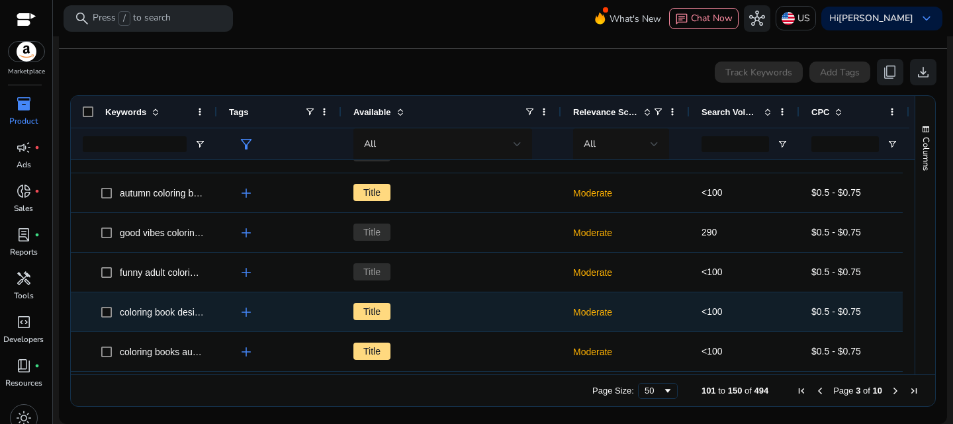
click at [150, 308] on span "coloring book designs kids" at bounding box center [174, 312] width 109 height 11
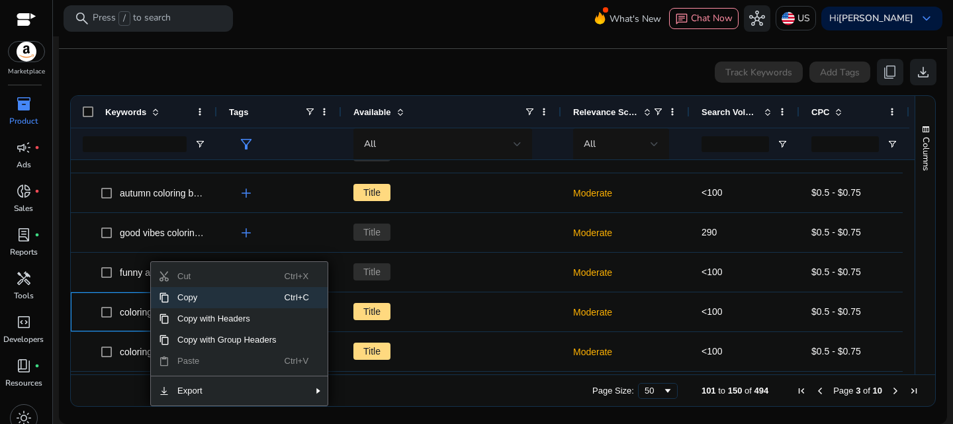
click at [187, 300] on span "Copy" at bounding box center [226, 297] width 115 height 21
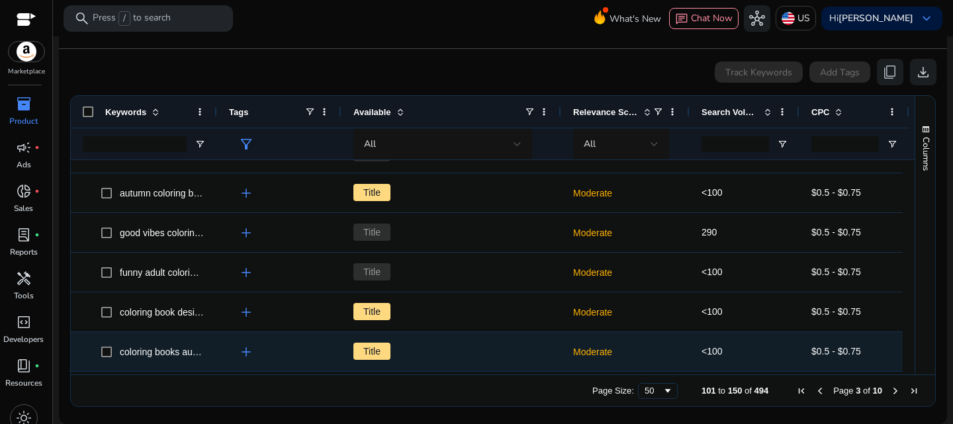
click at [165, 356] on span "coloring books autumn" at bounding box center [166, 352] width 93 height 11
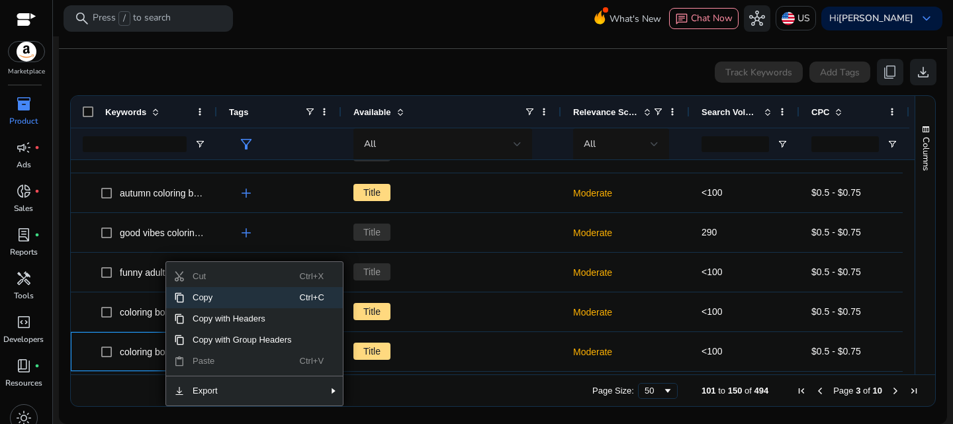
click at [237, 296] on span "Copy" at bounding box center [242, 297] width 115 height 21
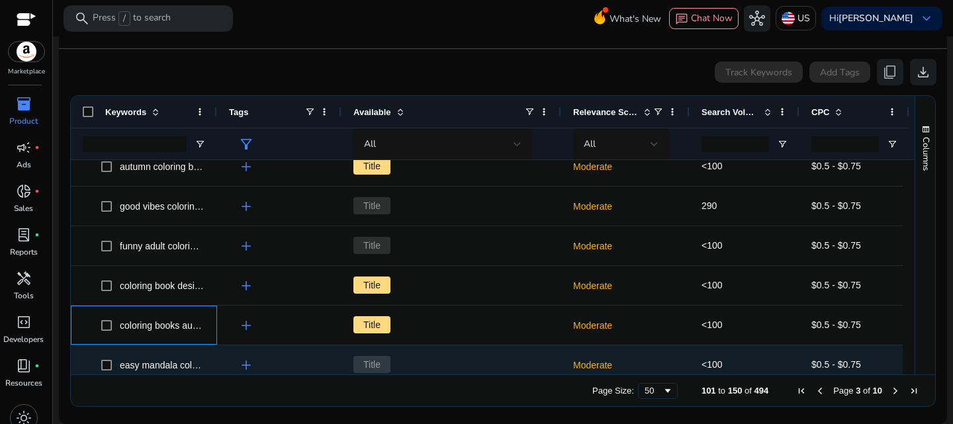
scroll to position [528, 0]
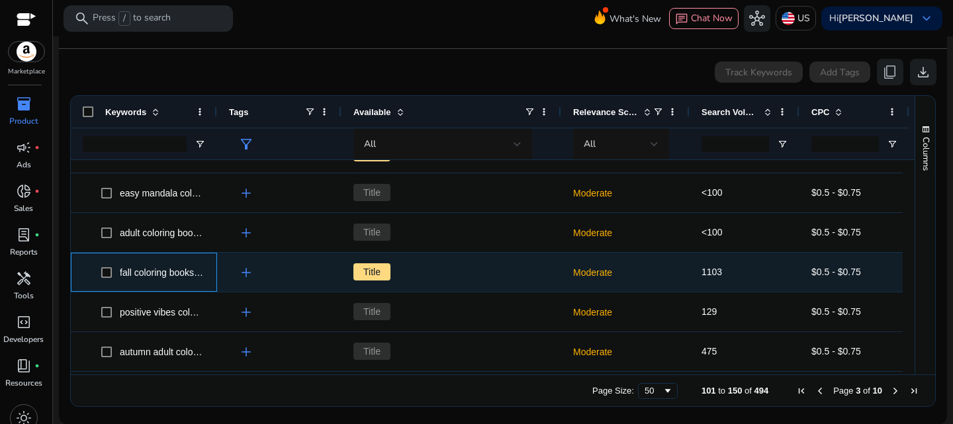
click at [175, 279] on div "fall coloring books for kids" at bounding box center [162, 272] width 84 height 19
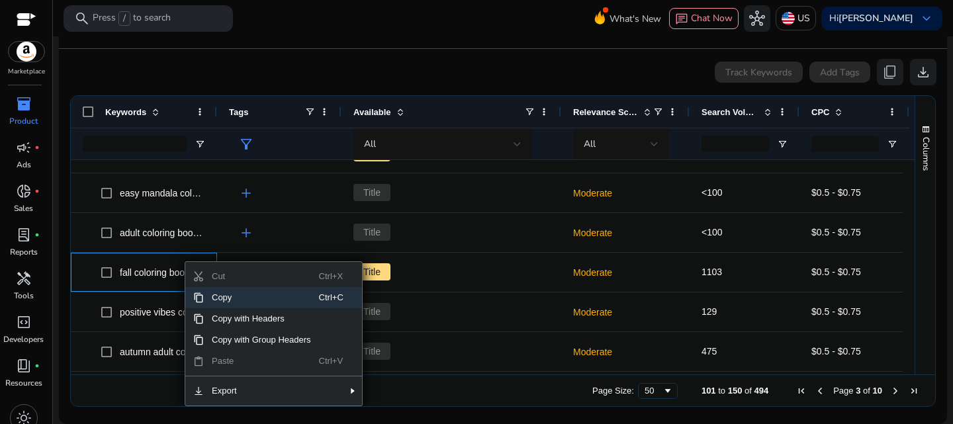
click at [235, 294] on span "Copy" at bounding box center [261, 297] width 115 height 21
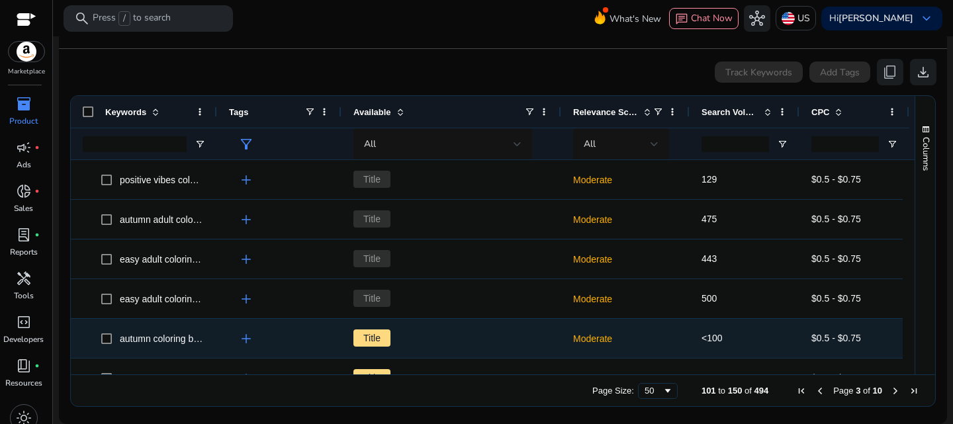
click at [173, 344] on div "autumn coloring books for kids" at bounding box center [162, 339] width 84 height 19
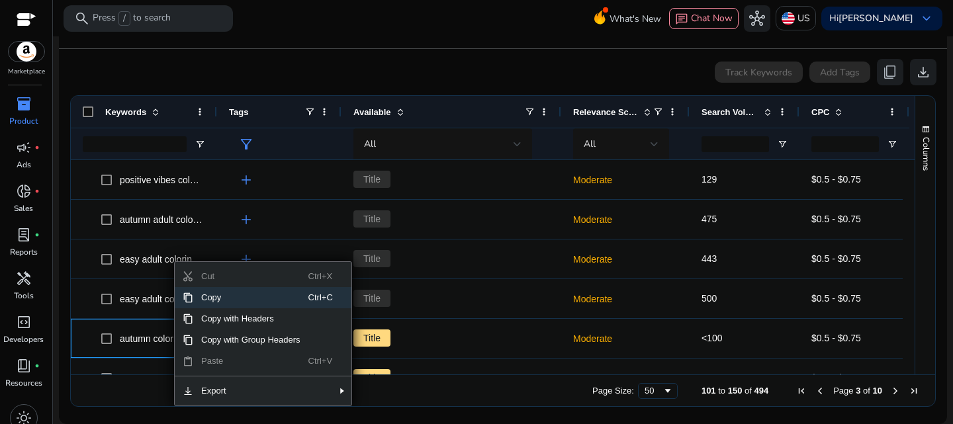
click at [251, 303] on span "Copy" at bounding box center [250, 297] width 115 height 21
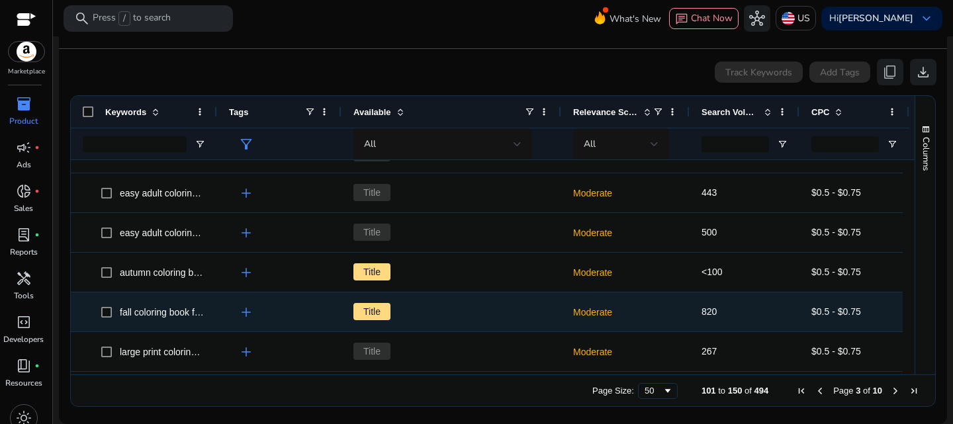
click at [147, 316] on span "fall coloring book for kids" at bounding box center [171, 312] width 102 height 11
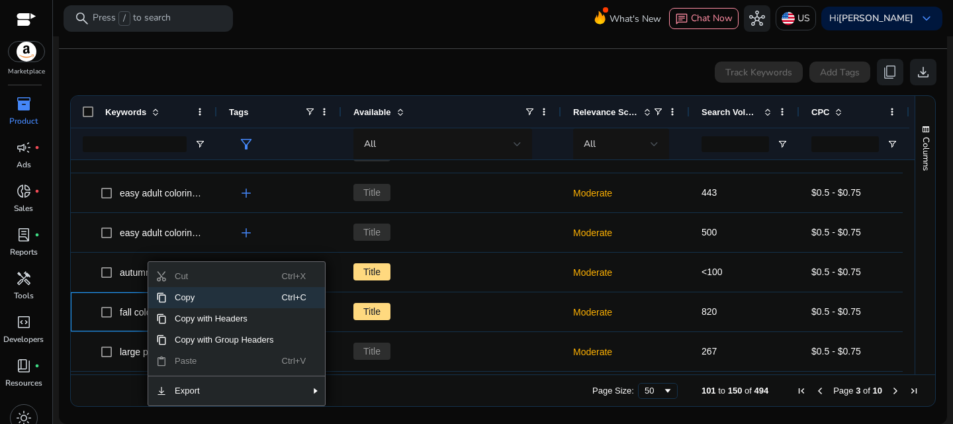
click at [221, 301] on span "Copy" at bounding box center [224, 297] width 115 height 21
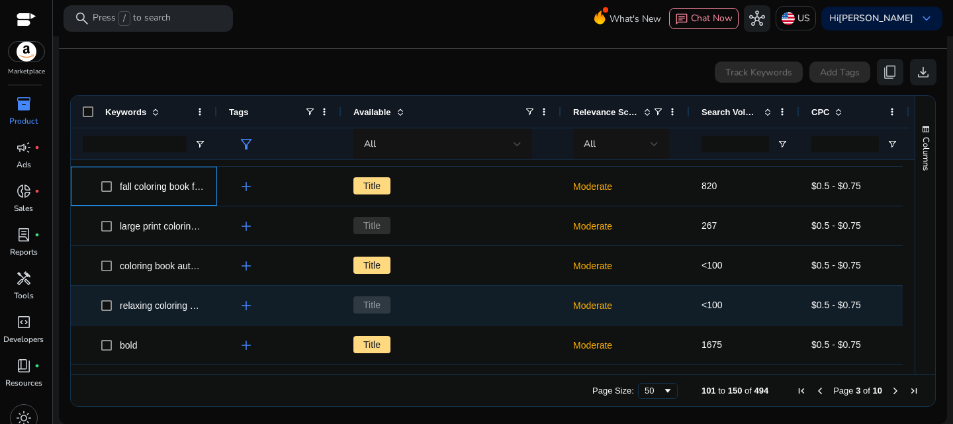
scroll to position [993, 0]
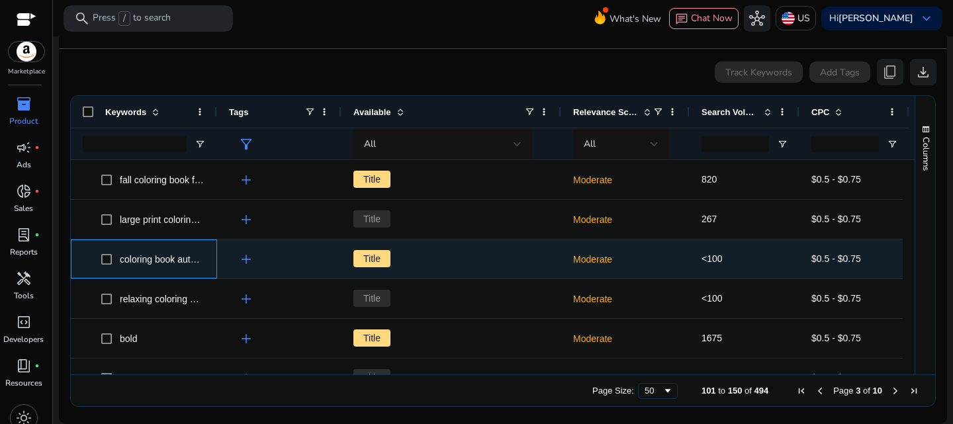
click at [169, 261] on span "coloring book autumn" at bounding box center [164, 259] width 89 height 11
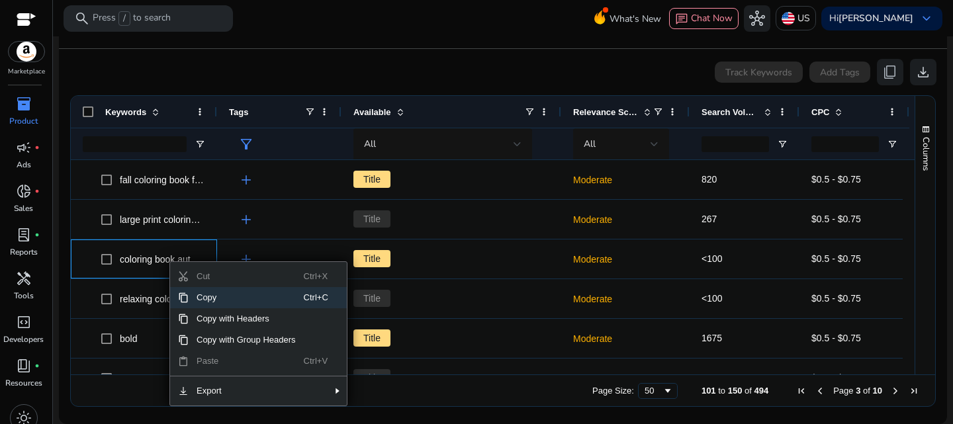
click at [220, 297] on span "Copy" at bounding box center [246, 297] width 115 height 21
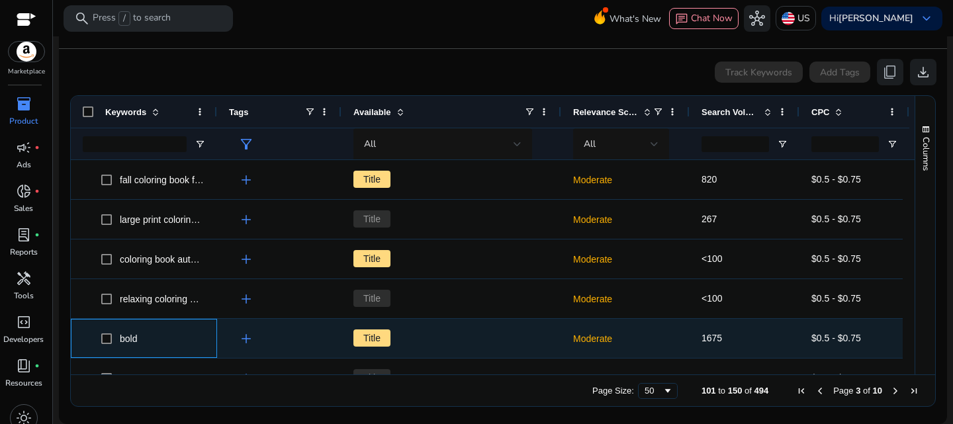
click at [172, 336] on span "bold" at bounding box center [153, 338] width 104 height 27
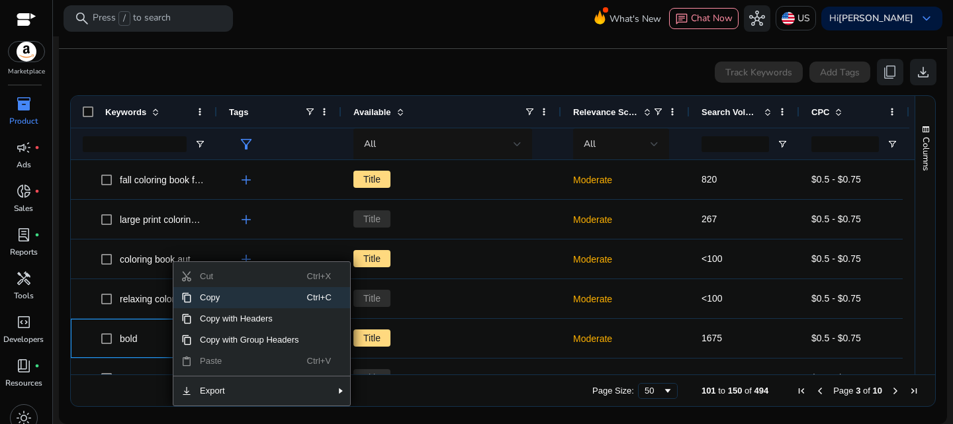
click at [225, 302] on span "Copy" at bounding box center [249, 297] width 115 height 21
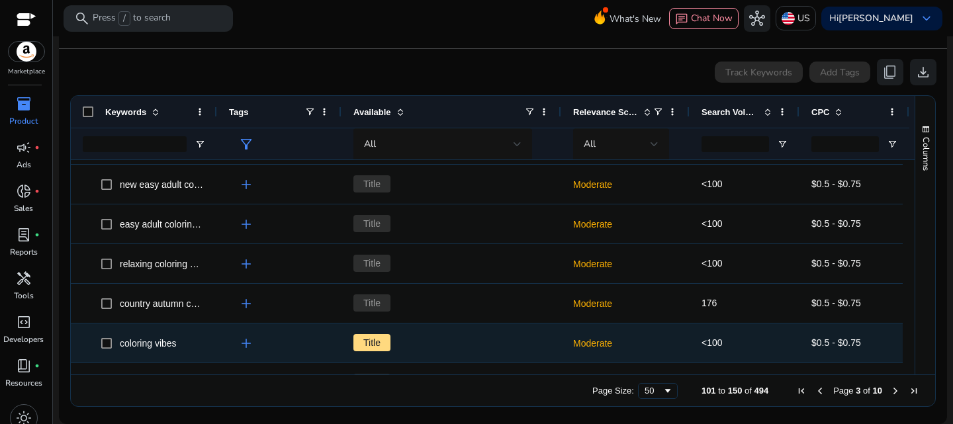
scroll to position [1324, 0]
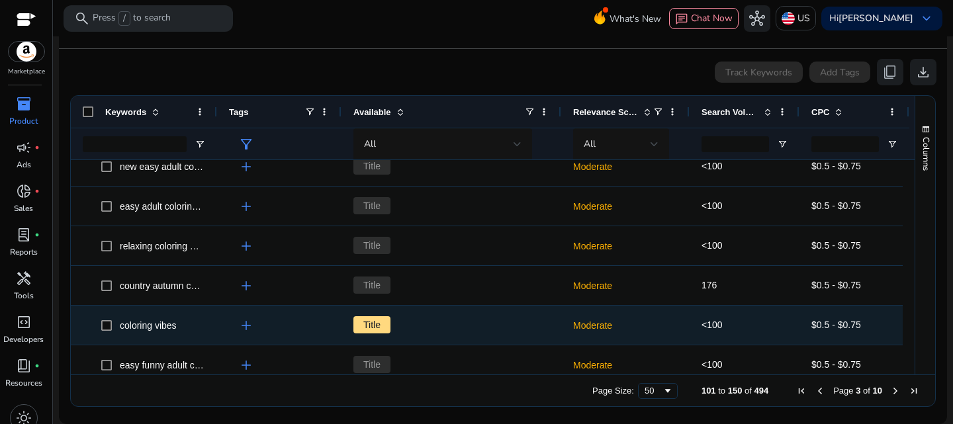
click at [144, 322] on span "coloring vibes" at bounding box center [148, 325] width 57 height 11
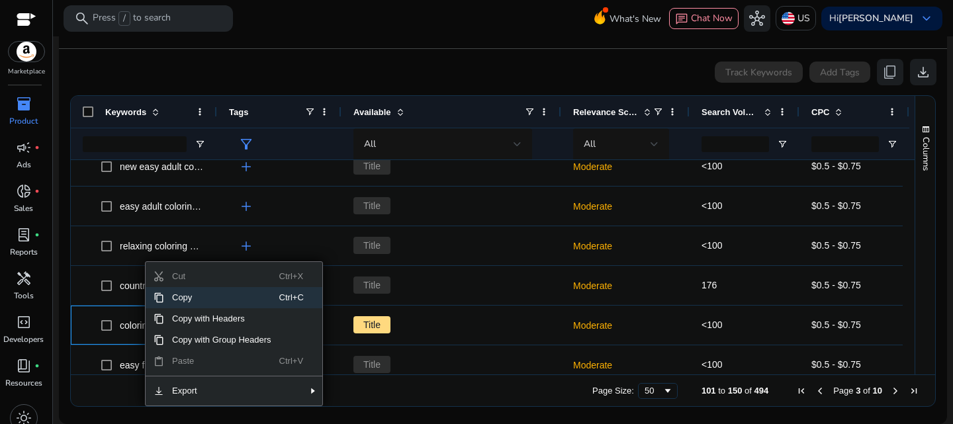
click at [203, 302] on span "Copy" at bounding box center [221, 297] width 115 height 21
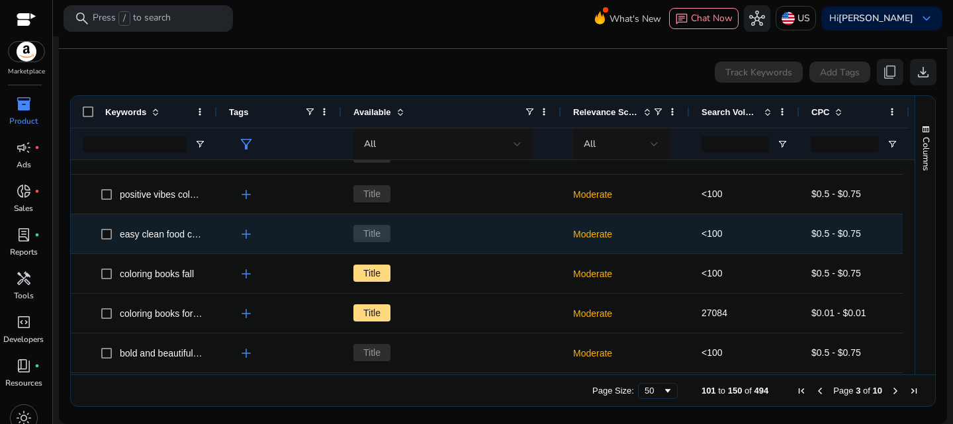
scroll to position [1655, 0]
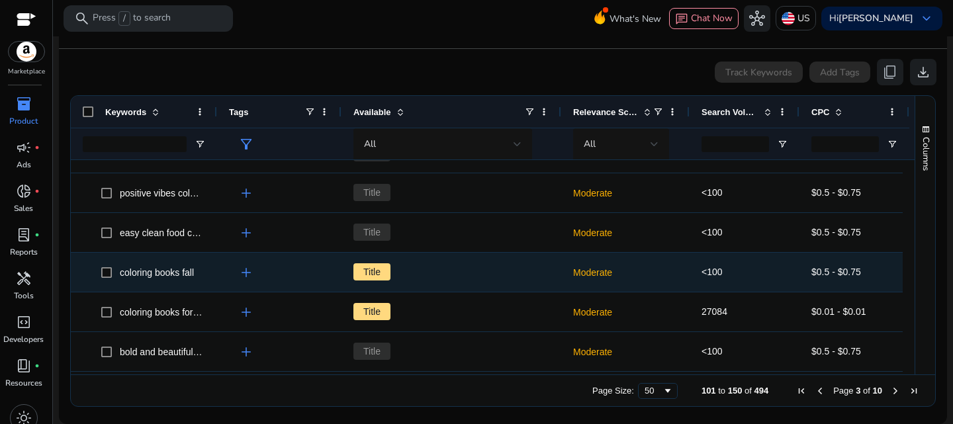
click at [154, 276] on span "coloring books fall" at bounding box center [157, 272] width 74 height 11
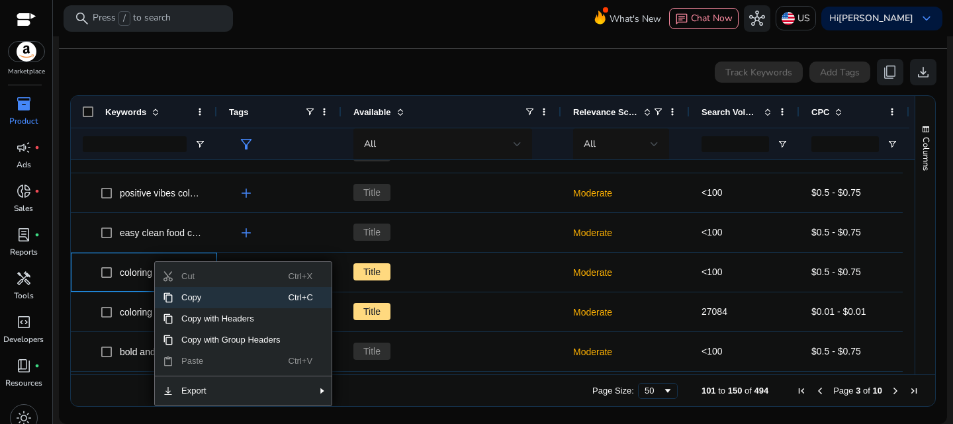
click at [193, 293] on span "Copy" at bounding box center [230, 297] width 115 height 21
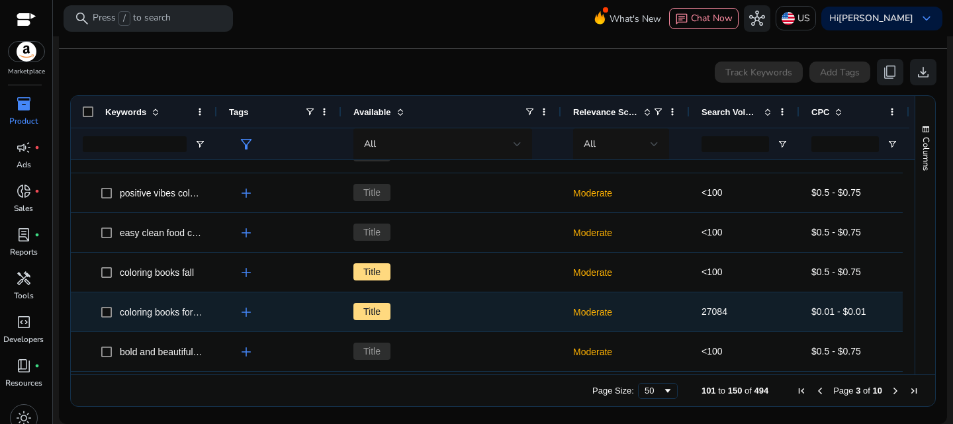
click at [163, 310] on span "coloring books for adults" at bounding box center [170, 312] width 101 height 11
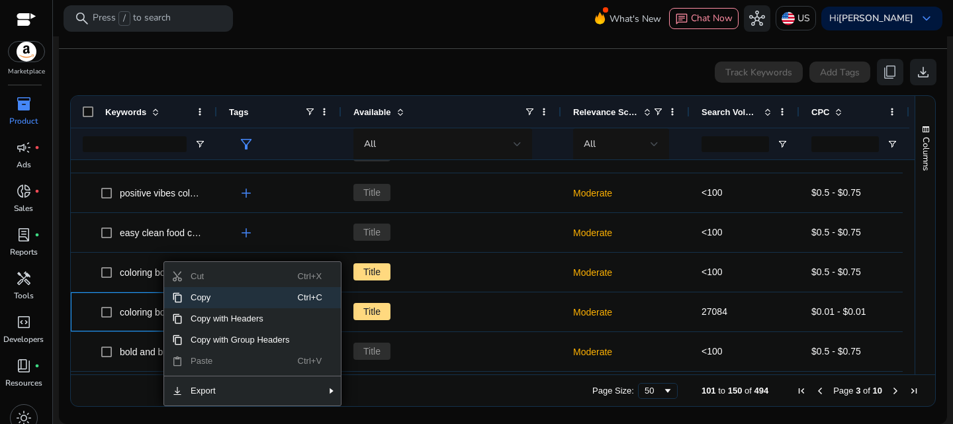
click at [209, 297] on span "Copy" at bounding box center [240, 297] width 115 height 21
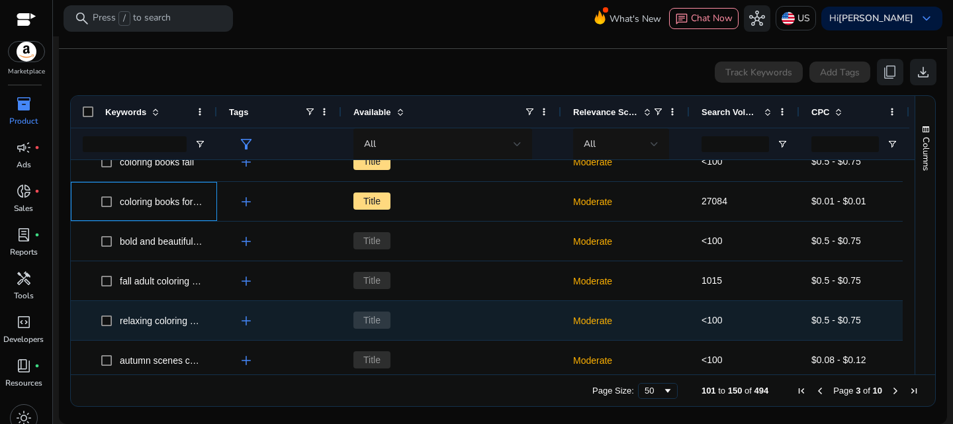
scroll to position [1771, 0]
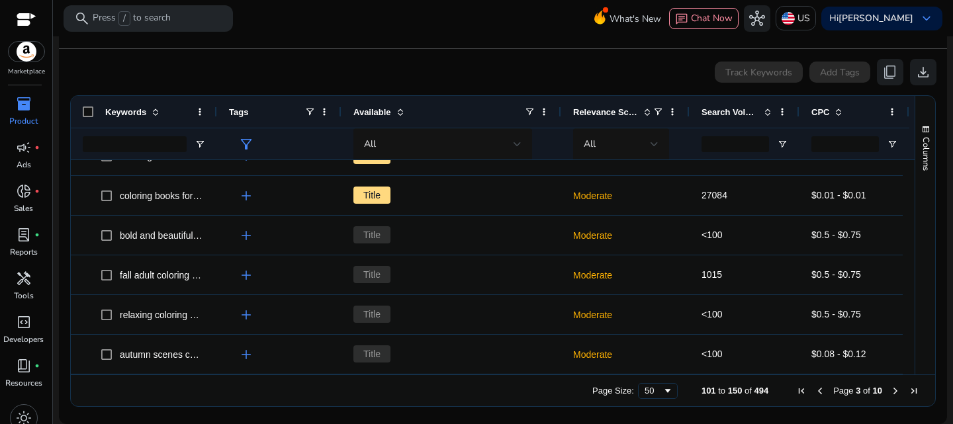
click at [892, 388] on span "Next Page" at bounding box center [895, 391] width 11 height 11
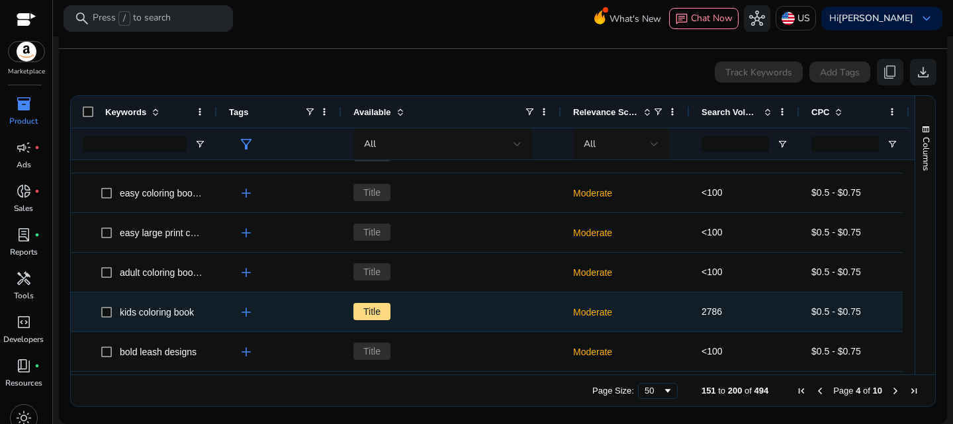
click at [163, 314] on span "kids coloring book" at bounding box center [157, 312] width 74 height 11
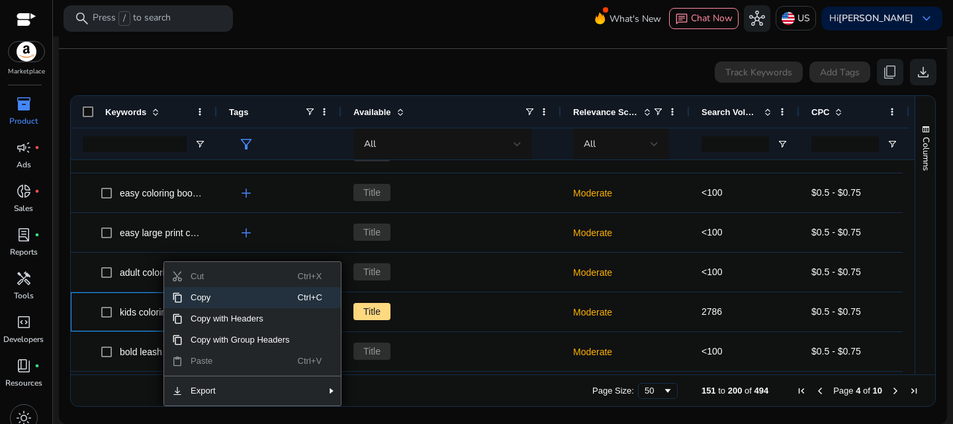
click at [220, 298] on span "Copy" at bounding box center [240, 297] width 115 height 21
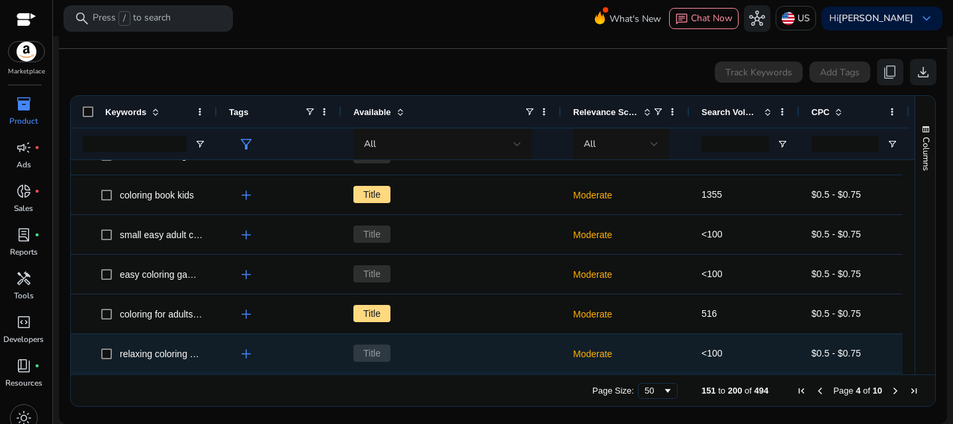
scroll to position [265, 0]
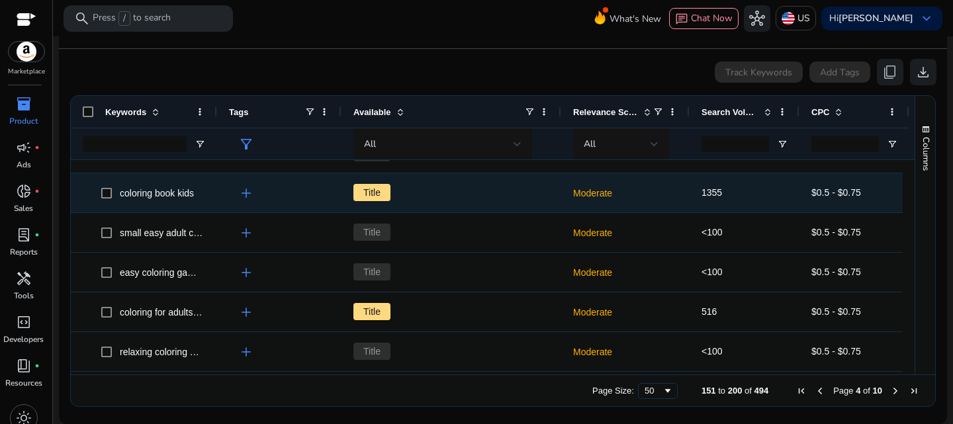
click at [152, 197] on span "coloring book kids" at bounding box center [157, 193] width 74 height 11
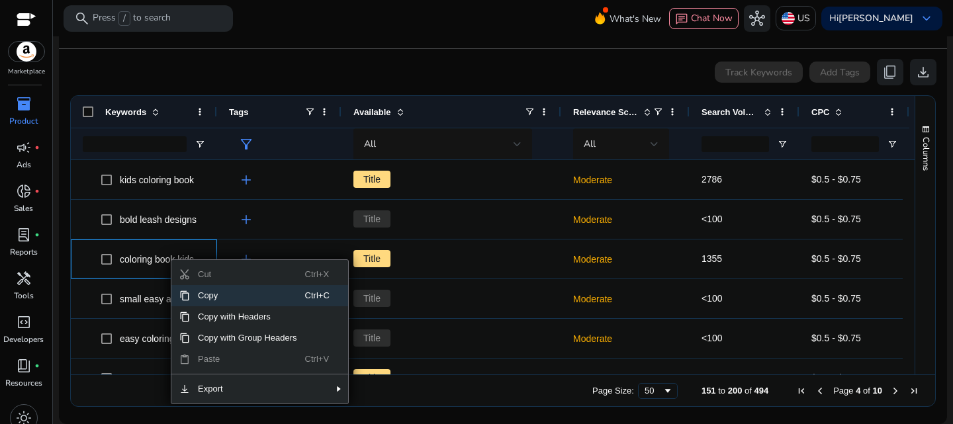
click at [224, 299] on span "Copy" at bounding box center [247, 295] width 115 height 21
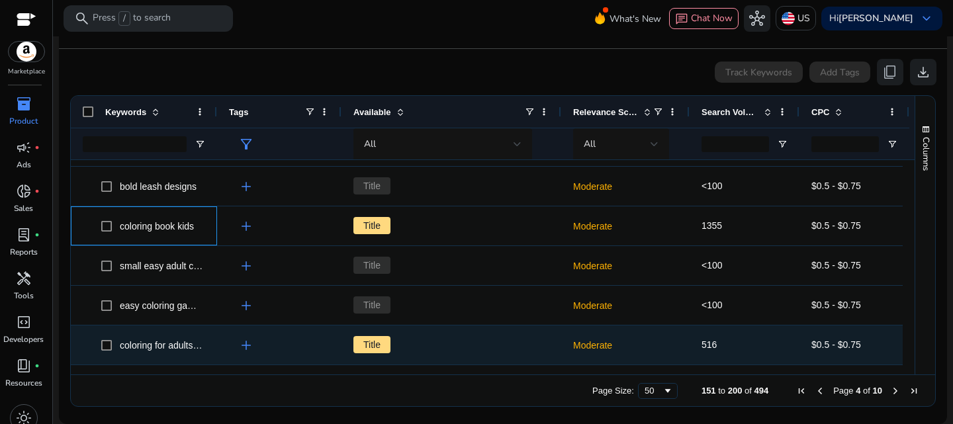
scroll to position [265, 0]
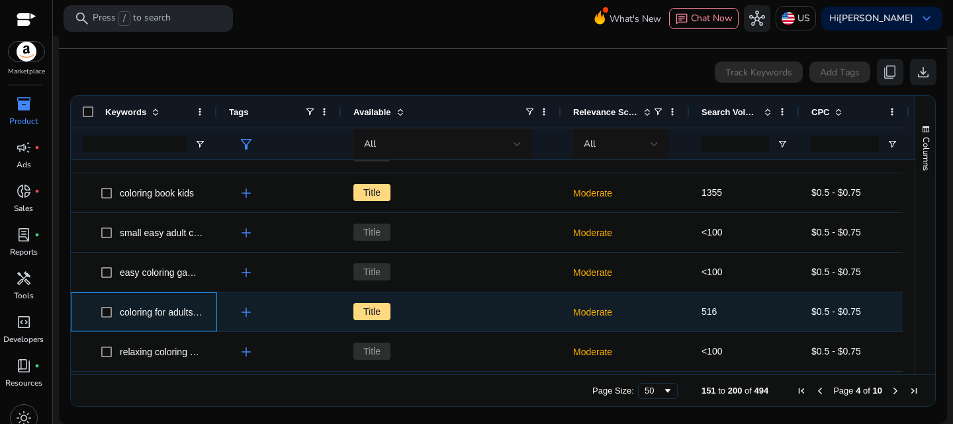
click at [165, 317] on div "coloring for adults books" at bounding box center [162, 312] width 84 height 19
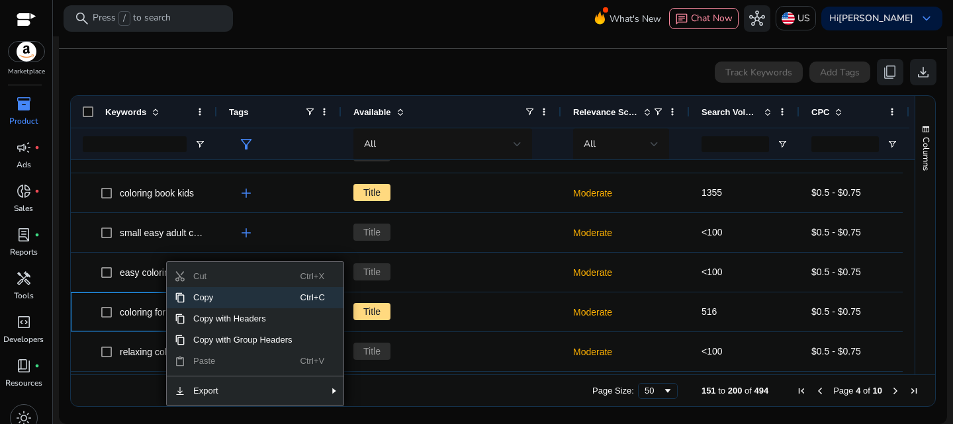
click at [211, 302] on span "Copy" at bounding box center [242, 297] width 115 height 21
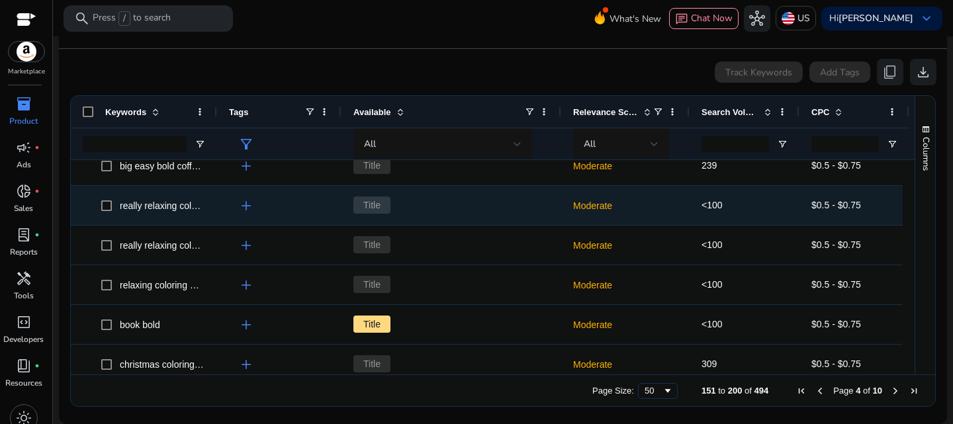
scroll to position [596, 0]
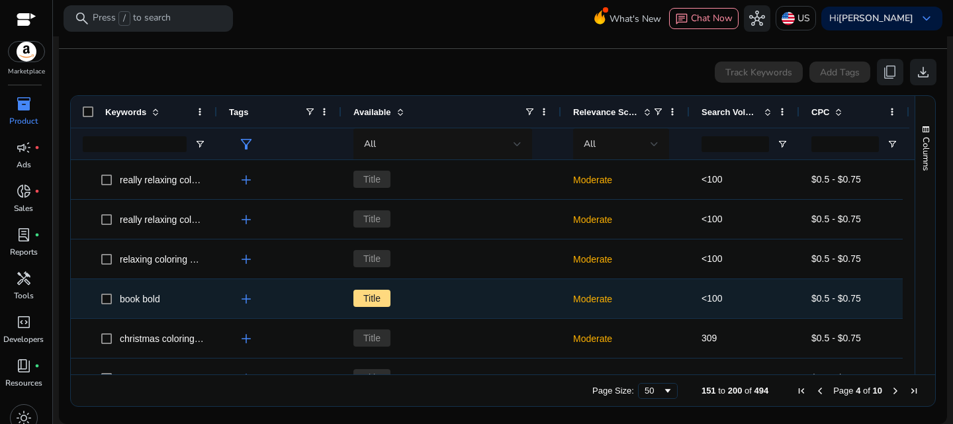
click at [139, 304] on div "book bold" at bounding box center [140, 299] width 40 height 19
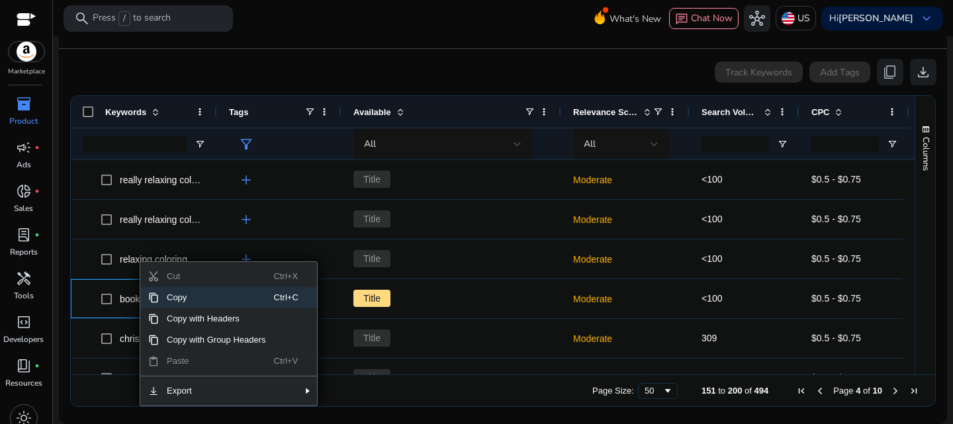
click at [194, 295] on span "Copy" at bounding box center [216, 297] width 115 height 21
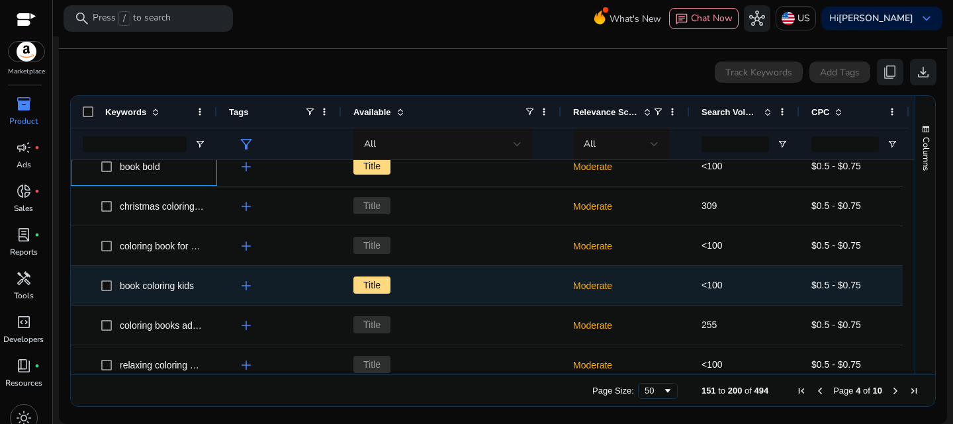
scroll to position [794, 0]
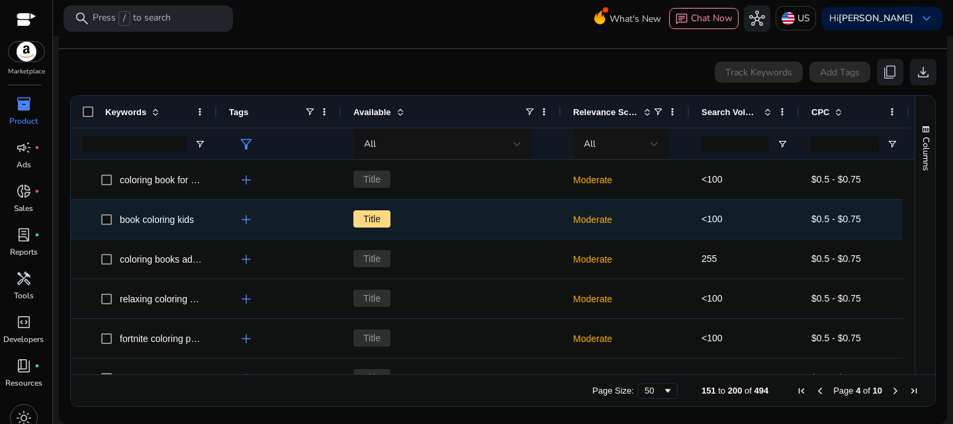
click at [191, 224] on div "book coloring kids" at bounding box center [157, 219] width 74 height 19
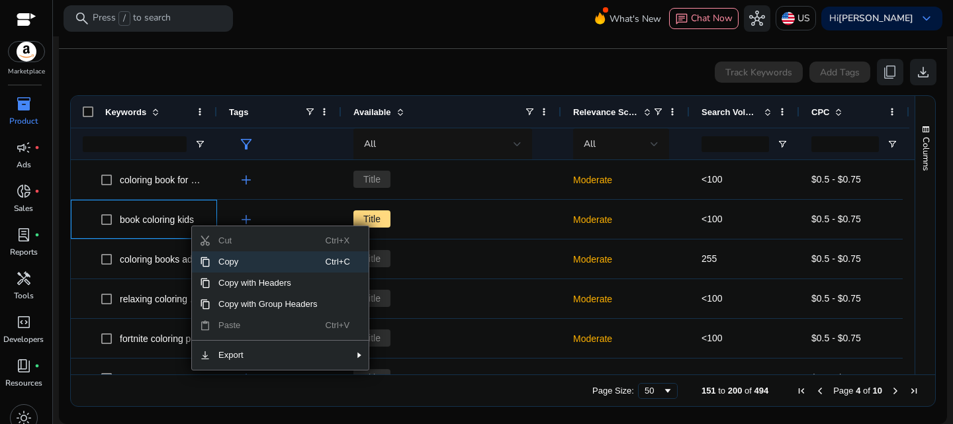
click at [257, 263] on span "Copy" at bounding box center [267, 262] width 115 height 21
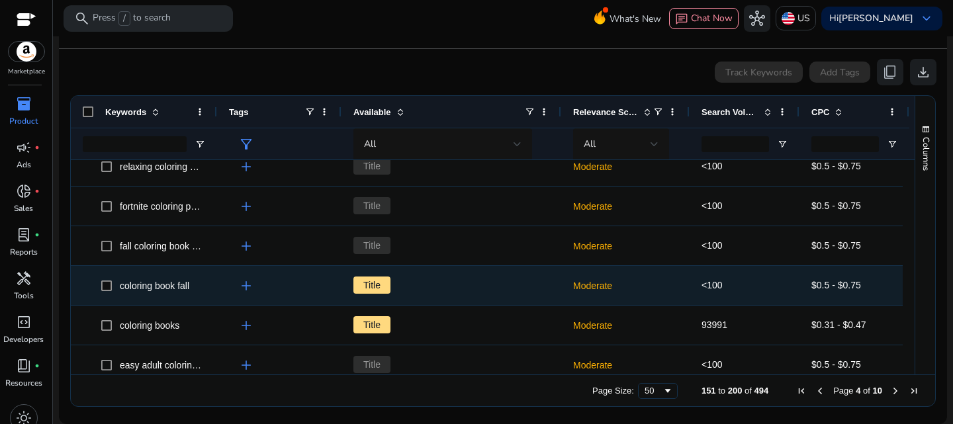
click at [144, 293] on div "coloring book fall" at bounding box center [155, 286] width 70 height 19
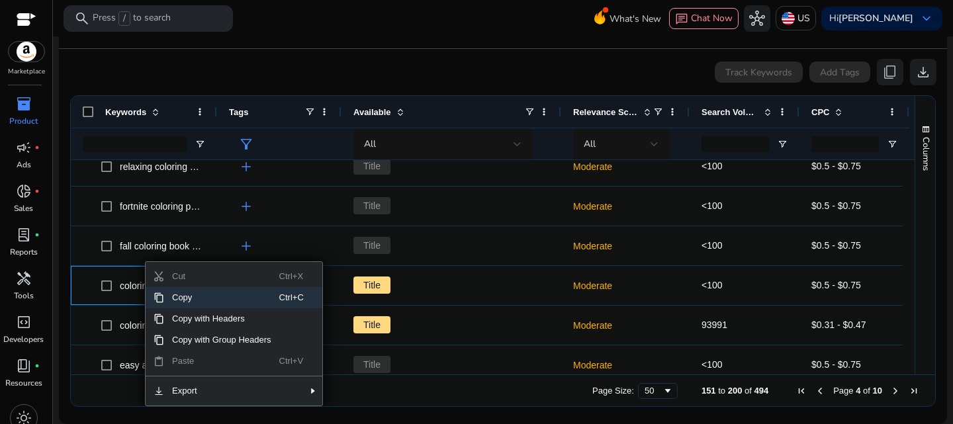
click at [206, 299] on span "Copy" at bounding box center [221, 297] width 115 height 21
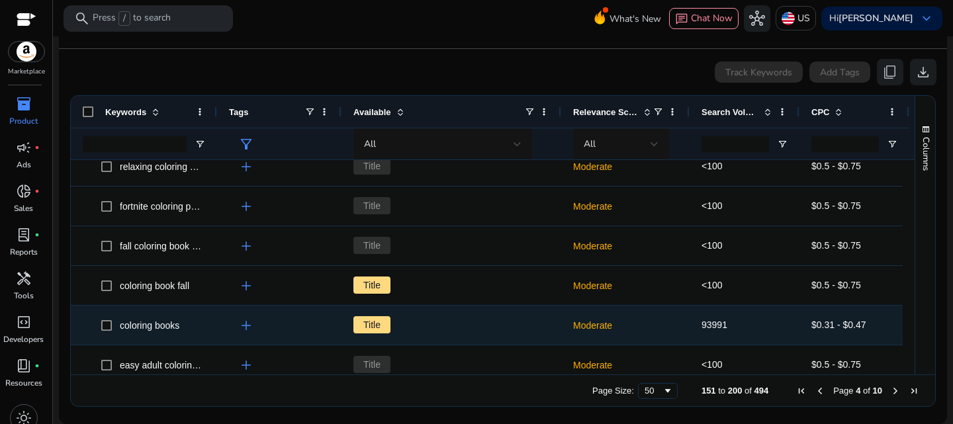
click at [155, 334] on span "coloring books" at bounding box center [153, 325] width 104 height 27
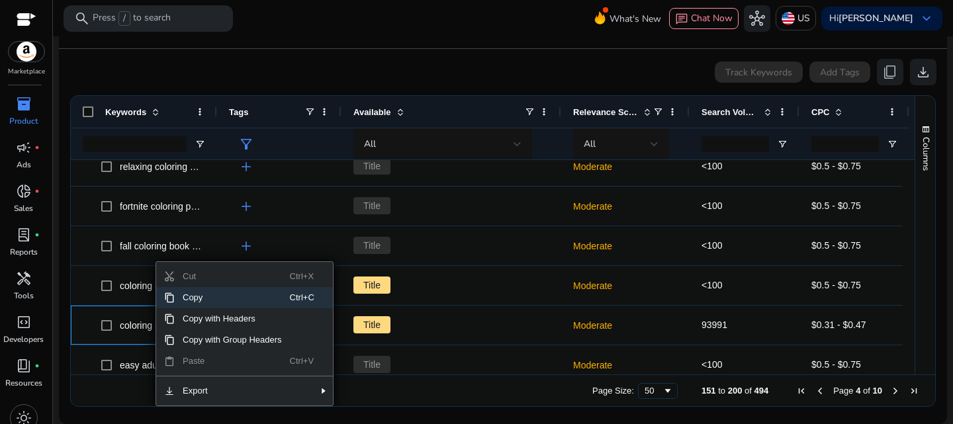
click at [205, 300] on span "Copy" at bounding box center [232, 297] width 115 height 21
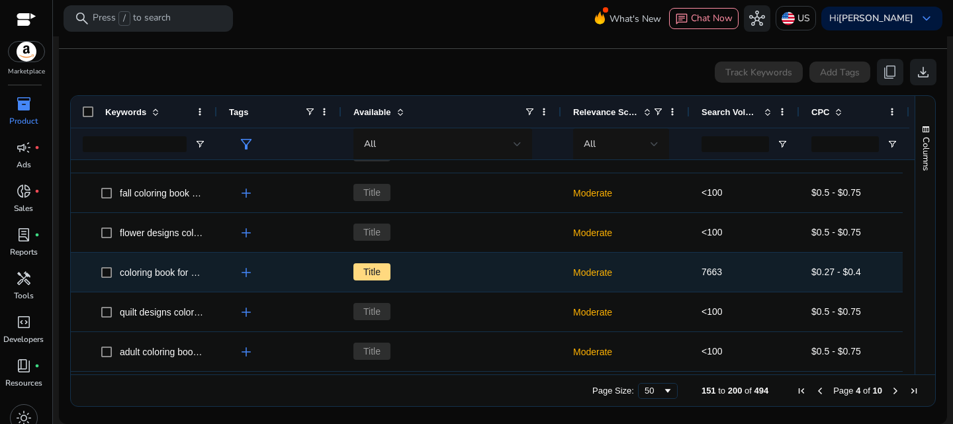
click at [154, 271] on span "coloring book for adults" at bounding box center [168, 272] width 96 height 11
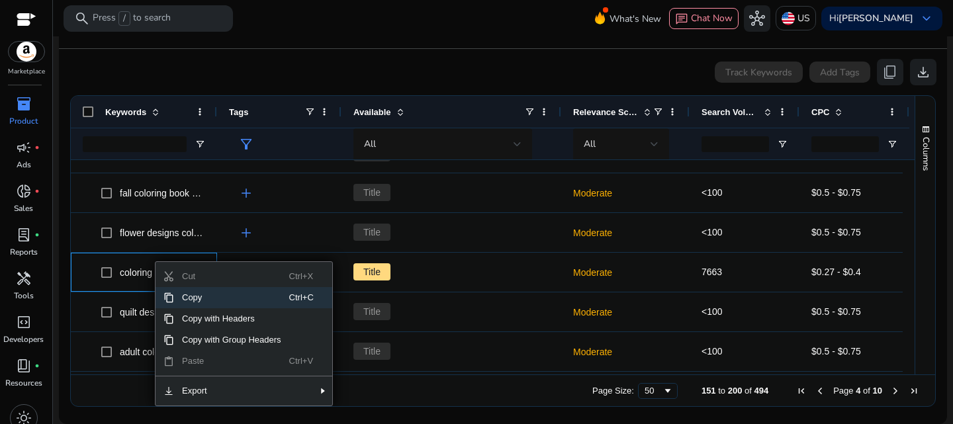
click at [212, 301] on span "Copy" at bounding box center [231, 297] width 115 height 21
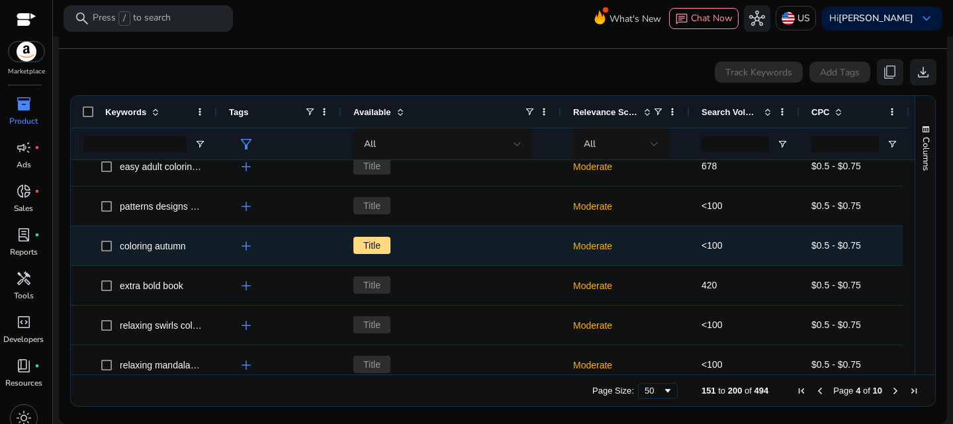
click at [159, 254] on div "coloring autumn" at bounding box center [153, 246] width 66 height 19
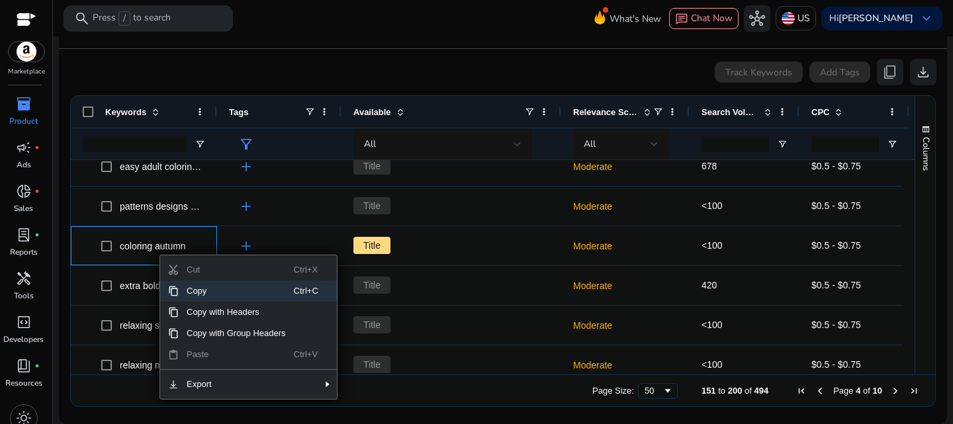
click at [211, 287] on span "Copy" at bounding box center [236, 291] width 115 height 21
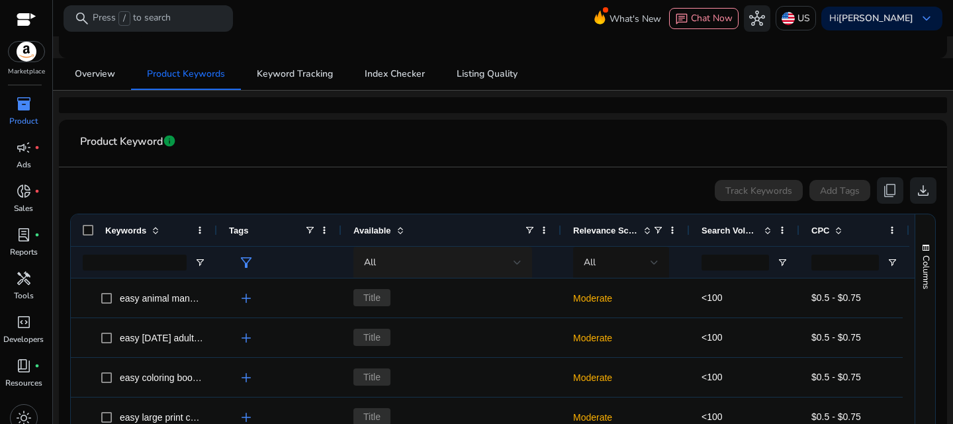
scroll to position [0, 0]
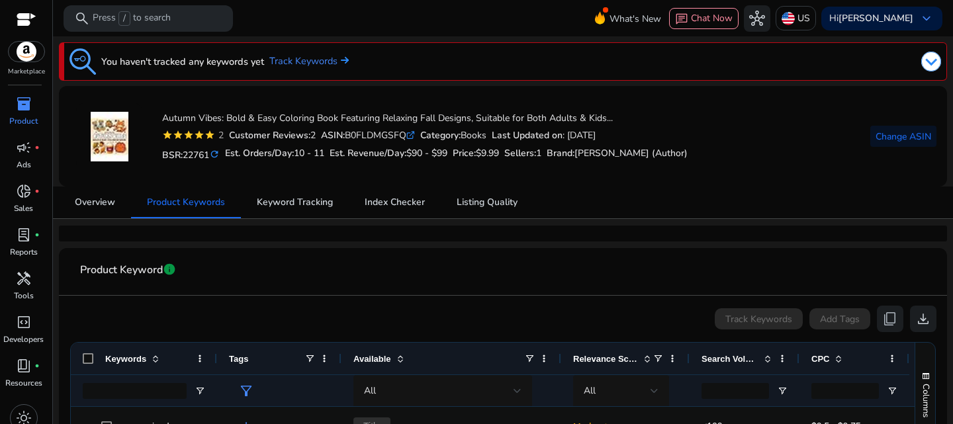
click at [415, 134] on icon at bounding box center [413, 133] width 3 height 3
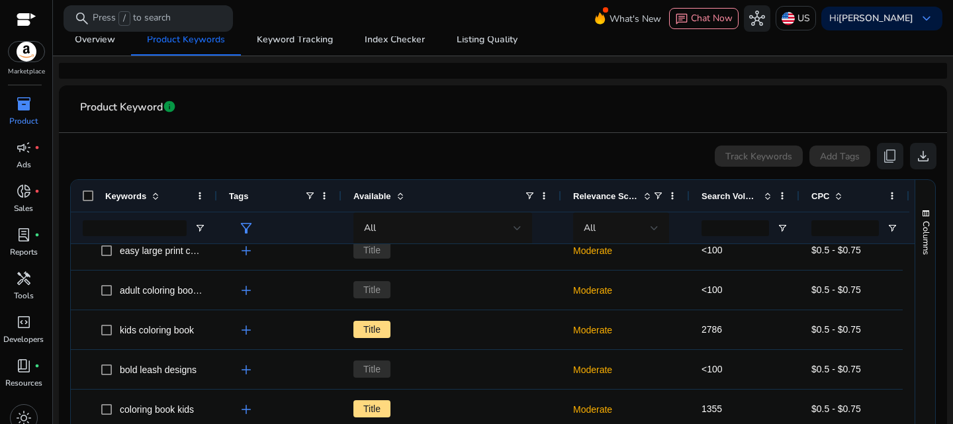
scroll to position [247, 0]
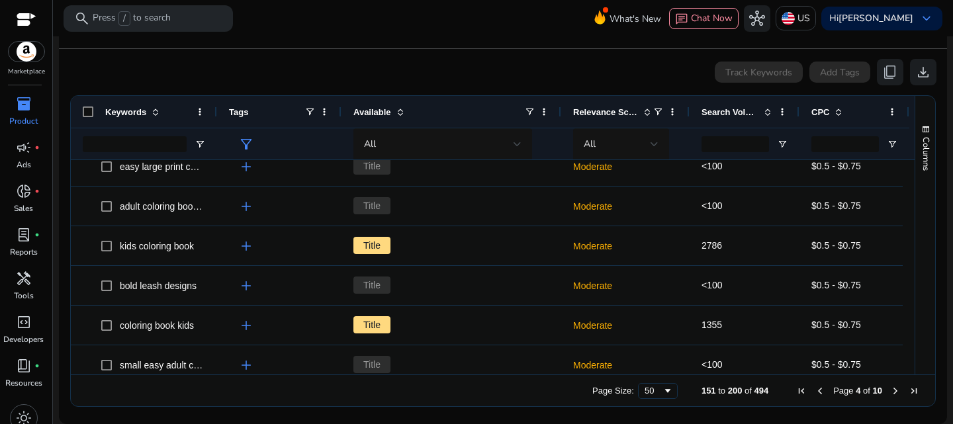
click at [819, 391] on span "Previous Page" at bounding box center [820, 391] width 11 height 11
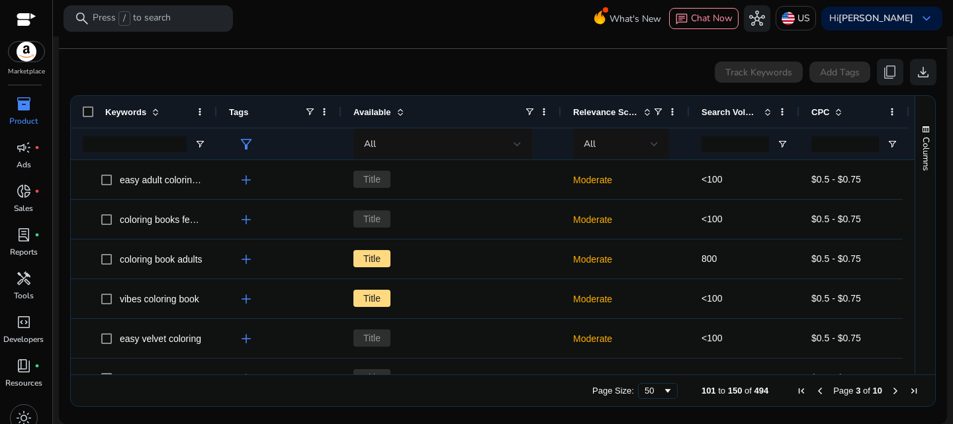
click at [819, 391] on span "Previous Page" at bounding box center [820, 391] width 11 height 11
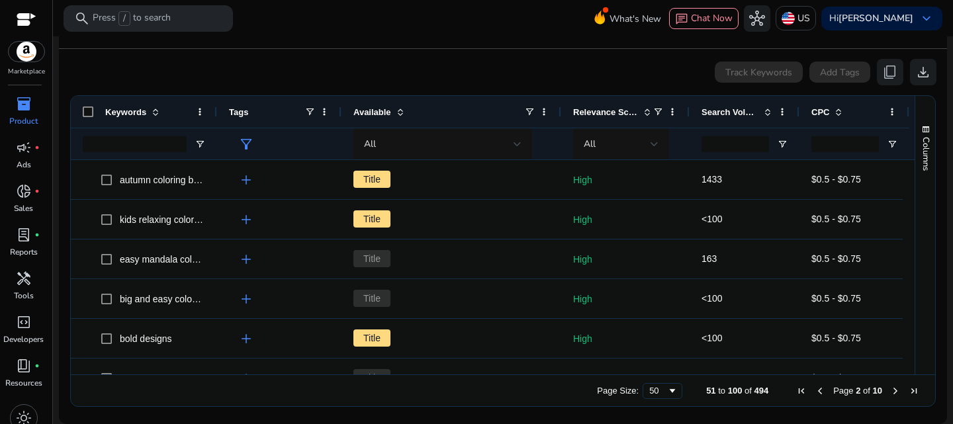
click at [819, 391] on span "Previous Page" at bounding box center [820, 391] width 11 height 11
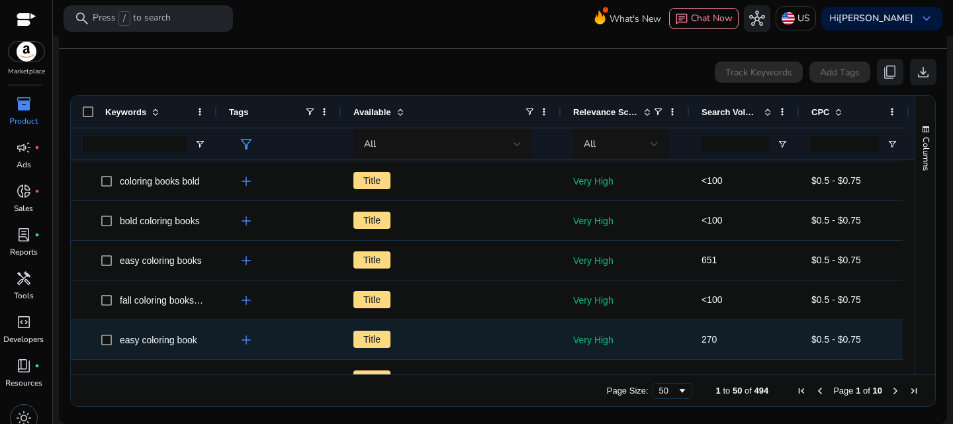
scroll to position [124, 0]
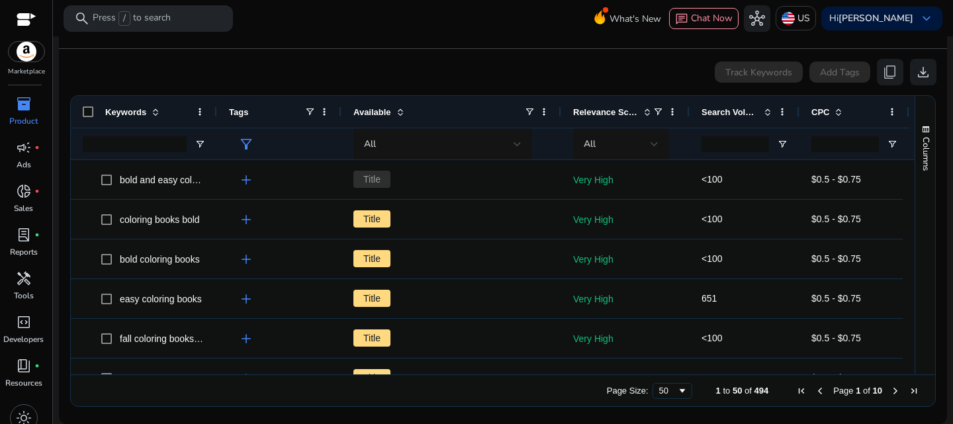
click at [326, 65] on div "Track Keywords Add Tags content_copy download" at bounding box center [503, 72] width 867 height 26
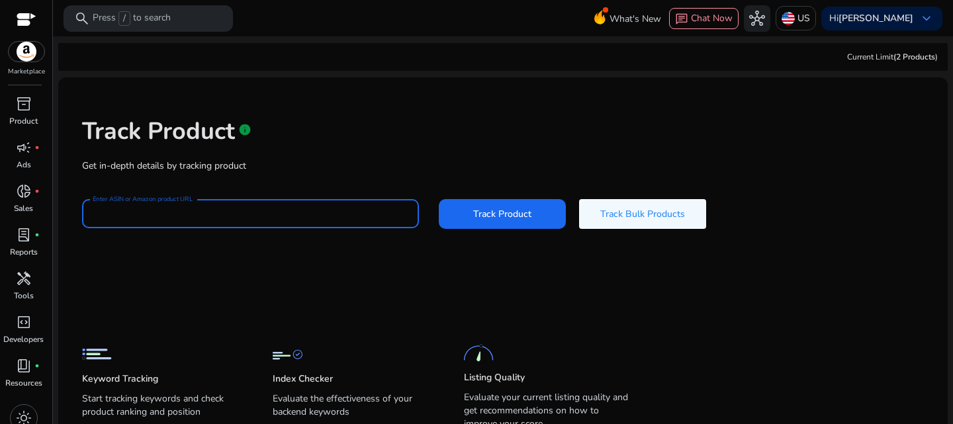
click at [322, 215] on input "Enter ASIN or Amazon product URL" at bounding box center [251, 214] width 316 height 15
paste input "**********"
type input "**********"
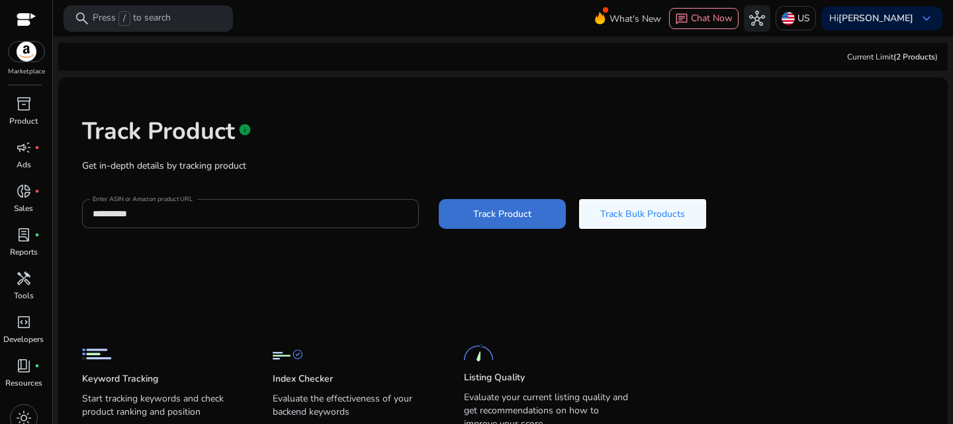
click at [492, 218] on span "Track Product" at bounding box center [502, 214] width 58 height 14
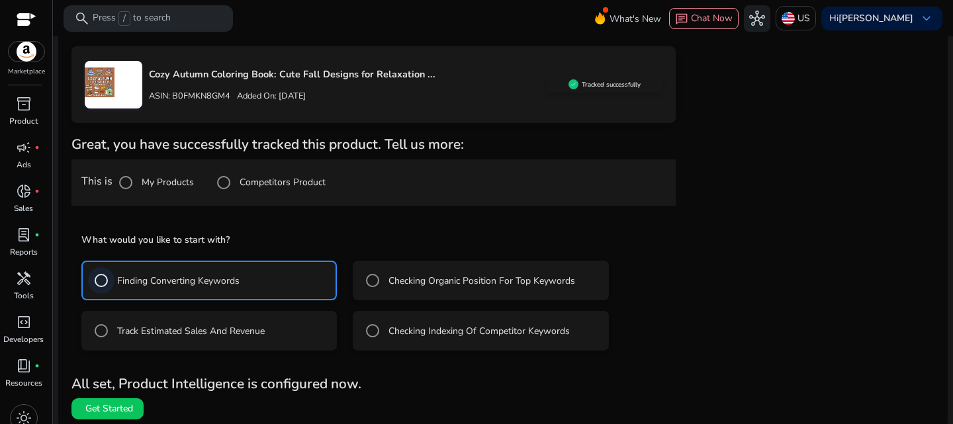
scroll to position [214, 0]
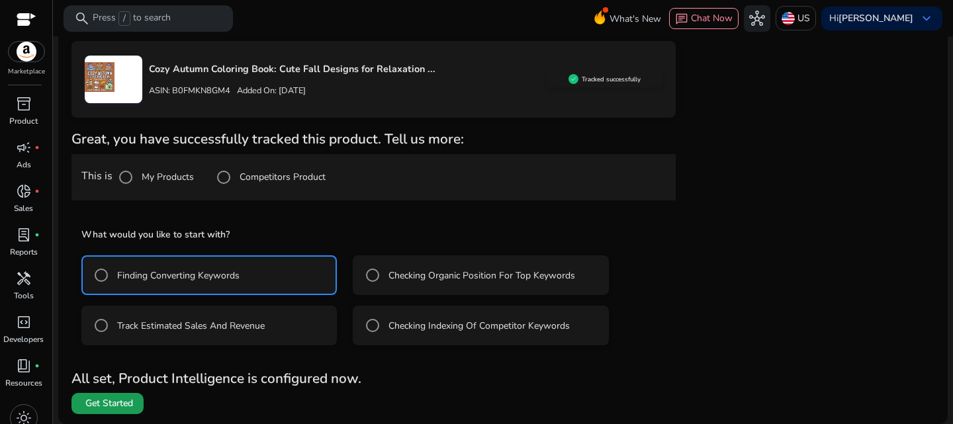
click at [124, 399] on span "Get Started" at bounding box center [109, 403] width 48 height 13
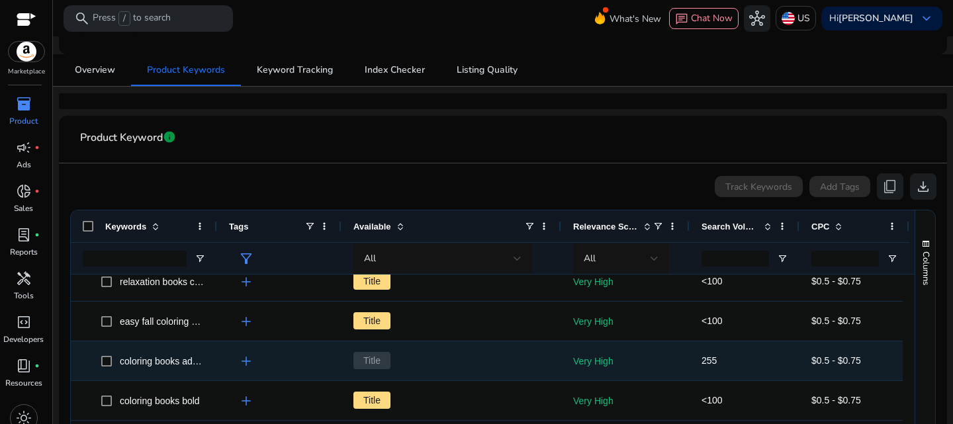
scroll to position [331, 0]
